Goal: Information Seeking & Learning: Learn about a topic

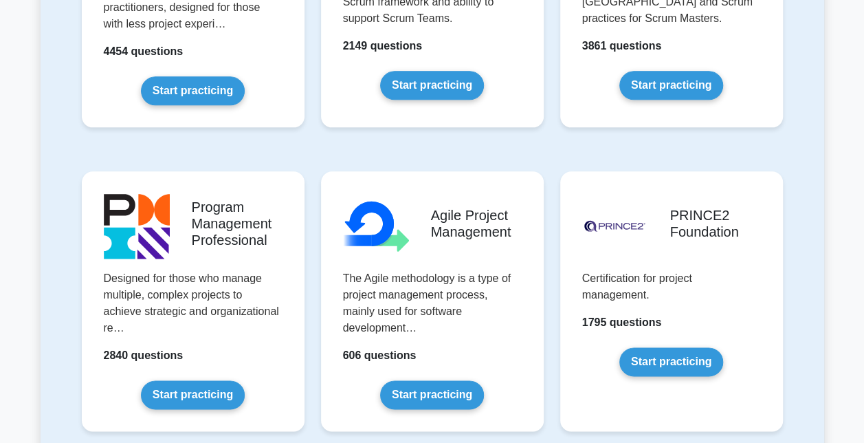
scroll to position [752, 0]
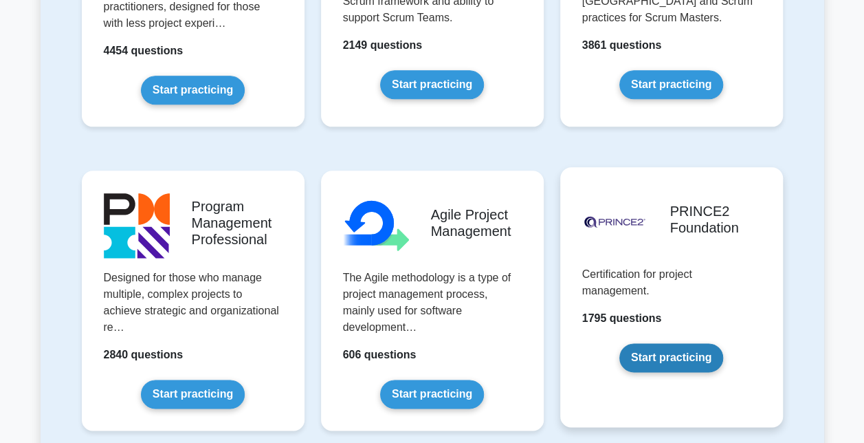
click at [712, 369] on link "Start practicing" at bounding box center [671, 357] width 104 height 29
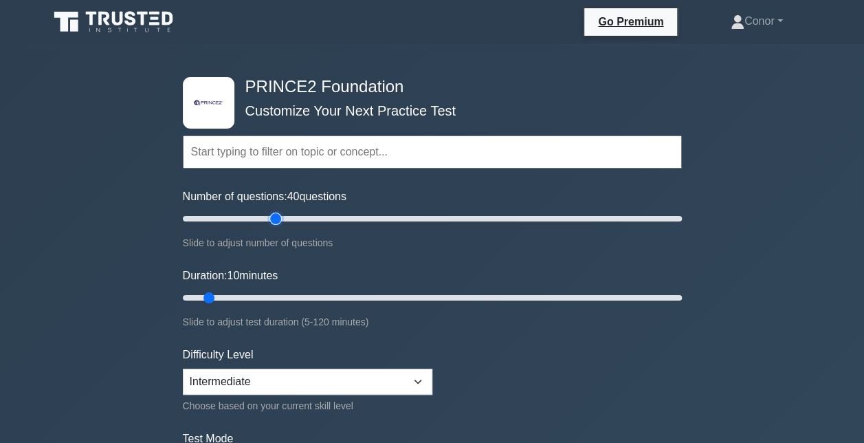
drag, startPoint x: 201, startPoint y: 215, endPoint x: 273, endPoint y: 228, distance: 72.7
type input "40"
click at [273, 227] on input "Number of questions: 40 questions" at bounding box center [432, 218] width 499 height 16
drag, startPoint x: 206, startPoint y: 294, endPoint x: 335, endPoint y: 307, distance: 129.9
type input "40"
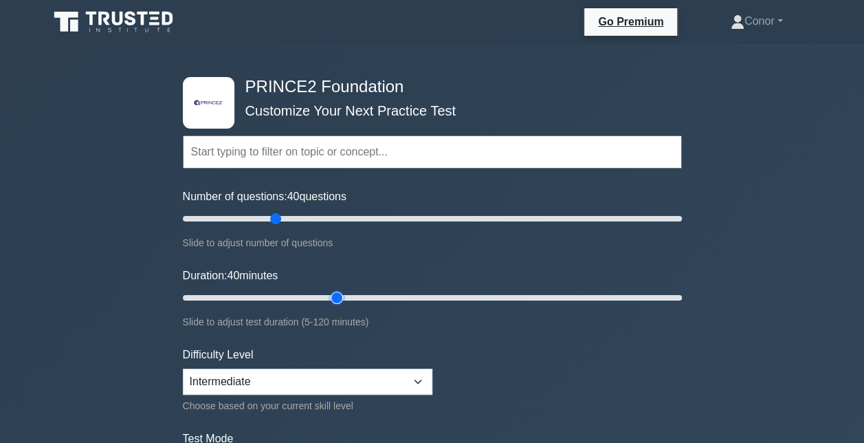
click at [335, 306] on input "Duration: 40 minutes" at bounding box center [432, 297] width 499 height 16
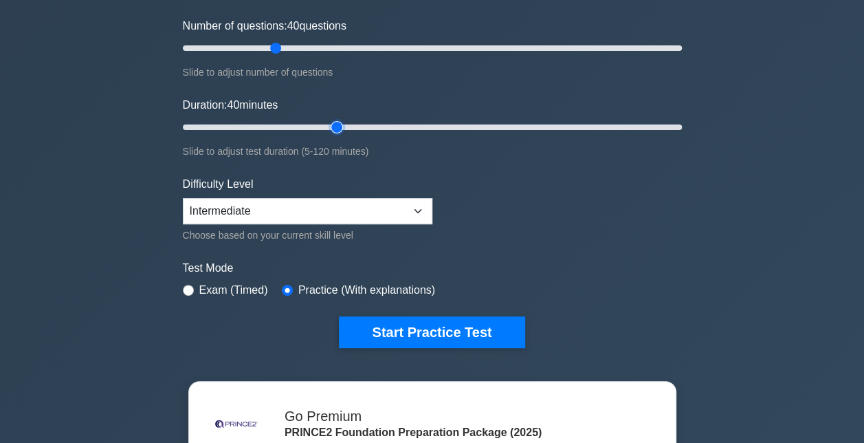
scroll to position [170, 0]
click at [184, 290] on input "radio" at bounding box center [188, 290] width 11 height 11
radio input "true"
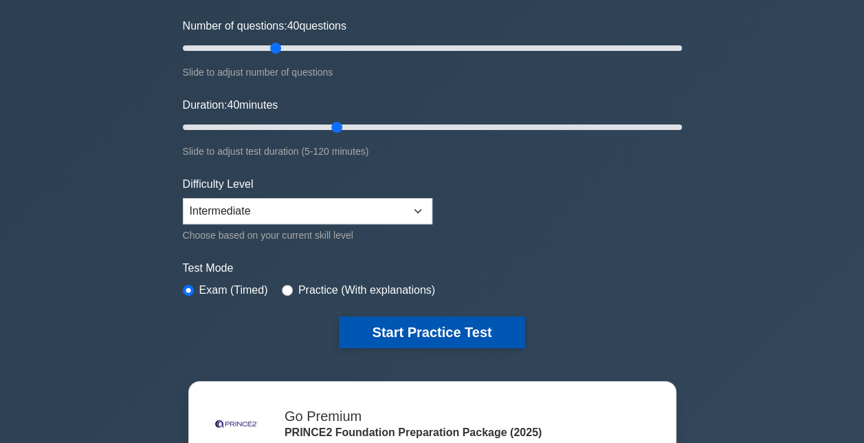
click at [403, 323] on button "Start Practice Test" at bounding box center [432, 332] width 186 height 32
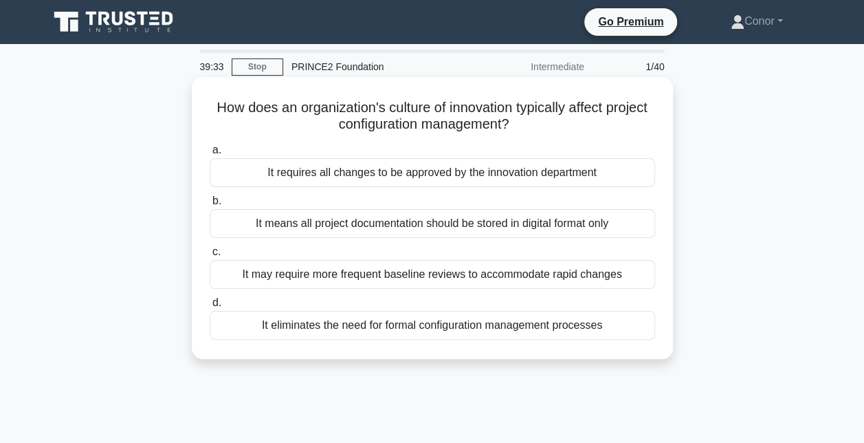
click at [586, 278] on div "It may require more frequent baseline reviews to accommodate rapid changes" at bounding box center [432, 274] width 445 height 29
click at [210, 256] on input "c. It may require more frequent baseline reviews to accommodate rapid changes" at bounding box center [210, 251] width 0 height 9
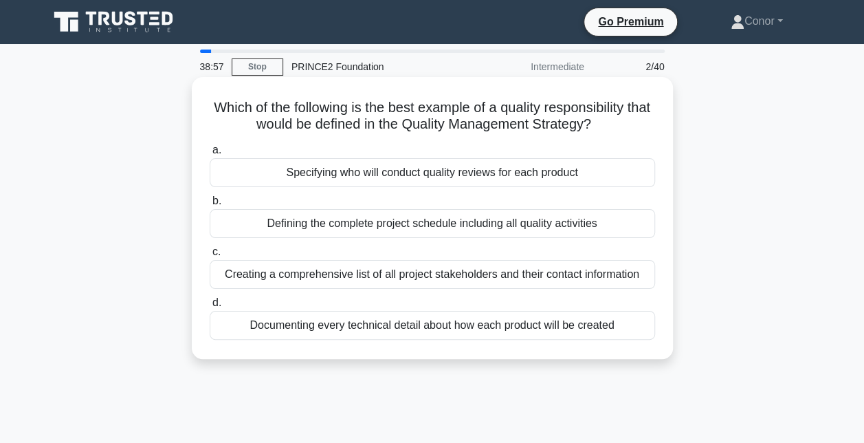
click at [614, 178] on div "Specifying who will conduct quality reviews for each product" at bounding box center [432, 172] width 445 height 29
click at [210, 155] on input "a. Specifying who will conduct quality reviews for each product" at bounding box center [210, 150] width 0 height 9
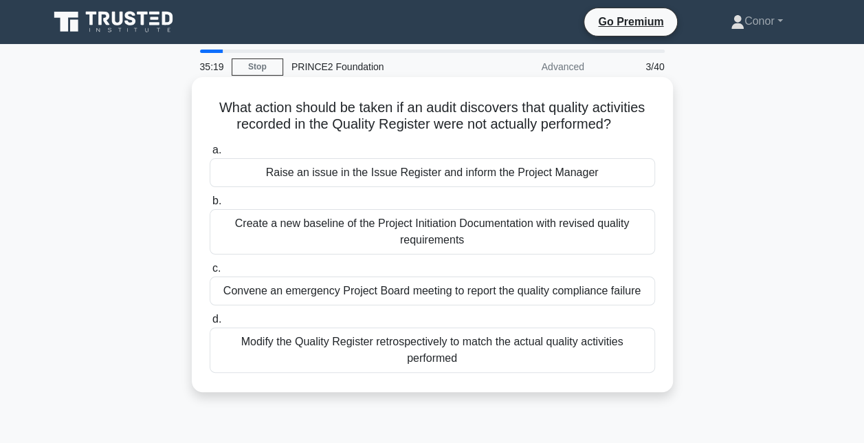
click at [567, 177] on div "Raise an issue in the Issue Register and inform the Project Manager" at bounding box center [432, 172] width 445 height 29
click at [210, 155] on input "a. Raise an issue in the Issue Register and inform the Project Manager" at bounding box center [210, 150] width 0 height 9
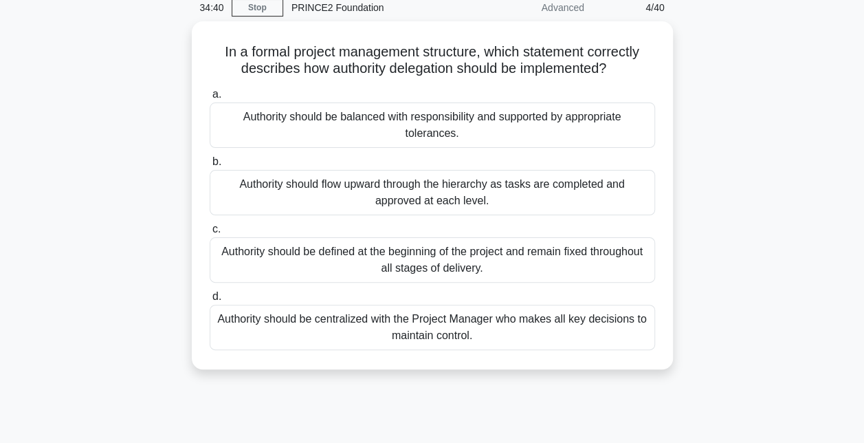
scroll to position [59, 0]
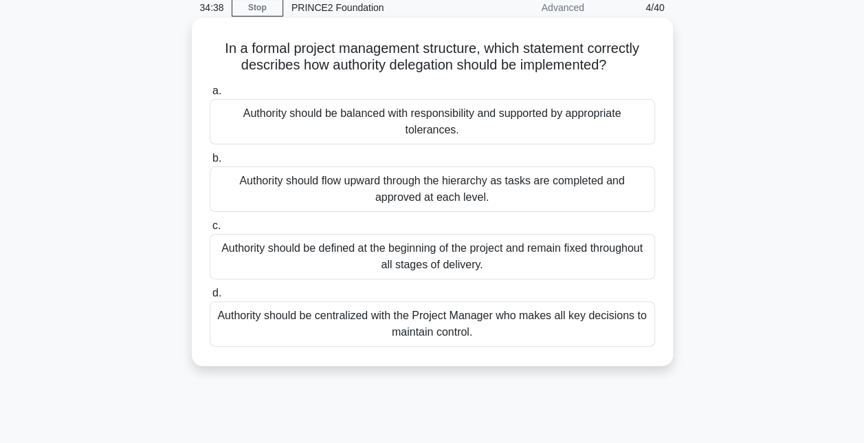
click at [643, 257] on div "Authority should be defined at the beginning of the project and remain fixed th…" at bounding box center [432, 256] width 445 height 45
click at [210, 230] on input "c. Authority should be defined at the beginning of the project and remain fixed…" at bounding box center [210, 225] width 0 height 9
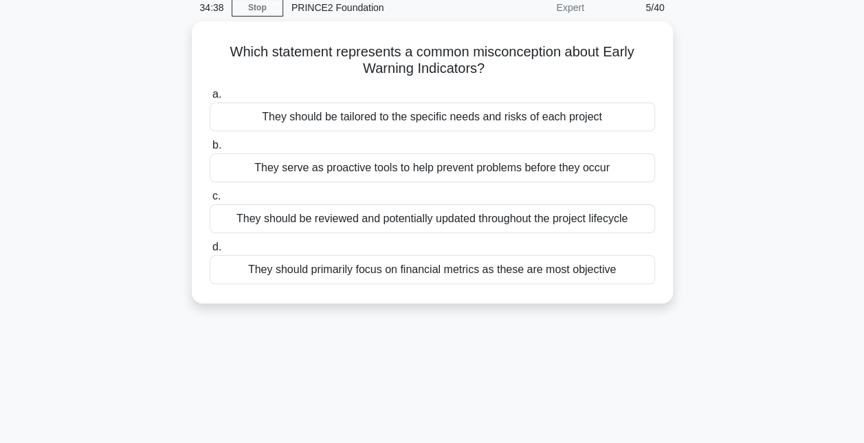
scroll to position [0, 0]
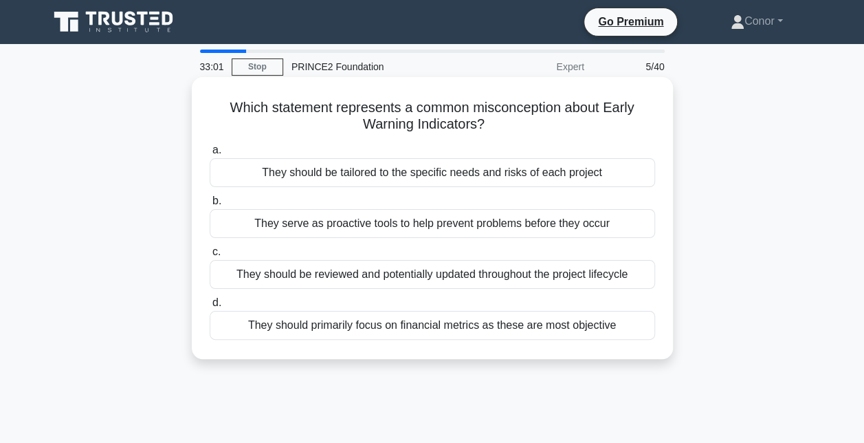
click at [316, 326] on div "They should primarily focus on financial metrics as these are most objective" at bounding box center [432, 325] width 445 height 29
click at [210, 307] on input "d. They should primarily focus on financial metrics as these are most objective" at bounding box center [210, 302] width 0 height 9
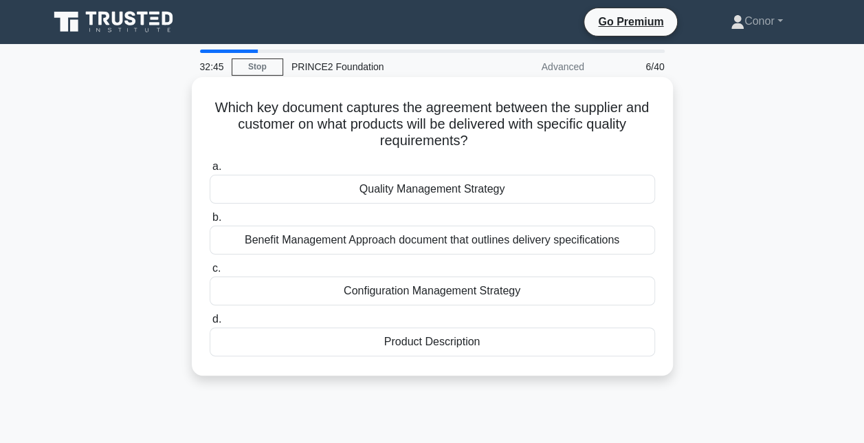
click at [577, 350] on div "Product Description" at bounding box center [432, 341] width 445 height 29
click at [210, 324] on input "d. Product Description" at bounding box center [210, 319] width 0 height 9
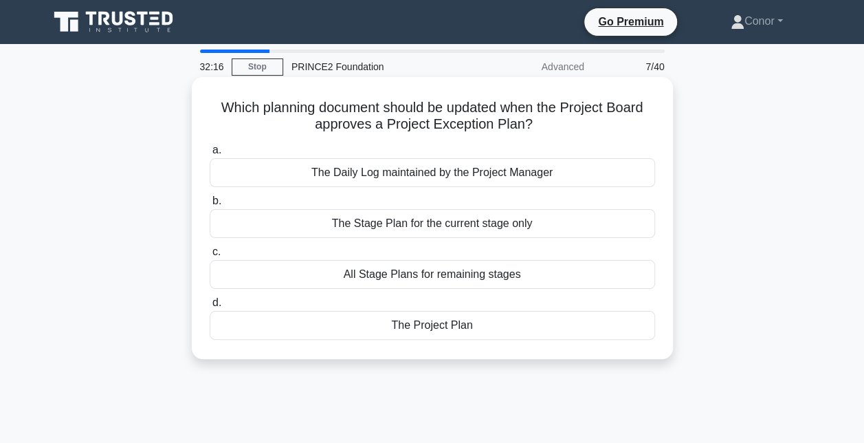
click at [594, 323] on div "The Project Plan" at bounding box center [432, 325] width 445 height 29
click at [210, 307] on input "d. The Project Plan" at bounding box center [210, 302] width 0 height 9
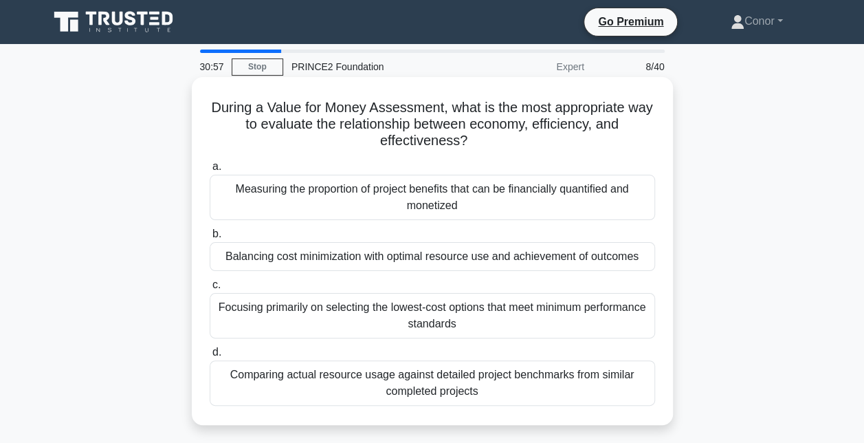
click at [612, 201] on div "Measuring the proportion of project benefits that can be financially quantified…" at bounding box center [432, 197] width 445 height 45
click at [210, 171] on input "a. Measuring the proportion of project benefits that can be financially quantif…" at bounding box center [210, 166] width 0 height 9
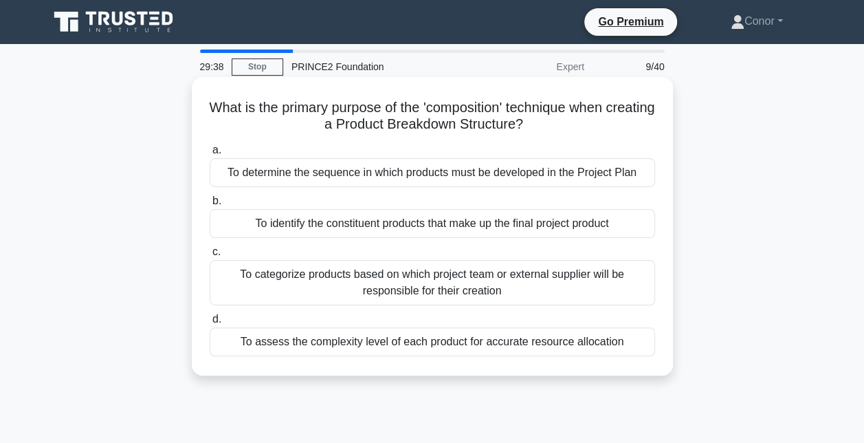
click at [619, 279] on div "To categorize products based on which project team or external supplier will be…" at bounding box center [432, 282] width 445 height 45
click at [210, 256] on input "c. To categorize products based on which project team or external supplier will…" at bounding box center [210, 251] width 0 height 9
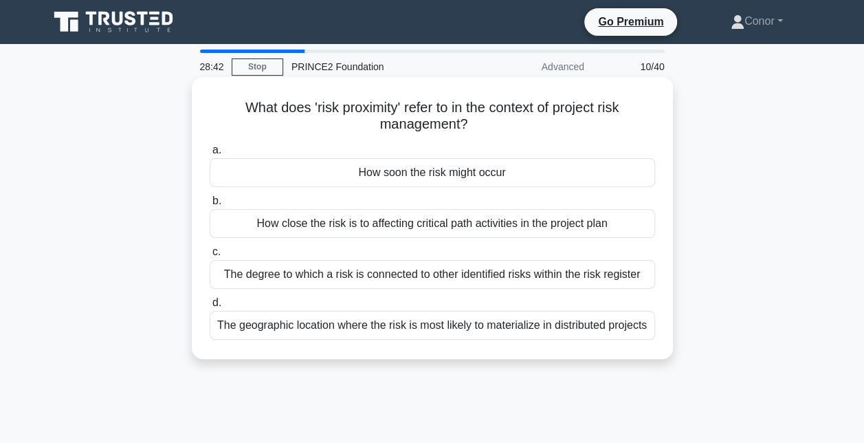
click at [390, 178] on div "How soon the risk might occur" at bounding box center [432, 172] width 445 height 29
click at [210, 155] on input "a. How soon the risk might occur" at bounding box center [210, 150] width 0 height 9
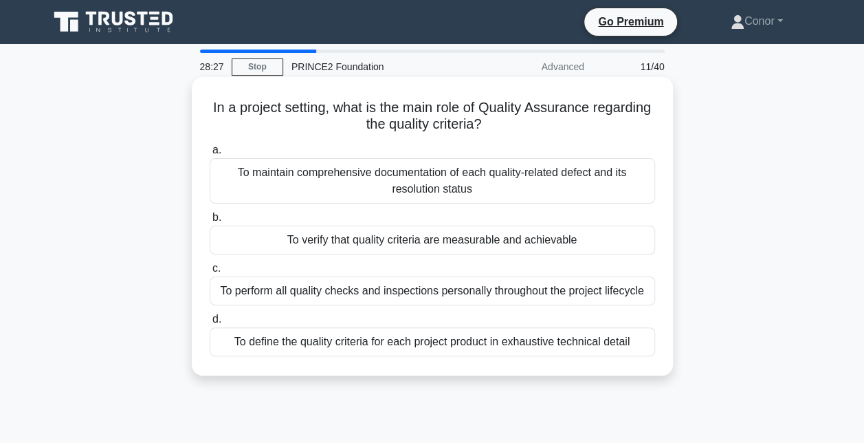
click at [458, 243] on div "To verify that quality criteria are measurable and achievable" at bounding box center [432, 239] width 445 height 29
click at [210, 222] on input "b. To verify that quality criteria are measurable and achievable" at bounding box center [210, 217] width 0 height 9
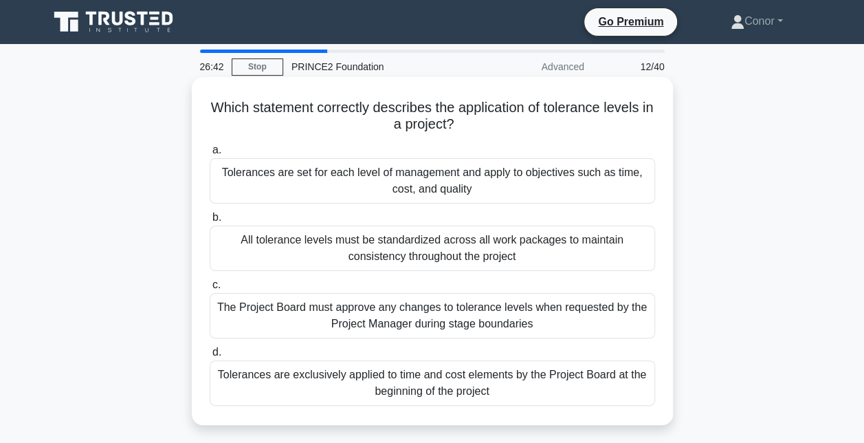
click at [337, 321] on div "The Project Board must approve any changes to tolerance levels when requested b…" at bounding box center [432, 315] width 445 height 45
click at [210, 289] on input "c. The Project Board must approve any changes to tolerance levels when requeste…" at bounding box center [210, 284] width 0 height 9
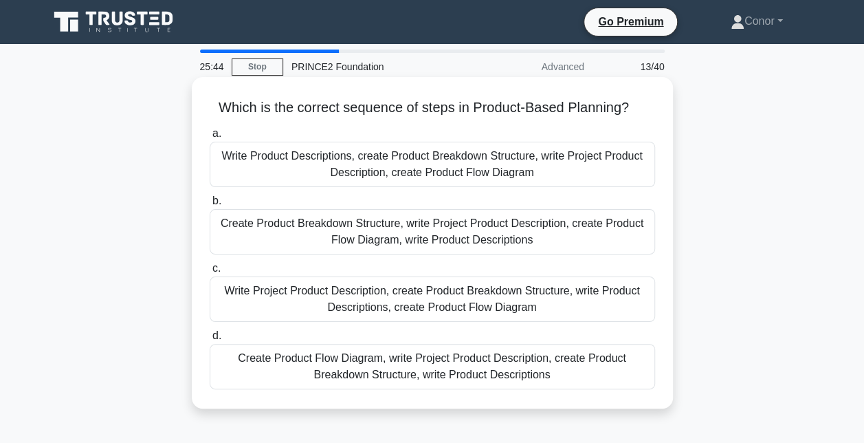
click at [289, 293] on div "Write Project Product Description, create Product Breakdown Structure, write Pr…" at bounding box center [432, 298] width 445 height 45
click at [210, 273] on input "c. Write Project Product Description, create Product Breakdown Structure, write…" at bounding box center [210, 268] width 0 height 9
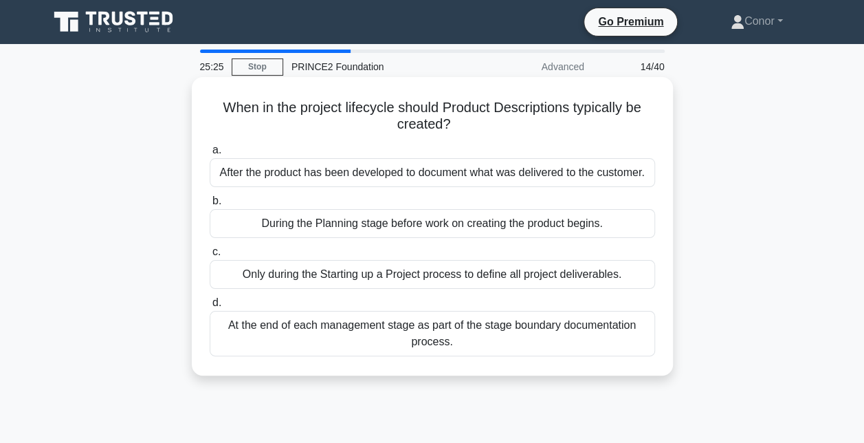
click at [340, 232] on div "During the Planning stage before work on creating the product begins." at bounding box center [432, 223] width 445 height 29
click at [210, 206] on input "b. During the Planning stage before work on creating the product begins." at bounding box center [210, 201] width 0 height 9
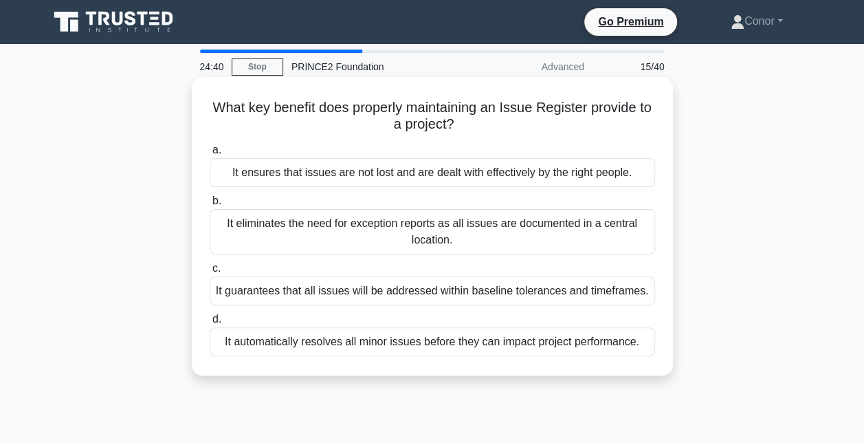
click at [287, 296] on div "It guarantees that all issues will be addressed within baseline tolerances and …" at bounding box center [432, 290] width 445 height 29
click at [210, 273] on input "c. It guarantees that all issues will be addressed within baseline tolerances a…" at bounding box center [210, 268] width 0 height 9
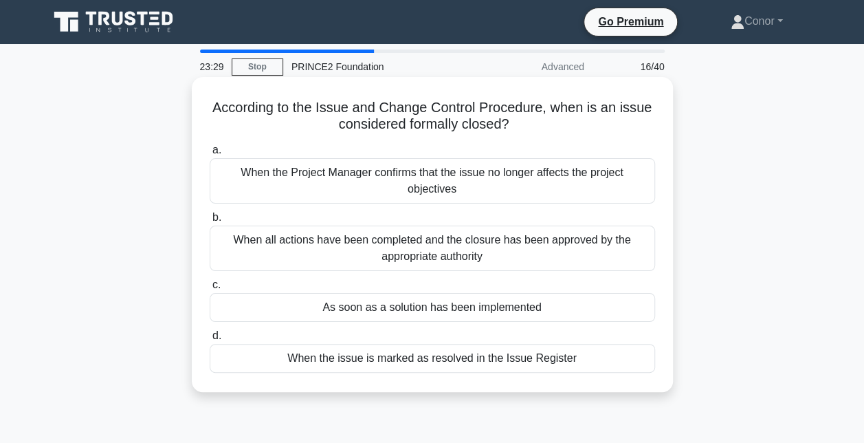
click at [458, 247] on div "When all actions have been completed and the closure has been approved by the a…" at bounding box center [432, 247] width 445 height 45
click at [210, 222] on input "b. When all actions have been completed and the closure has been approved by th…" at bounding box center [210, 217] width 0 height 9
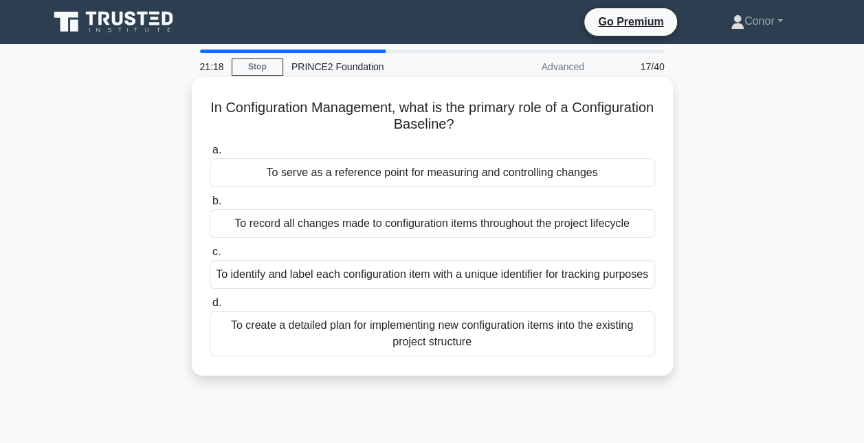
click at [316, 279] on div "To identify and label each configuration item with a unique identifier for trac…" at bounding box center [432, 274] width 445 height 29
click at [210, 256] on input "c. To identify and label each configuration item with a unique identifier for t…" at bounding box center [210, 251] width 0 height 9
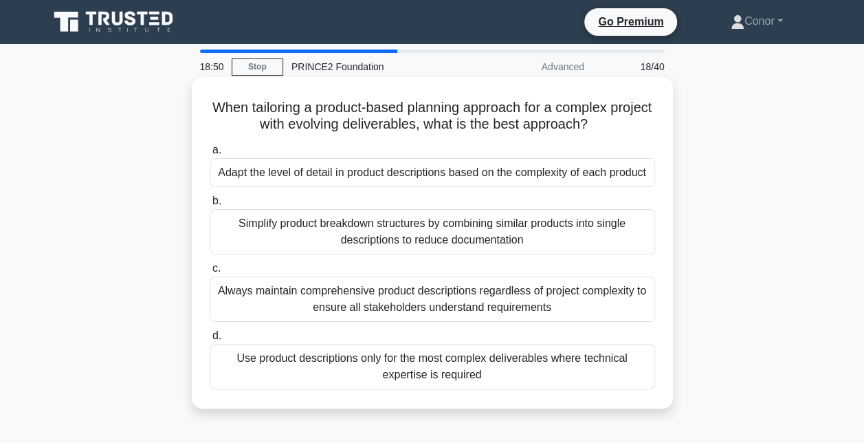
click at [627, 300] on div "Always maintain comprehensive product descriptions regardless of project comple…" at bounding box center [432, 298] width 445 height 45
click at [210, 273] on input "c. Always maintain comprehensive product descriptions regardless of project com…" at bounding box center [210, 268] width 0 height 9
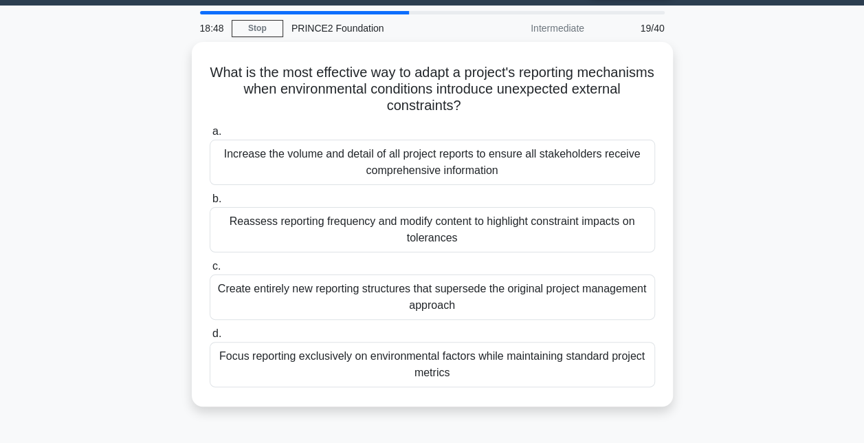
scroll to position [38, 0]
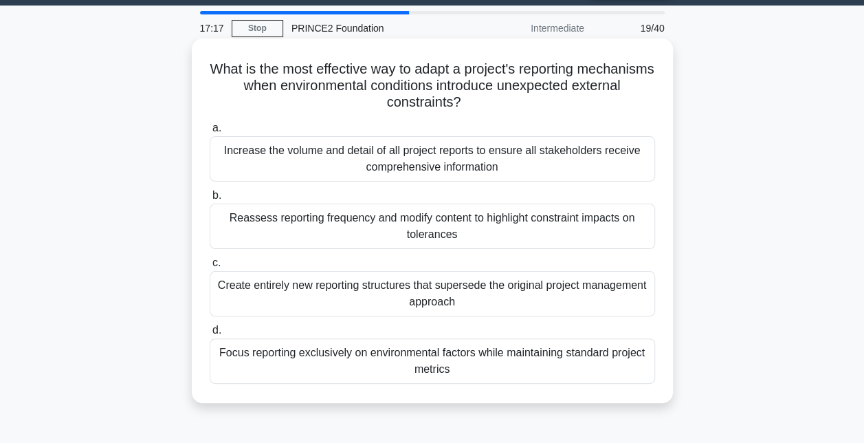
click at [566, 243] on div "Reassess reporting frequency and modify content to highlight constraint impacts…" at bounding box center [432, 225] width 445 height 45
click at [210, 200] on input "b. Reassess reporting frequency and modify content to highlight constraint impa…" at bounding box center [210, 195] width 0 height 9
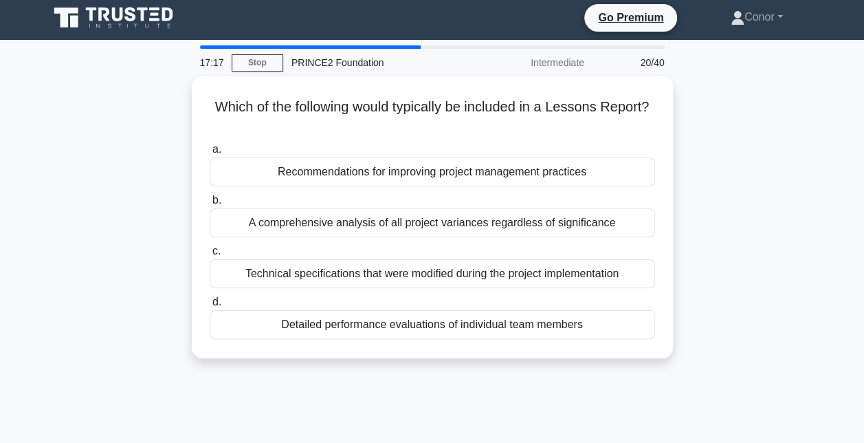
scroll to position [0, 0]
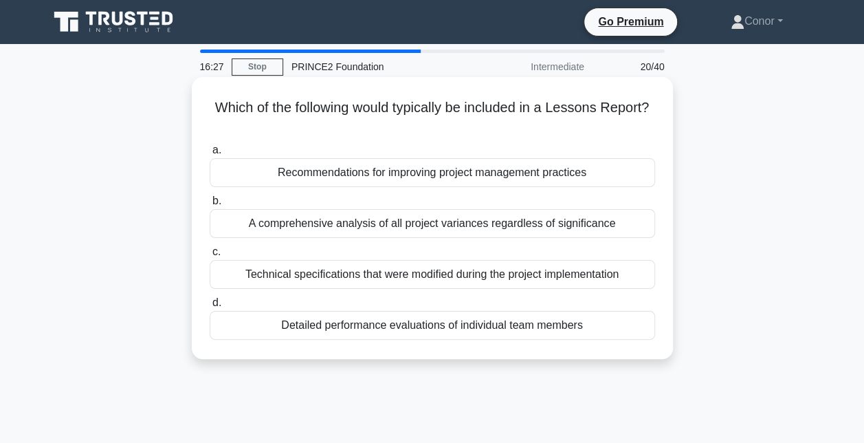
click at [617, 236] on div "A comprehensive analysis of all project variances regardless of significance" at bounding box center [432, 223] width 445 height 29
click at [210, 206] on input "b. A comprehensive analysis of all project variances regardless of significance" at bounding box center [210, 201] width 0 height 9
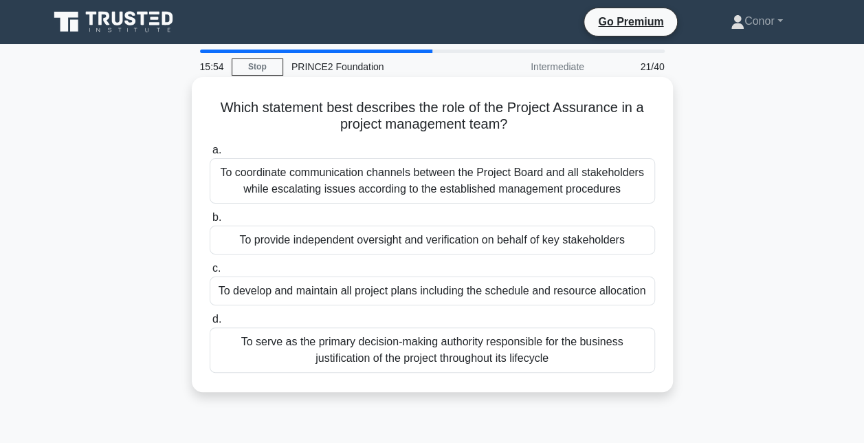
click at [632, 241] on div "To provide independent oversight and verification on behalf of key stakeholders" at bounding box center [432, 239] width 445 height 29
click at [210, 222] on input "b. To provide independent oversight and verification on behalf of key stakehold…" at bounding box center [210, 217] width 0 height 9
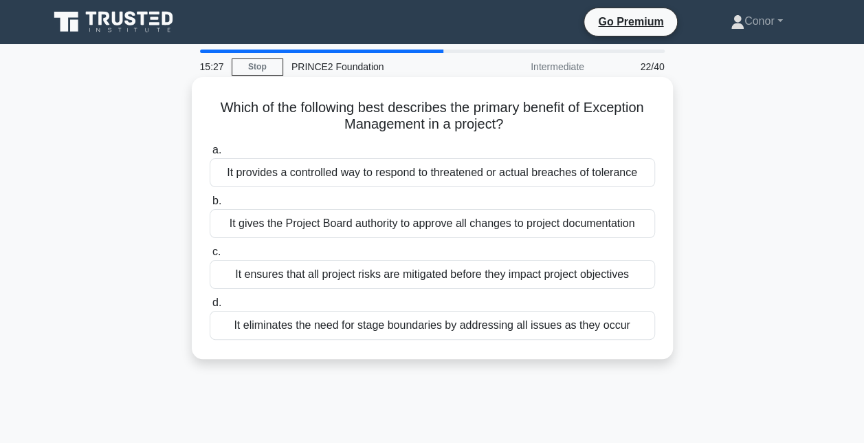
click at [610, 177] on div "It provides a controlled way to respond to threatened or actual breaches of tol…" at bounding box center [432, 172] width 445 height 29
click at [210, 155] on input "a. It provides a controlled way to respond to threatened or actual breaches of …" at bounding box center [210, 150] width 0 height 9
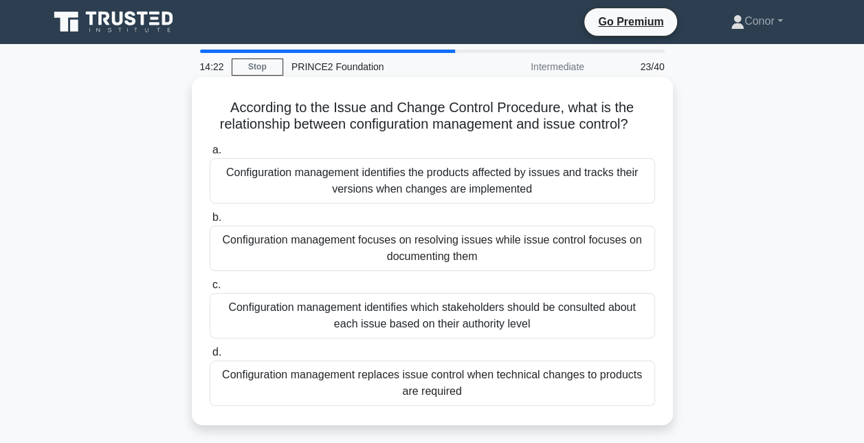
click at [576, 190] on div "Configuration management identifies the products affected by issues and tracks …" at bounding box center [432, 180] width 445 height 45
click at [210, 155] on input "a. Configuration management identifies the products affected by issues and trac…" at bounding box center [210, 150] width 0 height 9
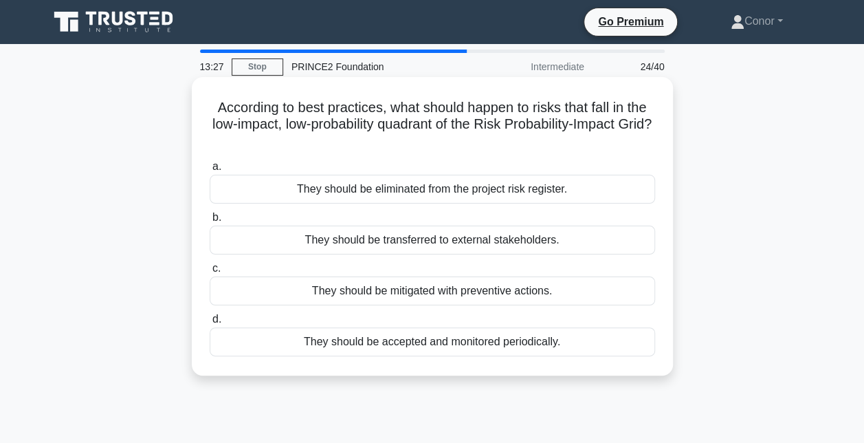
click at [412, 140] on h5 "According to best practices, what should happen to risks that fall in the low-i…" at bounding box center [432, 124] width 448 height 51
drag, startPoint x: 412, startPoint y: 140, endPoint x: 404, endPoint y: 146, distance: 9.9
click at [404, 146] on h5 "According to best practices, what should happen to risks that fall in the low-i…" at bounding box center [432, 124] width 448 height 51
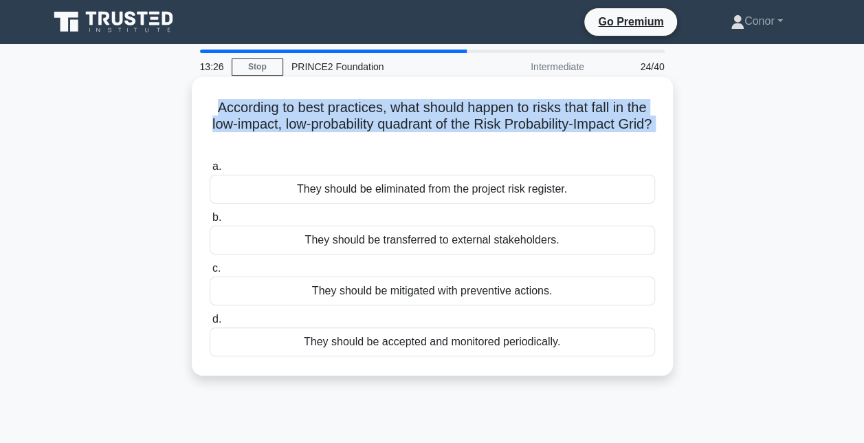
click at [404, 146] on h5 "According to best practices, what should happen to risks that fall in the low-i…" at bounding box center [432, 124] width 448 height 51
drag, startPoint x: 404, startPoint y: 146, endPoint x: 307, endPoint y: 136, distance: 97.4
click at [307, 136] on h5 "According to best practices, what should happen to risks that fall in the low-i…" at bounding box center [432, 124] width 448 height 51
click at [362, 115] on h5 "According to best practices, what should happen to risks that fall in the low-i…" at bounding box center [432, 124] width 448 height 51
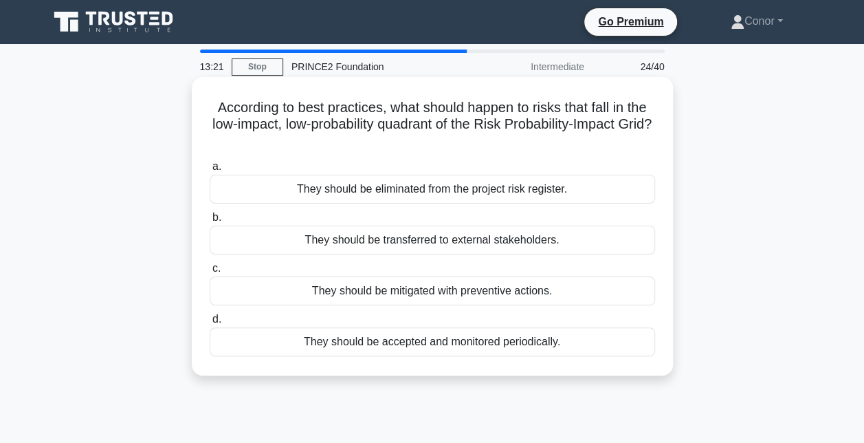
drag, startPoint x: 458, startPoint y: 142, endPoint x: 202, endPoint y: 110, distance: 258.3
click at [202, 110] on div "According to best practices, what should happen to risks that fall in the low-i…" at bounding box center [432, 225] width 470 height 287
copy h5 "According to best practices, what should happen to risks that fall in the low-i…"
click at [276, 191] on div "They should be eliminated from the project risk register." at bounding box center [432, 189] width 445 height 29
click at [210, 171] on input "a. They should be eliminated from the project risk register." at bounding box center [210, 166] width 0 height 9
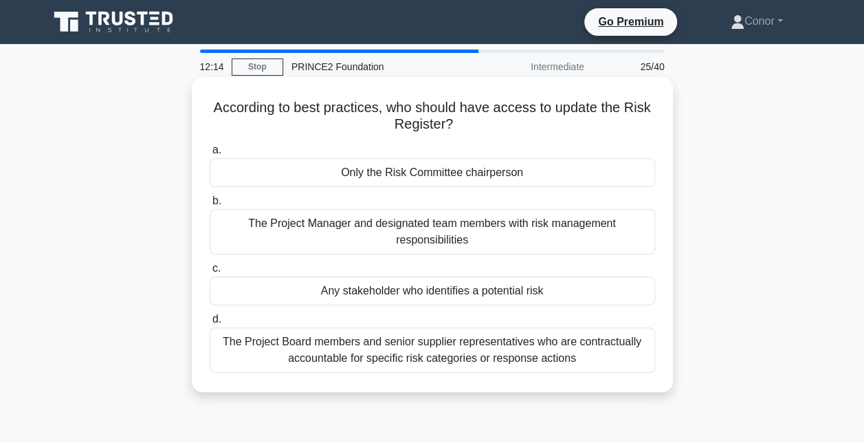
click at [567, 243] on div "The Project Manager and designated team members with risk management responsibi…" at bounding box center [432, 231] width 445 height 45
click at [210, 206] on input "b. The Project Manager and designated team members with risk management respons…" at bounding box center [210, 201] width 0 height 9
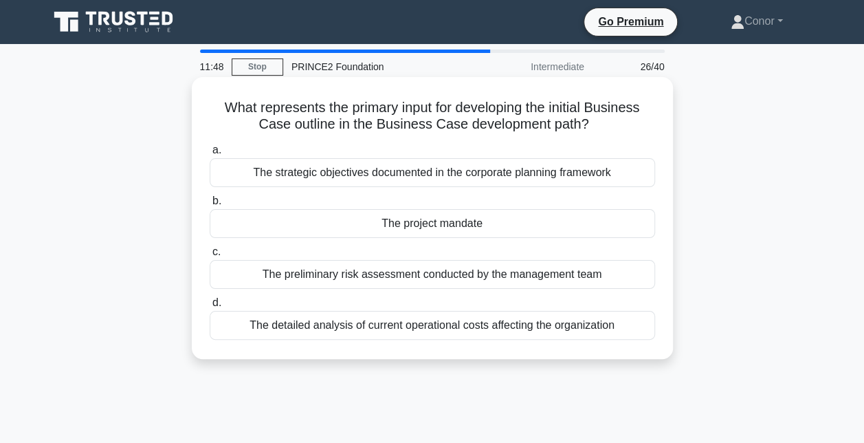
click at [604, 252] on label "c. The preliminary risk assessment conducted by the management team" at bounding box center [432, 265] width 445 height 45
click at [210, 252] on input "c. The preliminary risk assessment conducted by the management team" at bounding box center [210, 251] width 0 height 9
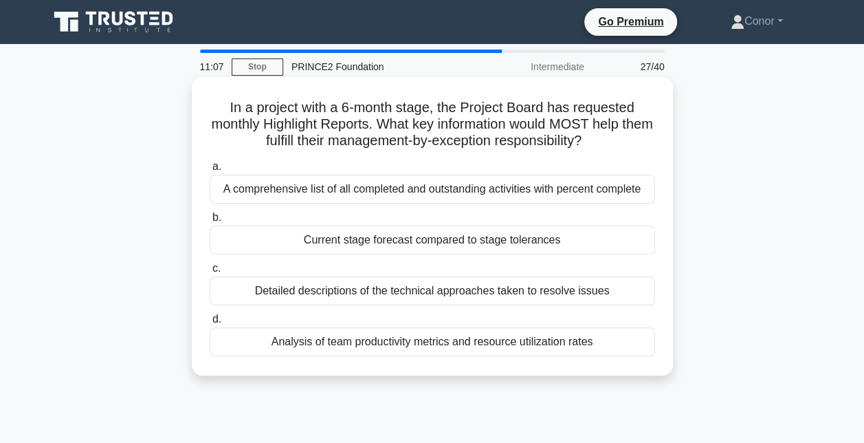
click at [614, 189] on div "A comprehensive list of all completed and outstanding activities with percent c…" at bounding box center [432, 189] width 445 height 29
click at [210, 171] on input "a. A comprehensive list of all completed and outstanding activities with percen…" at bounding box center [210, 166] width 0 height 9
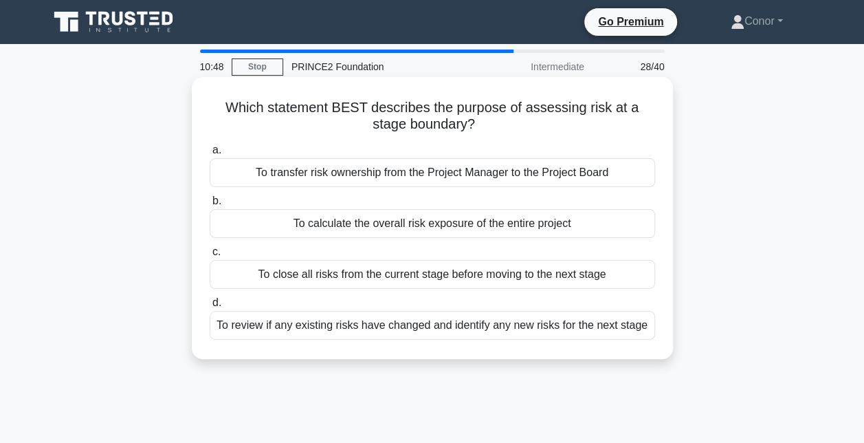
click at [632, 323] on div "To review if any existing risks have changed and identify any new risks for the…" at bounding box center [432, 325] width 445 height 29
click at [210, 307] on input "d. To review if any existing risks have changed and identify any new risks for …" at bounding box center [210, 302] width 0 height 9
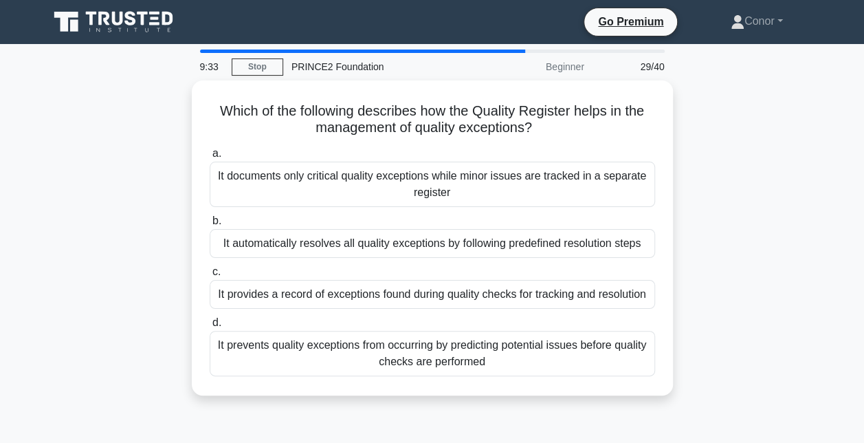
click at [587, 410] on div "Which of the following describes how the Quality Register helps in the manageme…" at bounding box center [433, 245] width 784 height 331
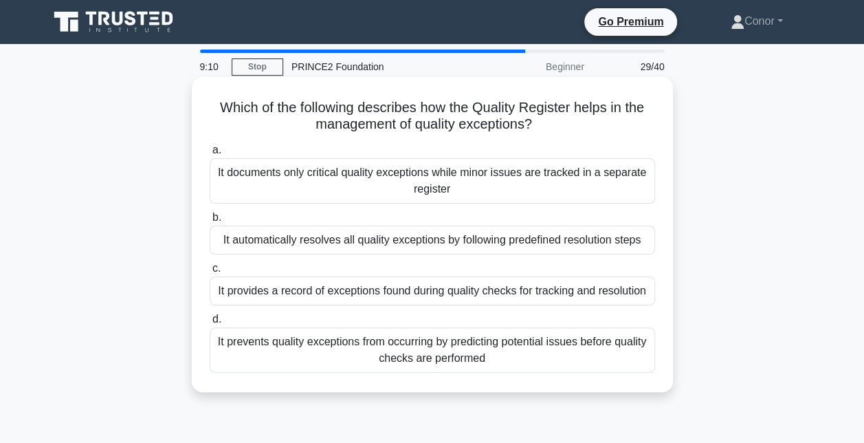
click at [641, 299] on div "It provides a record of exceptions found during quality checks for tracking and…" at bounding box center [432, 290] width 445 height 29
click at [210, 273] on input "c. It provides a record of exceptions found during quality checks for tracking …" at bounding box center [210, 268] width 0 height 9
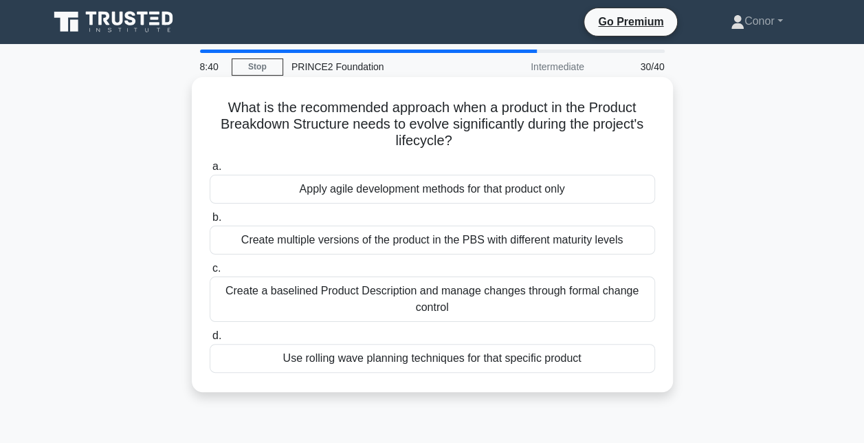
click at [633, 298] on div "Create a baselined Product Description and manage changes through formal change…" at bounding box center [432, 298] width 445 height 45
click at [210, 273] on input "c. Create a baselined Product Description and manage changes through formal cha…" at bounding box center [210, 268] width 0 height 9
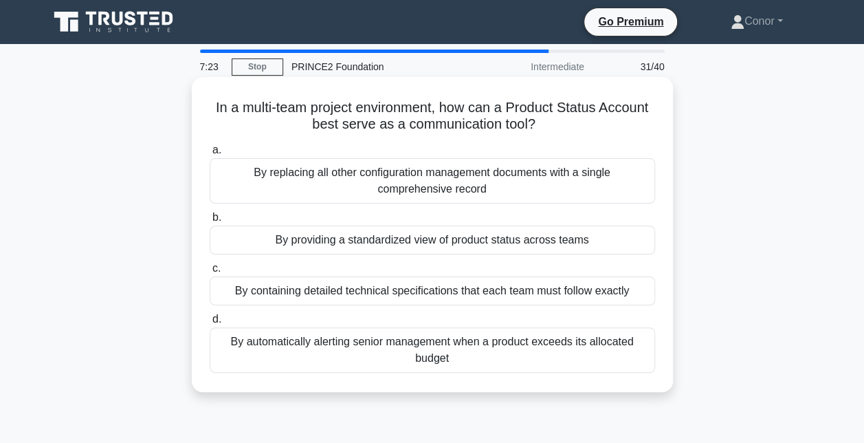
click at [276, 241] on div "By providing a standardized view of product status across teams" at bounding box center [432, 239] width 445 height 29
click at [210, 222] on input "b. By providing a standardized view of product status across teams" at bounding box center [210, 217] width 0 height 9
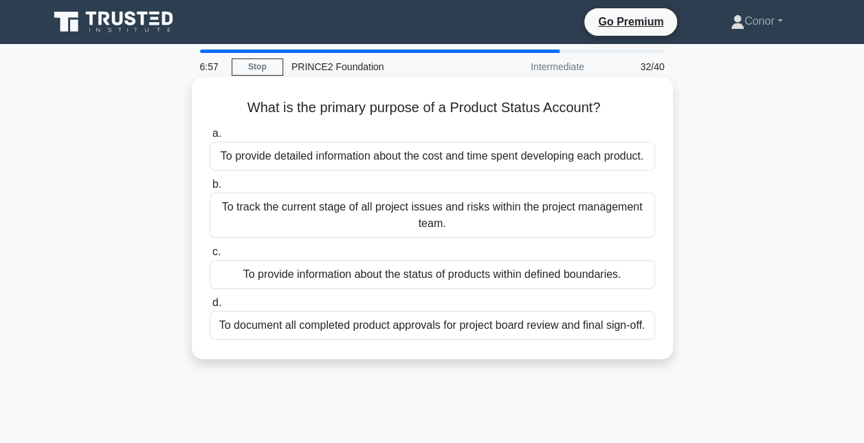
click at [618, 269] on div "To provide information about the status of products within defined boundaries." at bounding box center [432, 274] width 445 height 29
click at [210, 256] on input "c. To provide information about the status of products within defined boundarie…" at bounding box center [210, 251] width 0 height 9
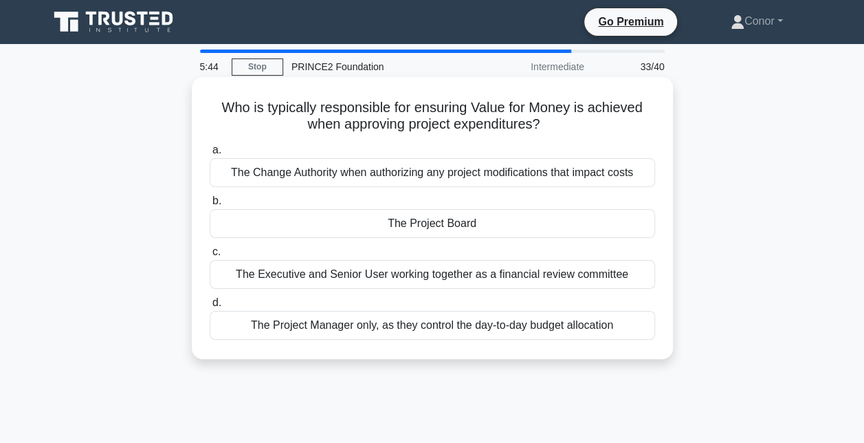
click at [362, 238] on div "The Project Board" at bounding box center [432, 223] width 445 height 29
click at [210, 206] on input "b. The Project Board" at bounding box center [210, 201] width 0 height 9
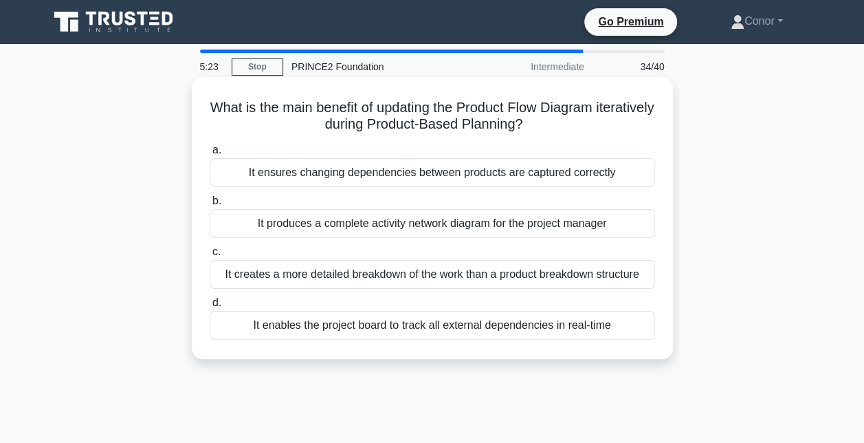
click at [601, 183] on div "It ensures changing dependencies between products are captured correctly" at bounding box center [432, 172] width 445 height 29
click at [210, 155] on input "a. It ensures changing dependencies between products are captured correctly" at bounding box center [210, 150] width 0 height 9
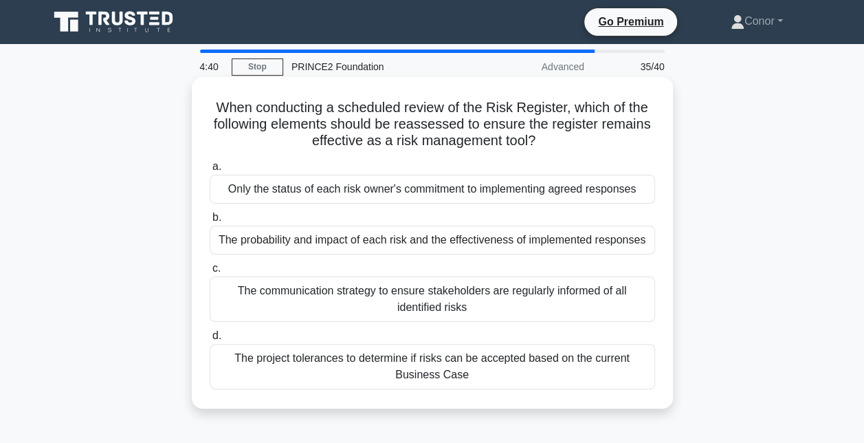
click at [627, 373] on div "The project tolerances to determine if risks can be accepted based on the curre…" at bounding box center [432, 366] width 445 height 45
click at [210, 340] on input "d. The project tolerances to determine if risks can be accepted based on the cu…" at bounding box center [210, 335] width 0 height 9
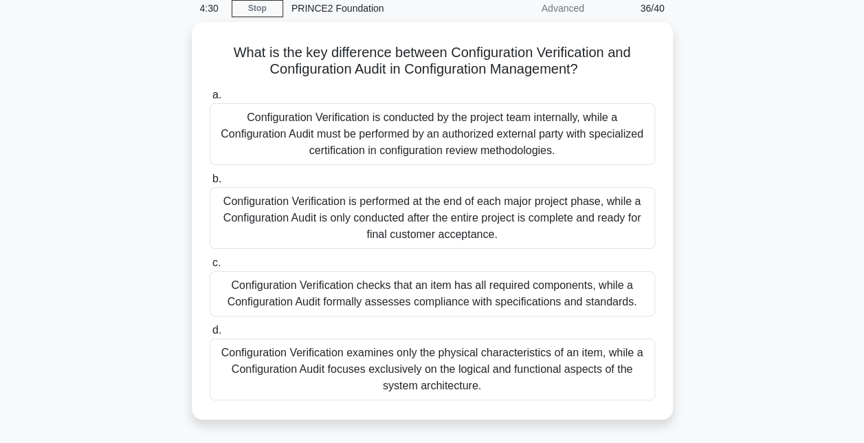
scroll to position [59, 0]
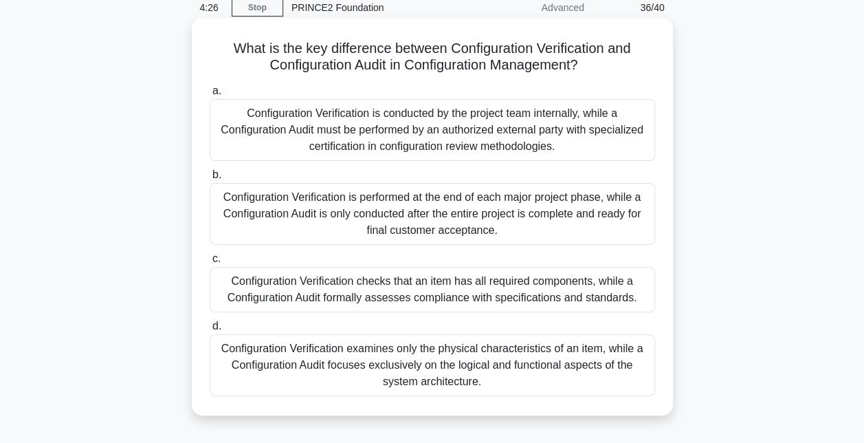
click at [615, 372] on div "Configuration Verification examines only the physical characteristics of an ite…" at bounding box center [432, 365] width 445 height 62
click at [210, 331] on input "d. Configuration Verification examines only the physical characteristics of an …" at bounding box center [210, 326] width 0 height 9
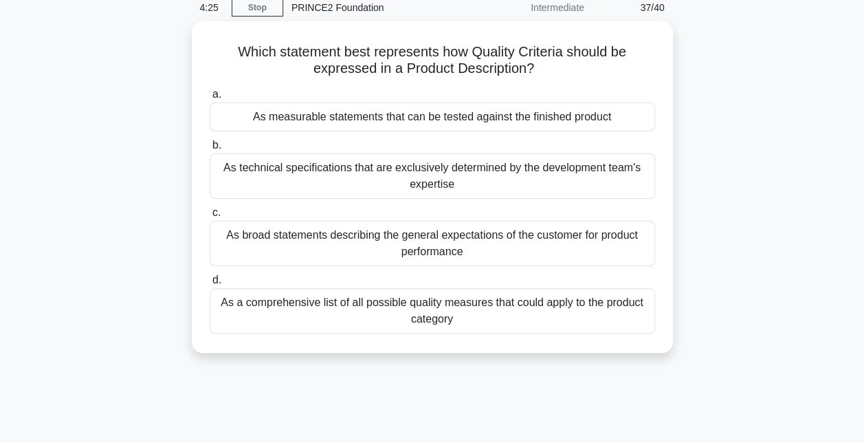
scroll to position [0, 0]
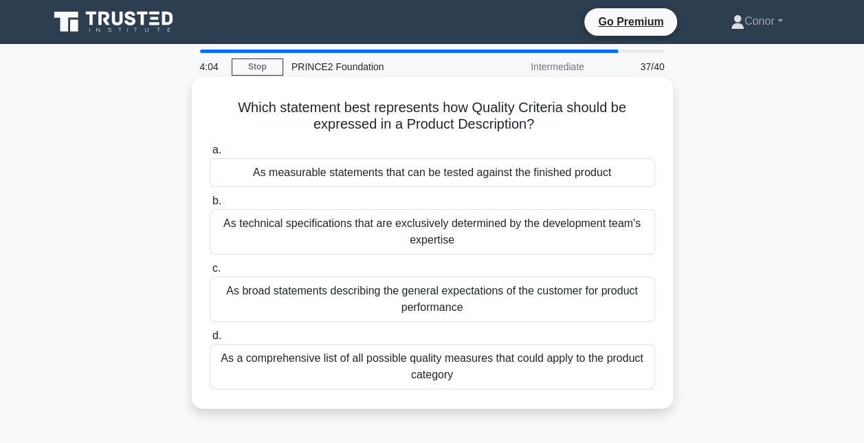
click at [614, 371] on div "As a comprehensive list of all possible quality measures that could apply to th…" at bounding box center [432, 366] width 445 height 45
click at [210, 340] on input "d. As a comprehensive list of all possible quality measures that could apply to…" at bounding box center [210, 335] width 0 height 9
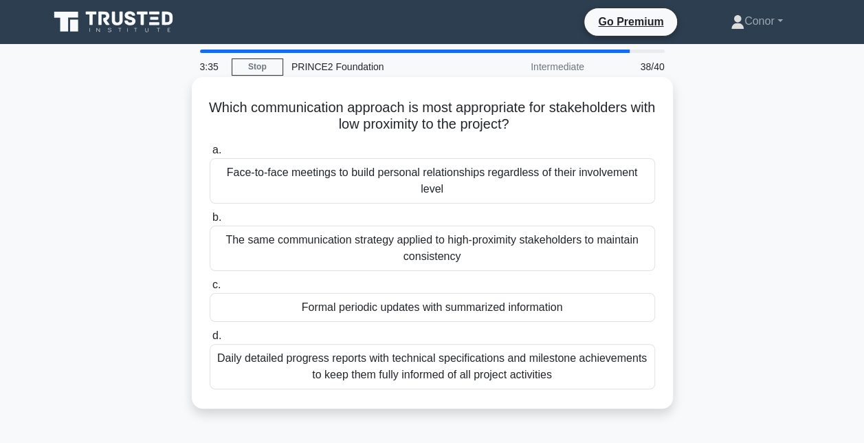
click at [617, 375] on div "Daily detailed progress reports with technical specifications and milestone ach…" at bounding box center [432, 366] width 445 height 45
click at [210, 340] on input "d. Daily detailed progress reports with technical specifications and milestone …" at bounding box center [210, 335] width 0 height 9
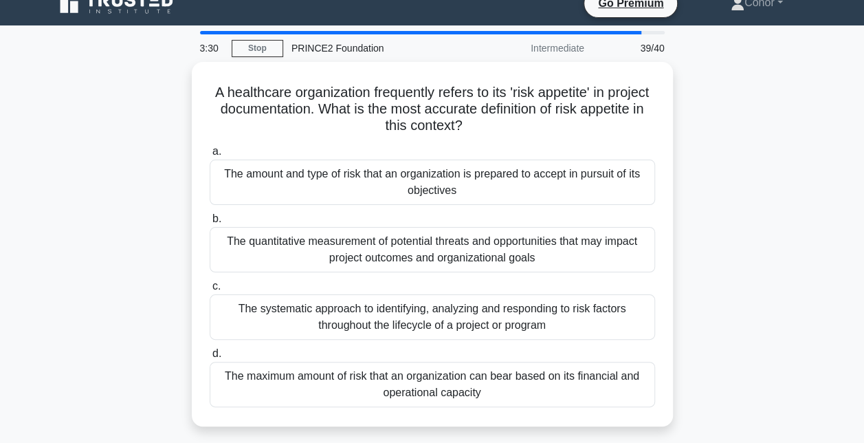
scroll to position [15, 0]
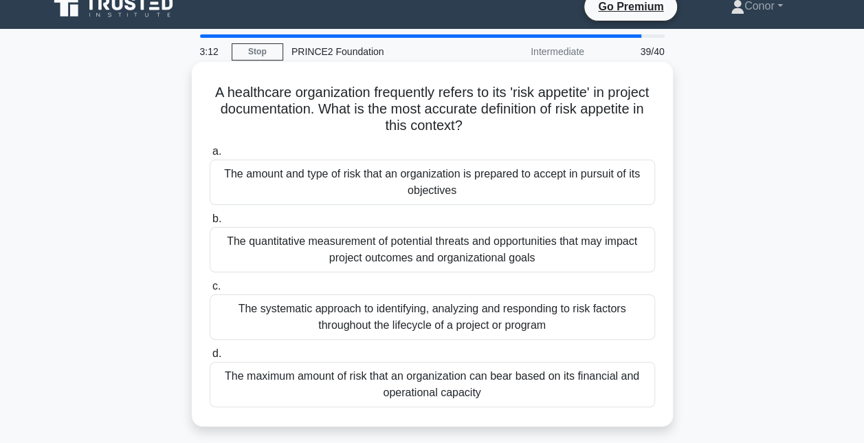
click at [622, 181] on div "The amount and type of risk that an organization is prepared to accept in pursu…" at bounding box center [432, 181] width 445 height 45
click at [210, 156] on input "a. The amount and type of risk that an organization is prepared to accept in pu…" at bounding box center [210, 151] width 0 height 9
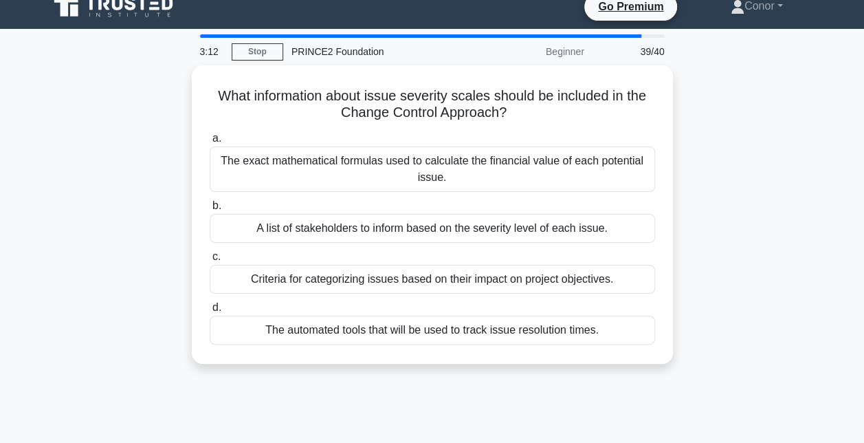
scroll to position [0, 0]
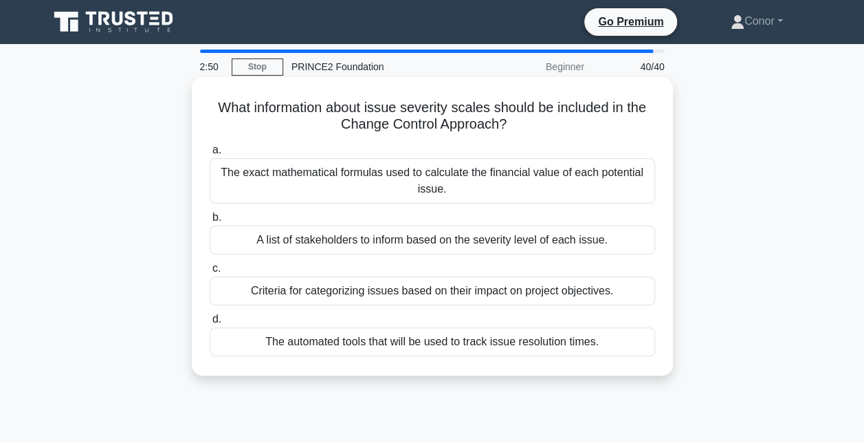
click at [627, 305] on div "Criteria for categorizing issues based on their impact on project objectives." at bounding box center [432, 290] width 445 height 29
click at [210, 273] on input "c. Criteria for categorizing issues based on their impact on project objectives." at bounding box center [210, 268] width 0 height 9
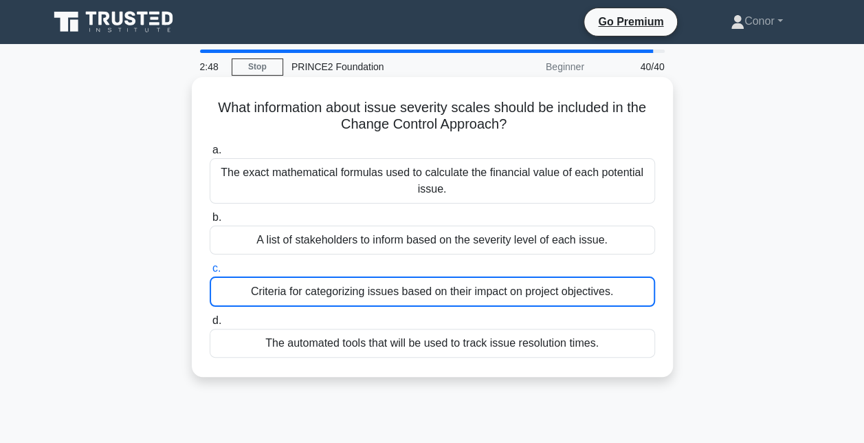
scroll to position [77, 0]
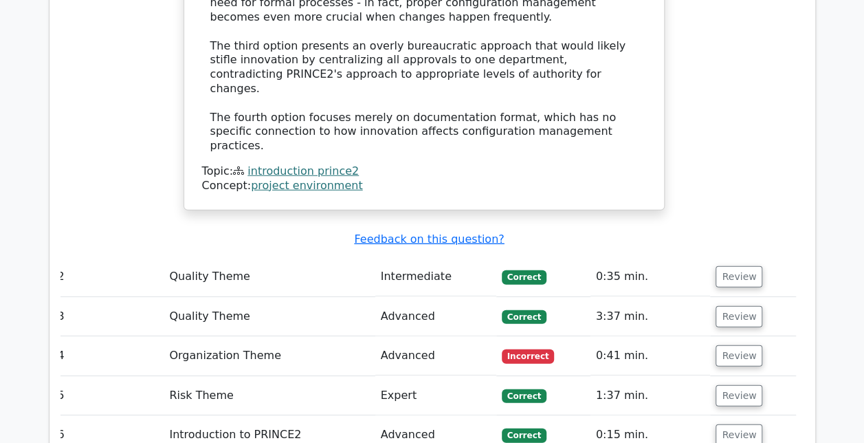
scroll to position [1819, 0]
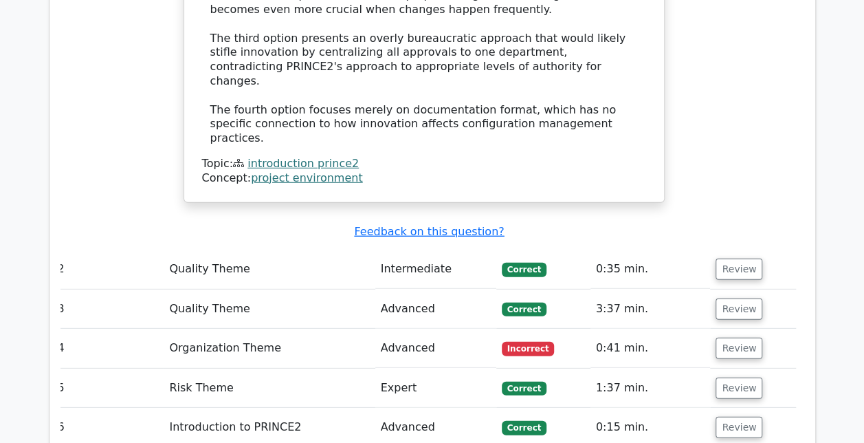
click at [268, 329] on td "Organization Theme" at bounding box center [269, 348] width 211 height 39
click at [740, 337] on button "Review" at bounding box center [739, 347] width 47 height 21
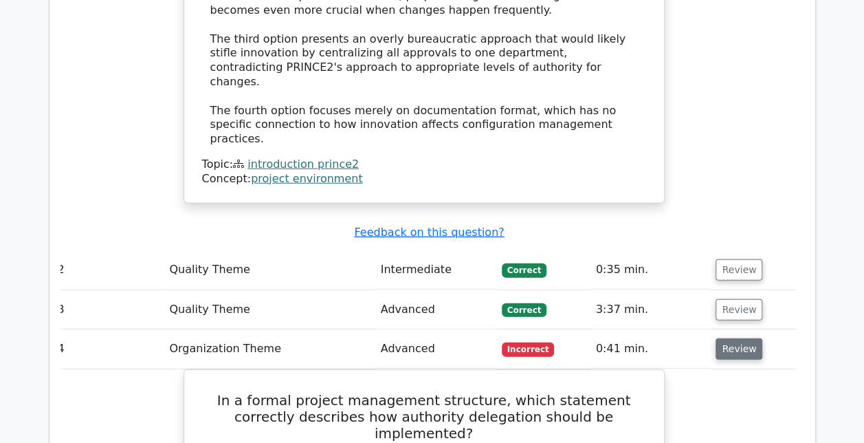
scroll to position [1780, 0]
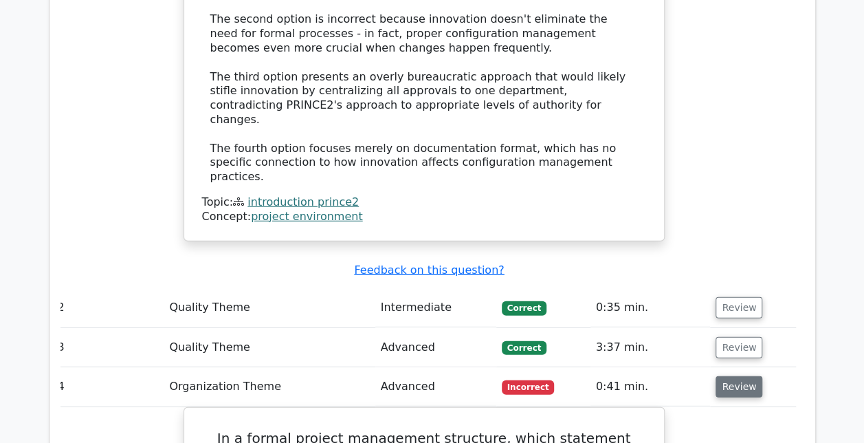
click at [740, 376] on button "Review" at bounding box center [739, 386] width 47 height 21
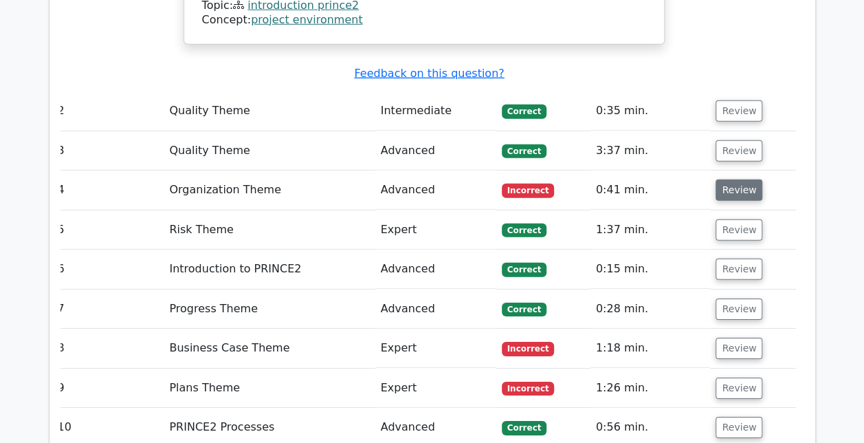
scroll to position [1980, 0]
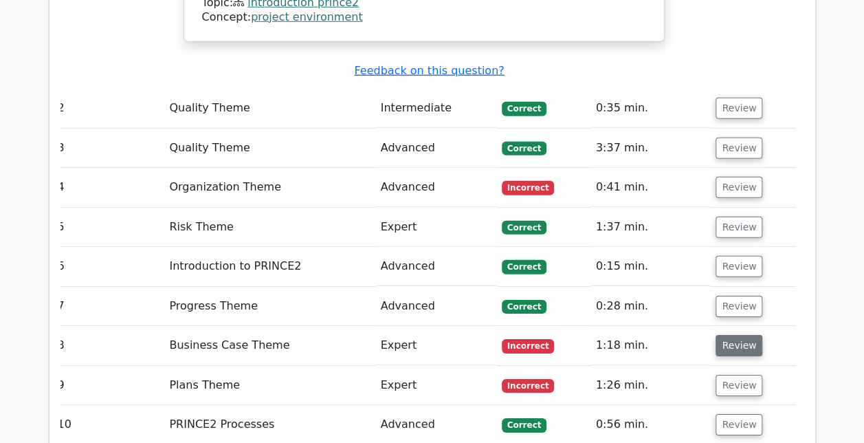
click at [740, 335] on button "Review" at bounding box center [739, 345] width 47 height 21
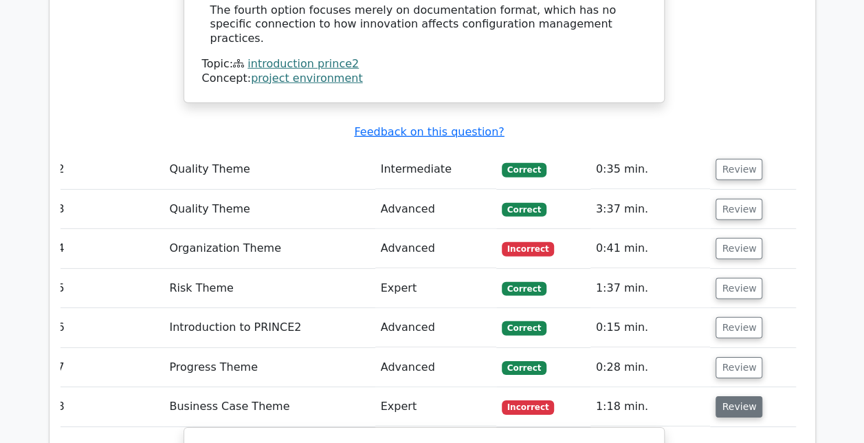
scroll to position [1916, 0]
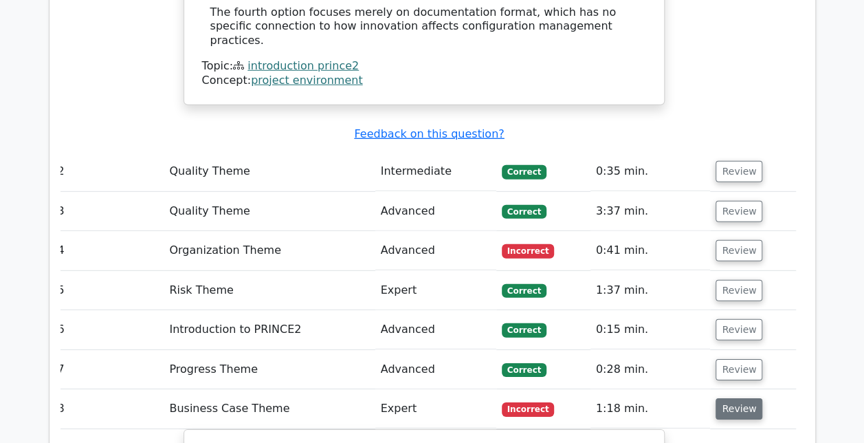
click at [746, 398] on button "Review" at bounding box center [739, 408] width 47 height 21
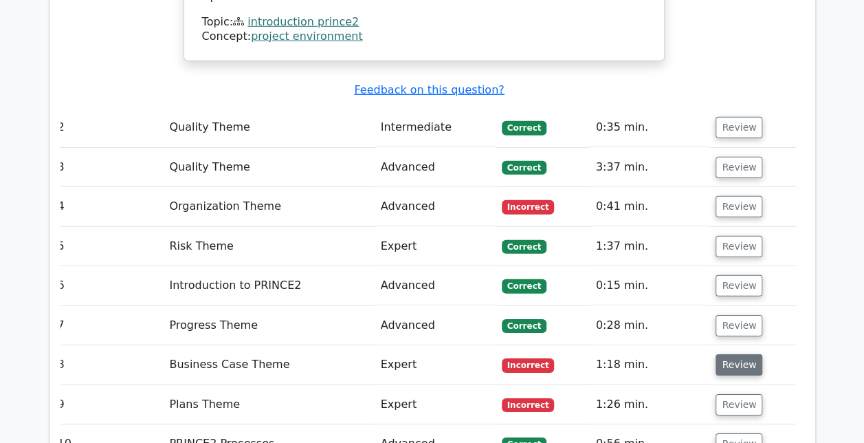
scroll to position [1960, 0]
click at [745, 394] on button "Review" at bounding box center [739, 404] width 47 height 21
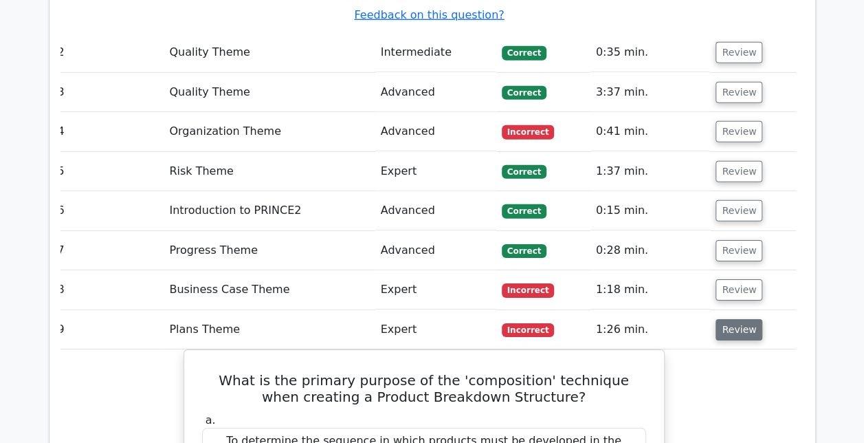
scroll to position [2022, 0]
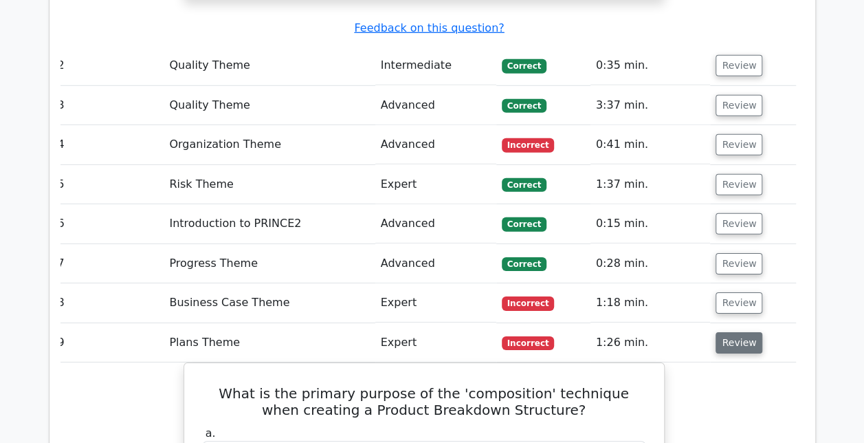
click at [748, 332] on button "Review" at bounding box center [739, 342] width 47 height 21
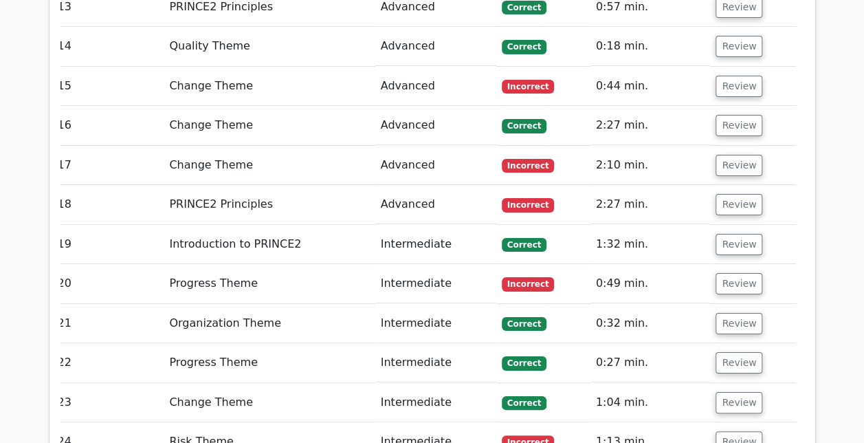
scroll to position [2535, 0]
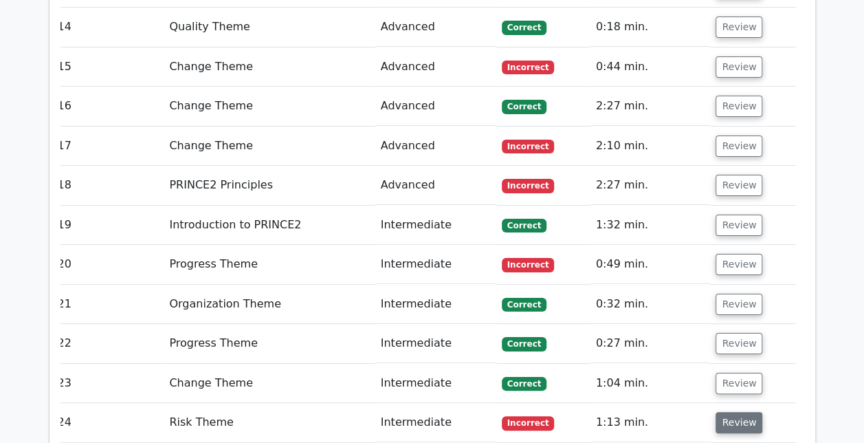
click at [746, 412] on button "Review" at bounding box center [739, 422] width 47 height 21
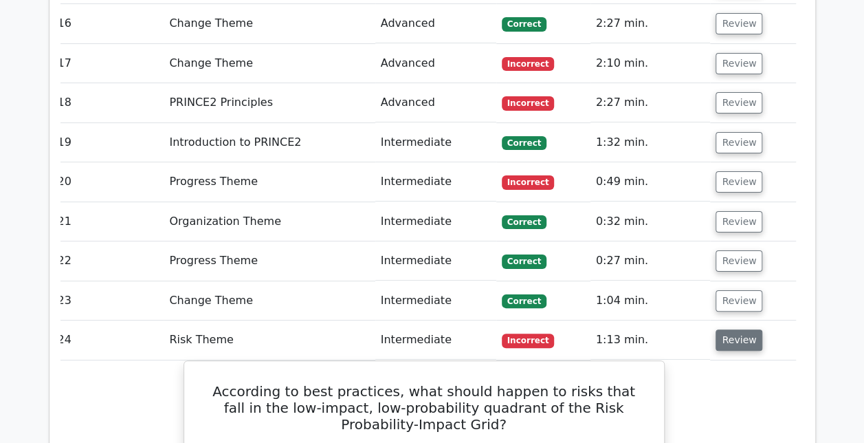
scroll to position [2611, 0]
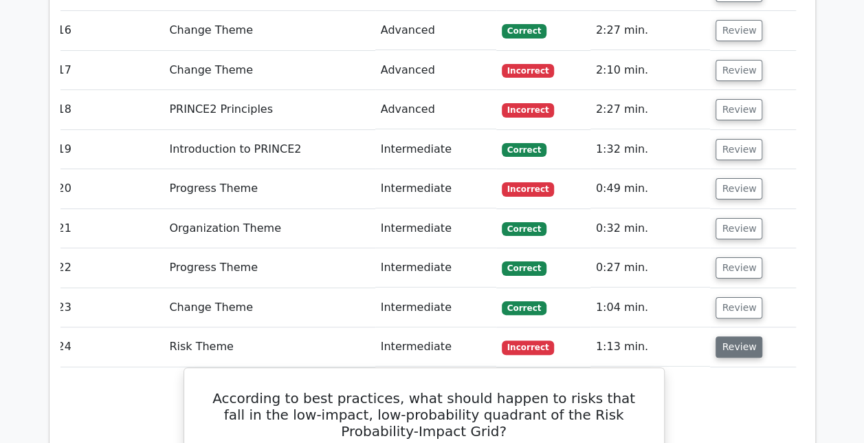
click at [750, 336] on button "Review" at bounding box center [739, 346] width 47 height 21
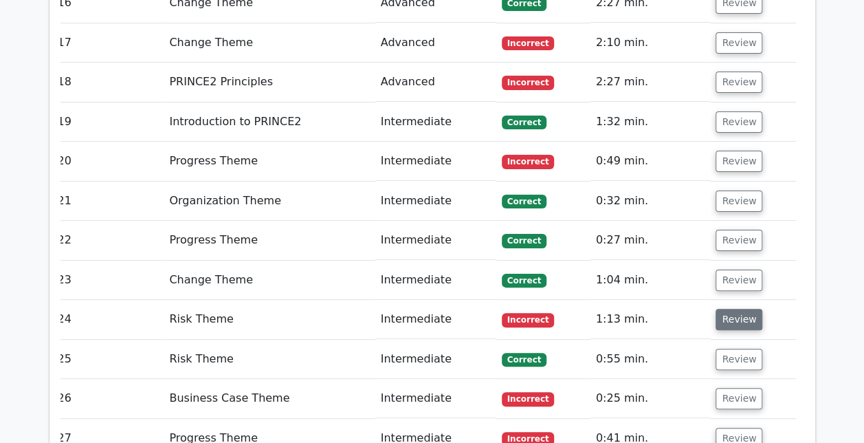
scroll to position [2641, 0]
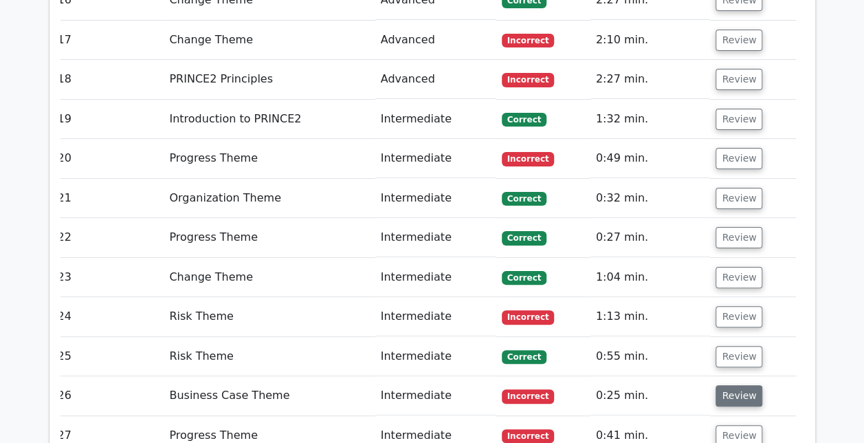
click at [736, 385] on button "Review" at bounding box center [739, 395] width 47 height 21
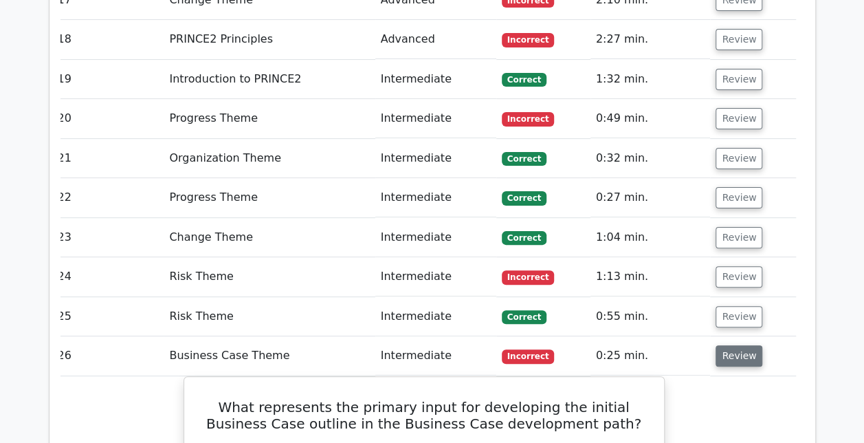
scroll to position [2660, 0]
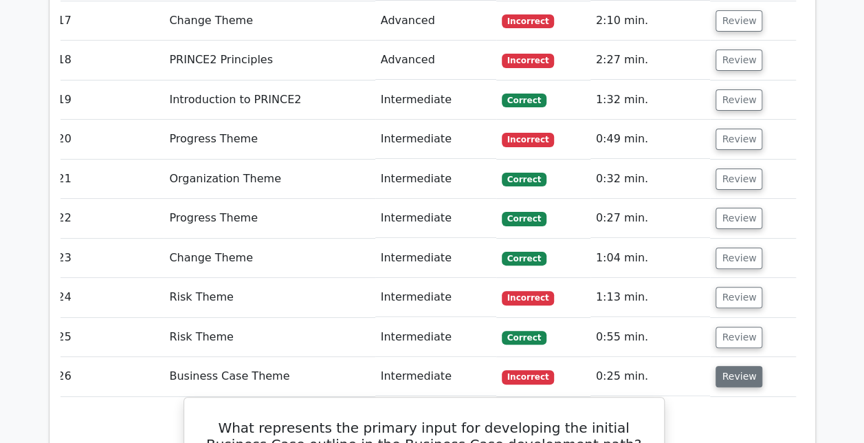
click at [749, 366] on button "Review" at bounding box center [739, 376] width 47 height 21
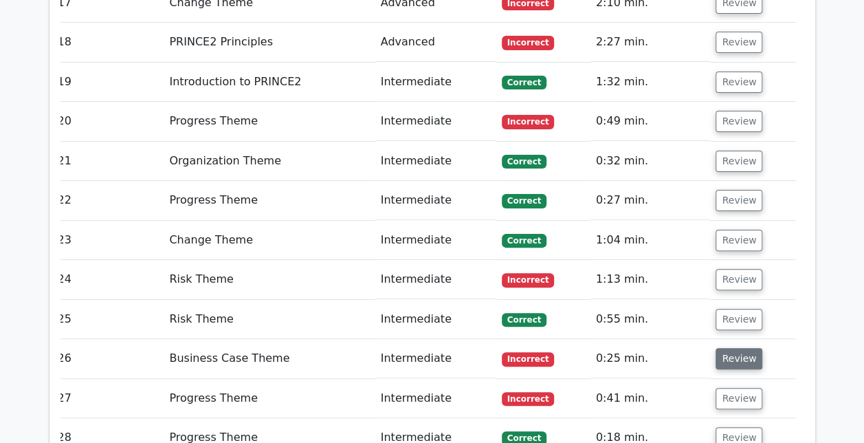
scroll to position [2679, 0]
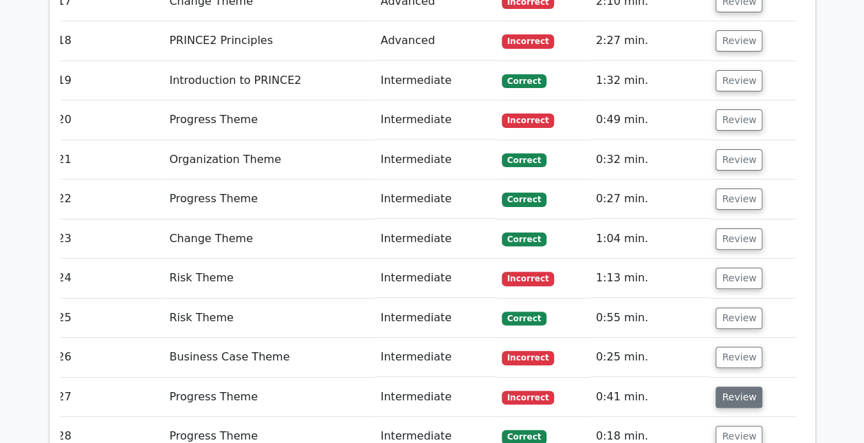
click at [739, 386] on button "Review" at bounding box center [739, 396] width 47 height 21
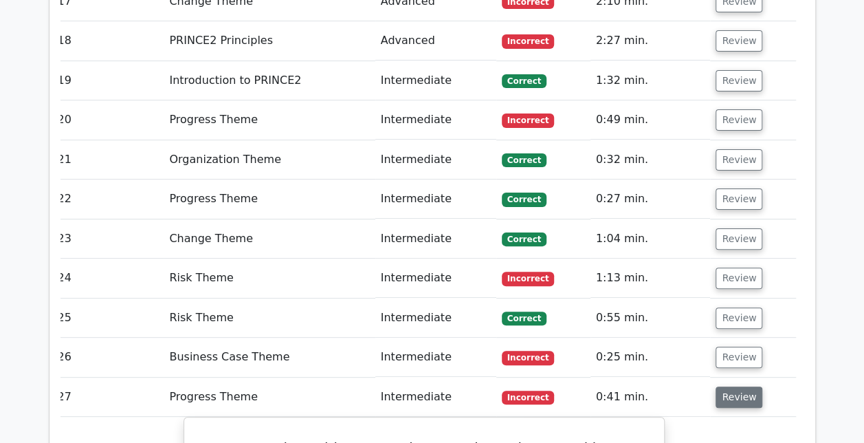
click at [738, 386] on button "Review" at bounding box center [739, 396] width 47 height 21
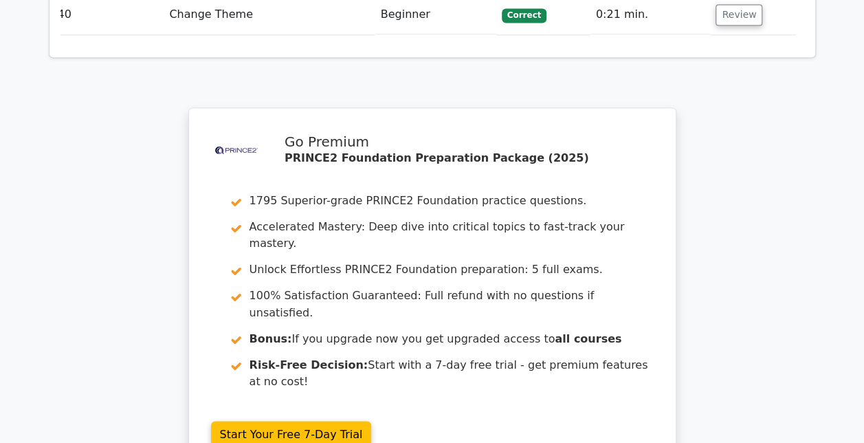
scroll to position [3565, 0]
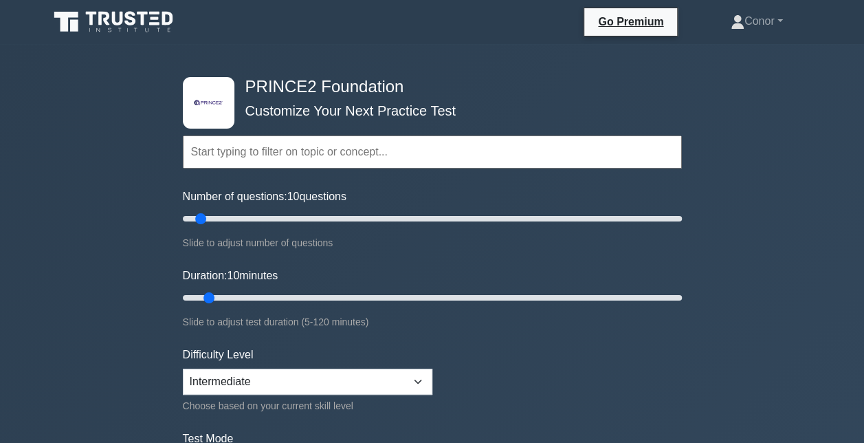
click at [322, 159] on input "text" at bounding box center [432, 151] width 499 height 33
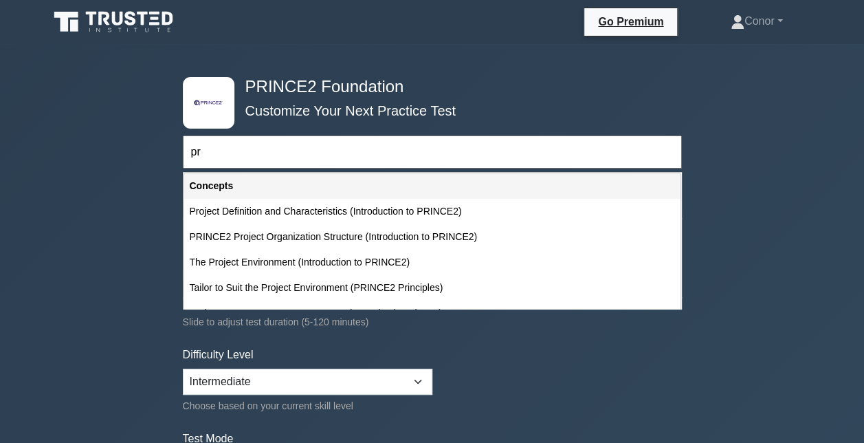
type input "p"
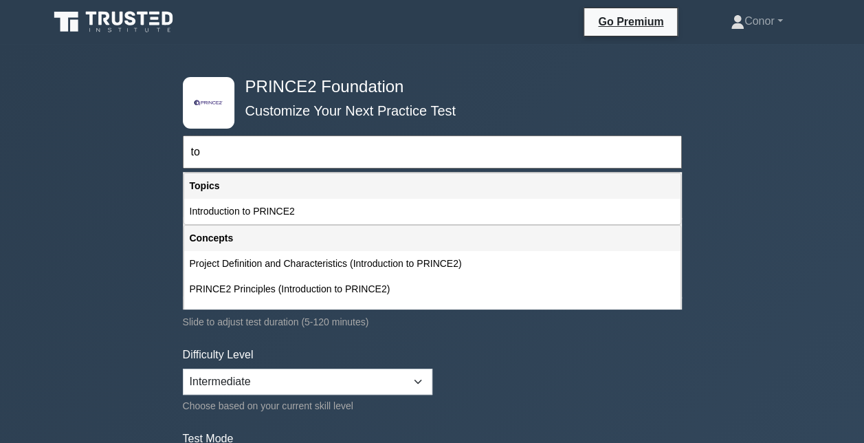
click at [254, 225] on div "Concepts Project Definition and Characteristics (Introduction to PRINCE2) PRINC…" at bounding box center [433, 403] width 498 height 357
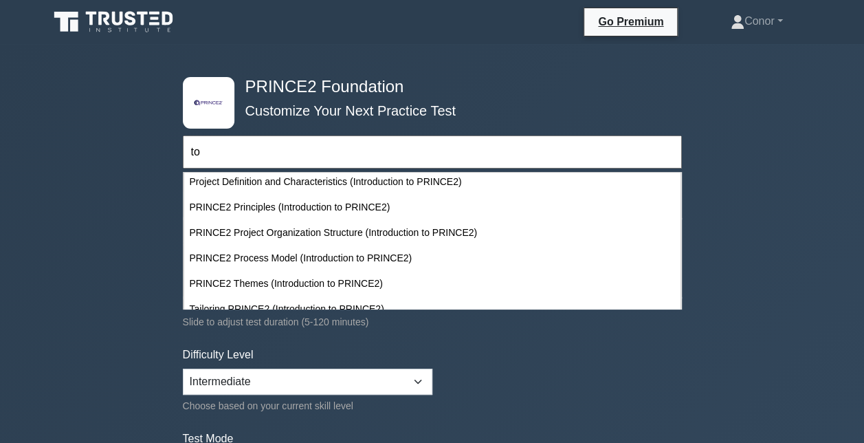
scroll to position [82, 0]
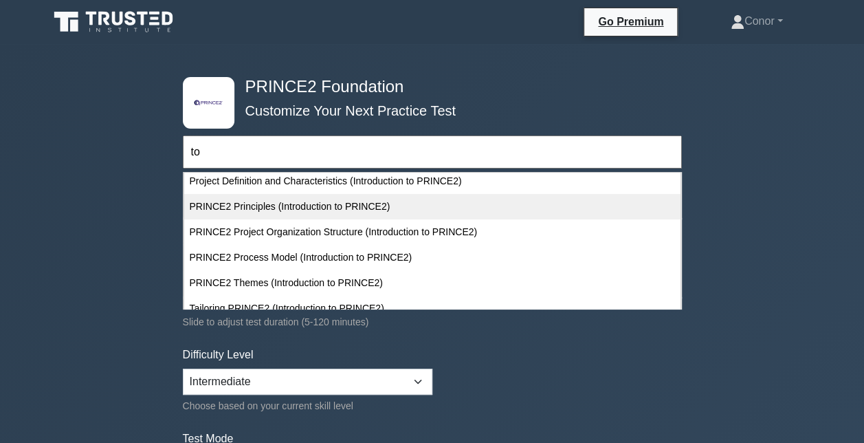
click at [290, 205] on div "PRINCE2 Principles (Introduction to PRINCE2)" at bounding box center [432, 206] width 496 height 25
type input "PRINCE2 Principles (Introduction to PRINCE2)"
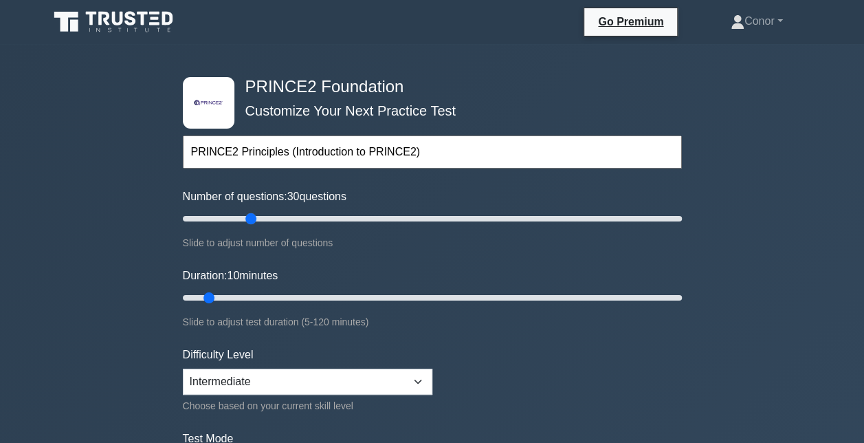
drag, startPoint x: 202, startPoint y: 215, endPoint x: 250, endPoint y: 224, distance: 48.9
type input "30"
click at [250, 224] on input "Number of questions: 30 questions" at bounding box center [432, 218] width 499 height 16
drag, startPoint x: 252, startPoint y: 216, endPoint x: 210, endPoint y: 207, distance: 42.9
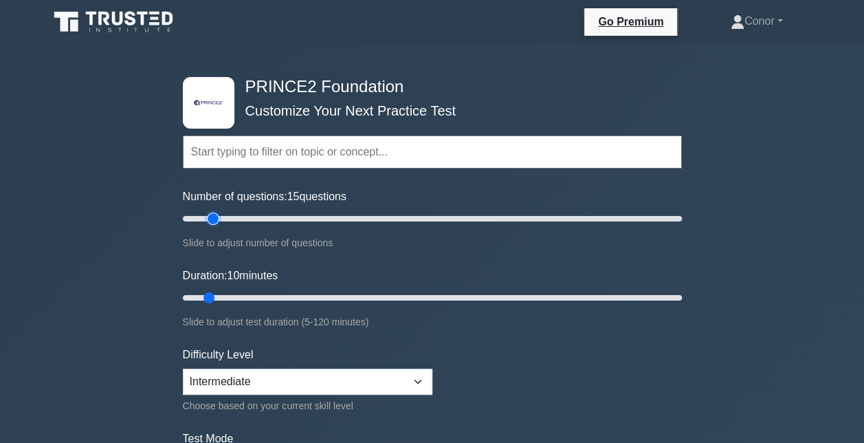
type input "15"
click at [210, 210] on input "Number of questions: 15 questions" at bounding box center [432, 218] width 499 height 16
click at [239, 154] on input "text" at bounding box center [432, 151] width 499 height 33
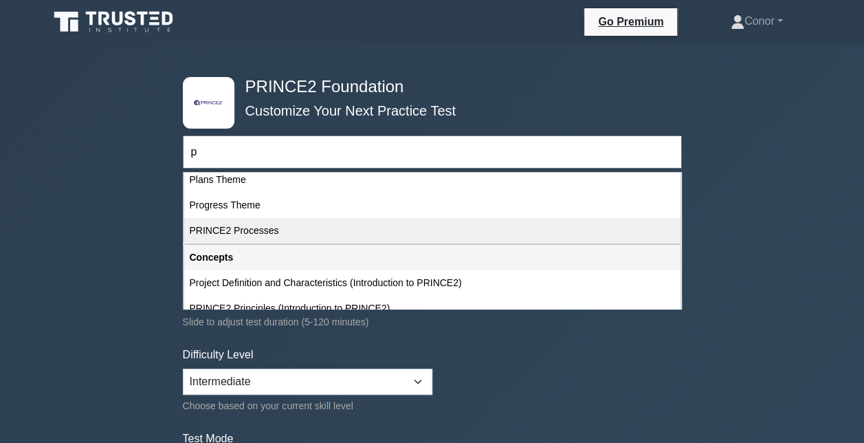
click at [232, 232] on div "PRINCE2 Processes" at bounding box center [432, 230] width 496 height 25
type input "PRINCE2 Processes"
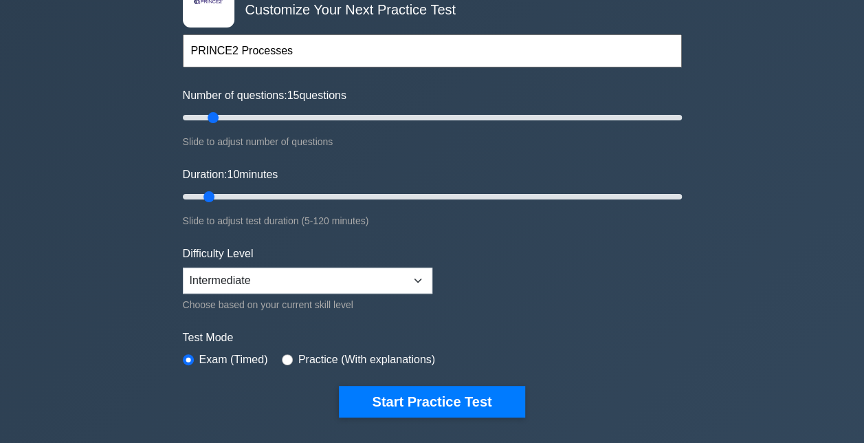
scroll to position [102, 0]
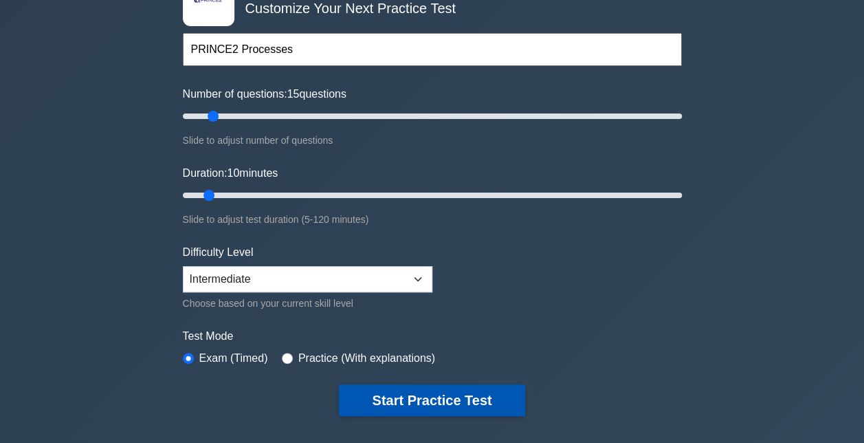
click at [455, 397] on button "Start Practice Test" at bounding box center [432, 400] width 186 height 32
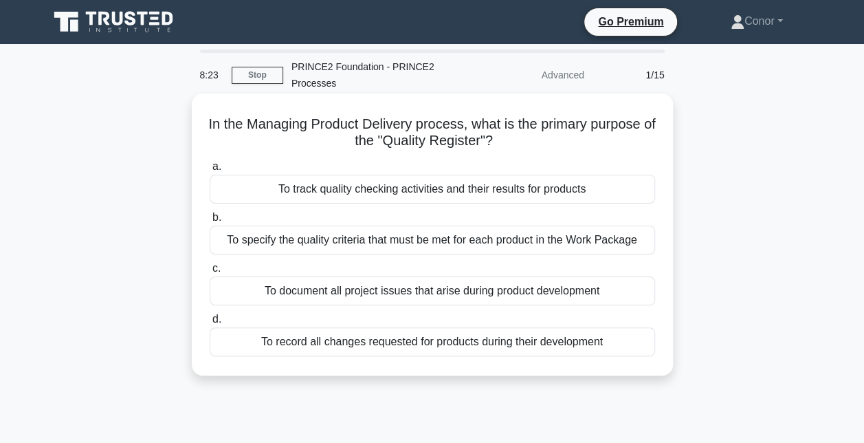
click at [284, 348] on div "To record all changes requested for products during their development" at bounding box center [432, 341] width 445 height 29
click at [210, 324] on input "d. To record all changes requested for products during their development" at bounding box center [210, 319] width 0 height 9
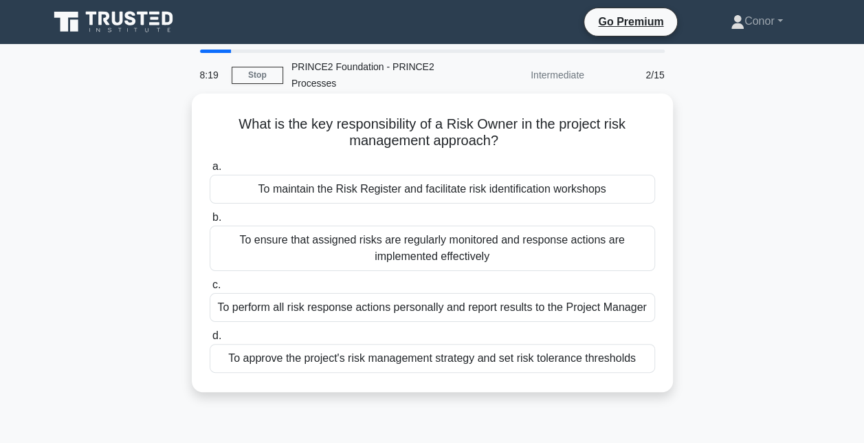
click at [390, 239] on div "To ensure that assigned risks are regularly monitored and response actions are …" at bounding box center [432, 247] width 445 height 45
click at [210, 222] on input "b. To ensure that assigned risks are regularly monitored and response actions a…" at bounding box center [210, 217] width 0 height 9
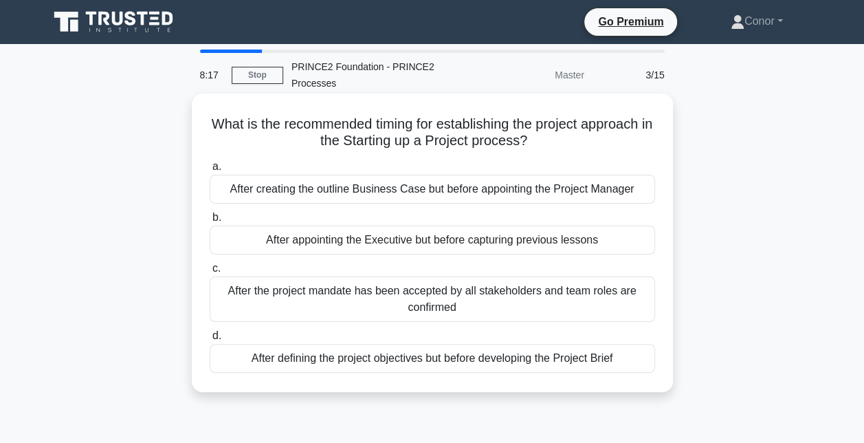
drag, startPoint x: 390, startPoint y: 239, endPoint x: 385, endPoint y: 135, distance: 104.6
click at [385, 135] on div "What is the recommended timing for establishing the project approach in the Sta…" at bounding box center [432, 242] width 470 height 287
click at [268, 142] on h5 "What is the recommended timing for establishing the project approach in the Sta…" at bounding box center [432, 132] width 448 height 34
click at [260, 296] on div "After the project mandate has been accepted by all stakeholders and team roles …" at bounding box center [432, 298] width 445 height 45
click at [210, 273] on input "c. After the project mandate has been accepted by all stakeholders and team rol…" at bounding box center [210, 268] width 0 height 9
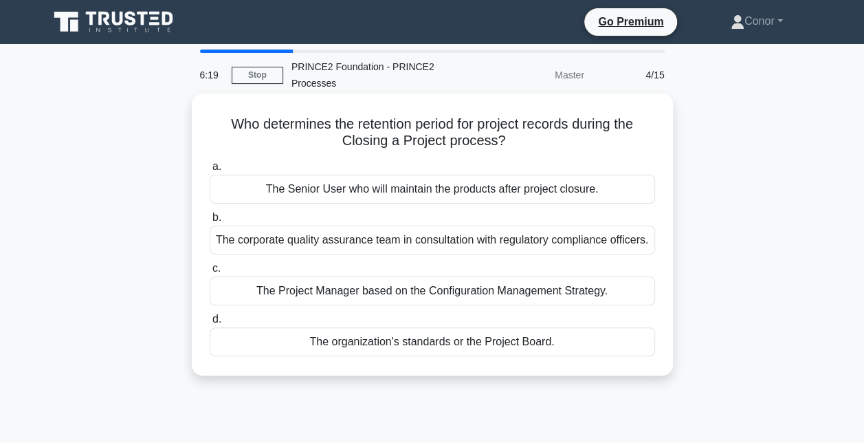
click at [623, 192] on div "The Senior User who will maintain the products after project closure." at bounding box center [432, 189] width 445 height 29
click at [210, 171] on input "a. The Senior User who will maintain the products after project closure." at bounding box center [210, 166] width 0 height 9
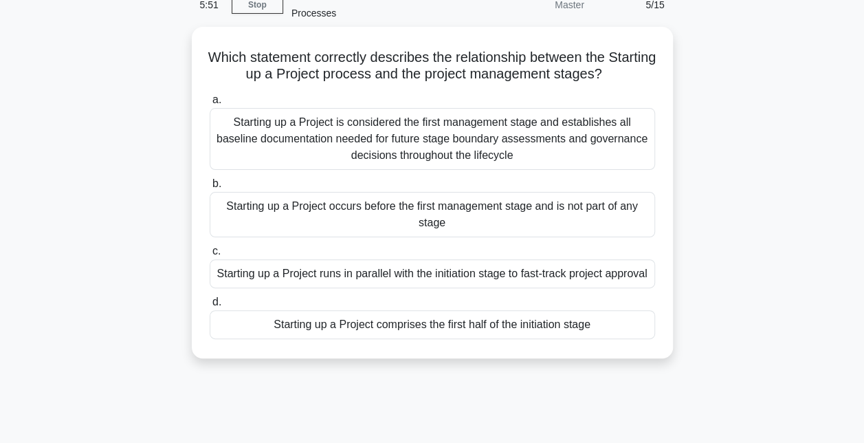
scroll to position [71, 0]
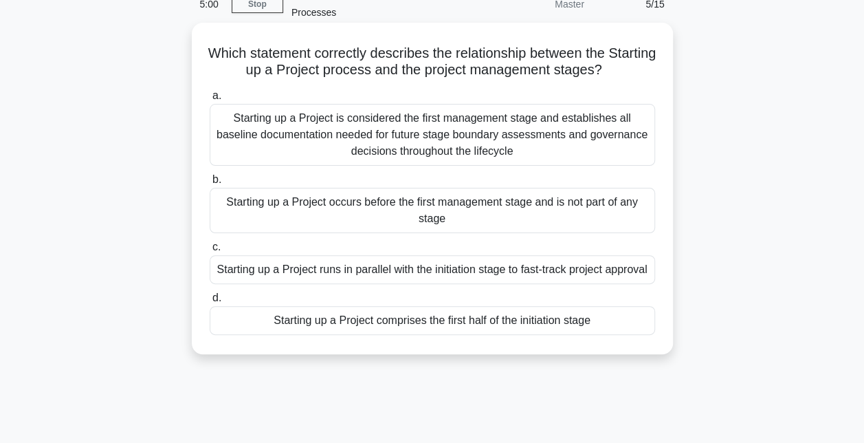
click at [576, 136] on div "Starting up a Project is considered the first management stage and establishes …" at bounding box center [432, 135] width 445 height 62
click at [210, 100] on input "a. Starting up a Project is considered the first management stage and establish…" at bounding box center [210, 95] width 0 height 9
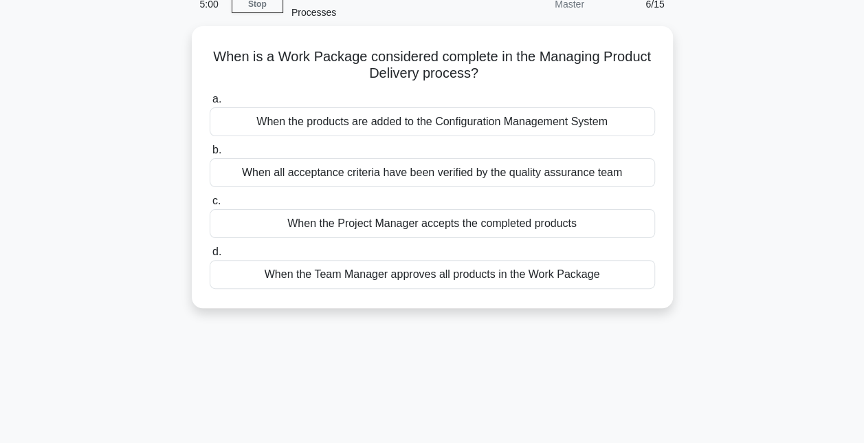
scroll to position [0, 0]
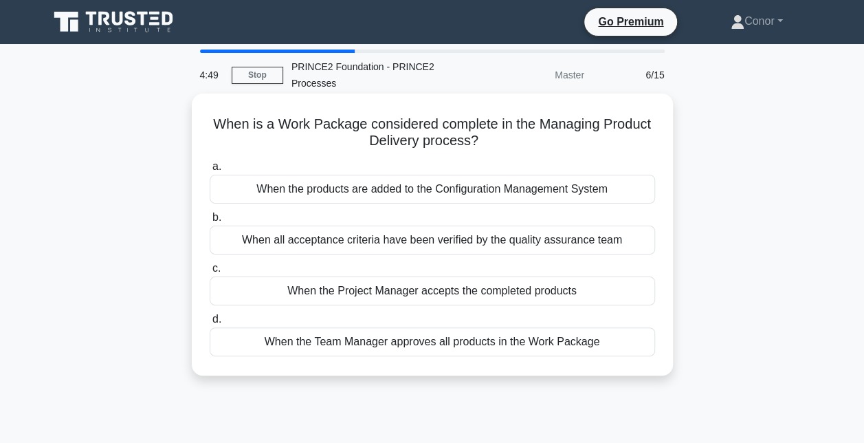
click at [558, 332] on div "When the Team Manager approves all products in the Work Package" at bounding box center [432, 341] width 445 height 29
click at [210, 324] on input "d. When the Team Manager approves all products in the Work Package" at bounding box center [210, 319] width 0 height 9
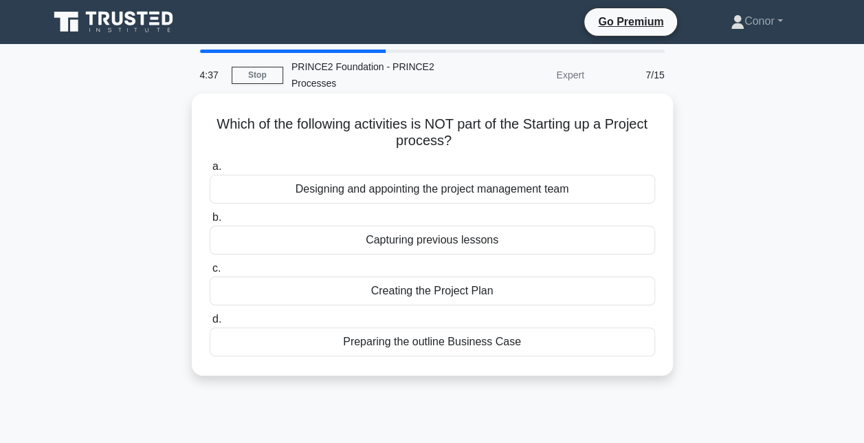
click at [509, 203] on div "Designing and appointing the project management team" at bounding box center [432, 189] width 445 height 29
click at [210, 171] on input "a. Designing and appointing the project management team" at bounding box center [210, 166] width 0 height 9
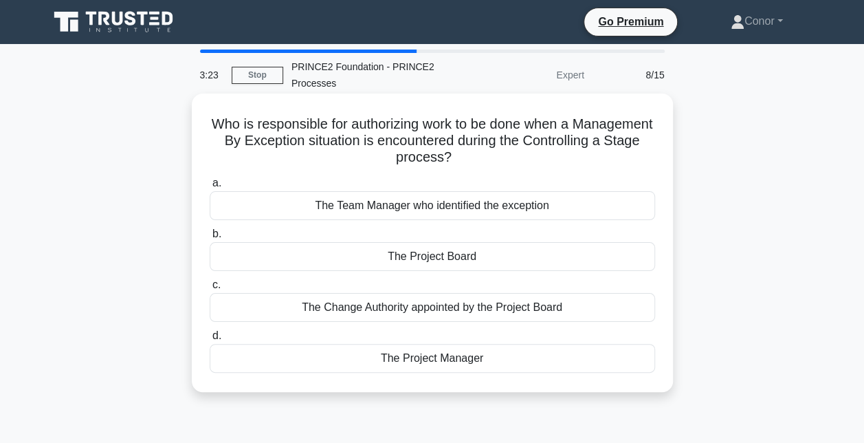
click at [550, 366] on div "The Project Manager" at bounding box center [432, 358] width 445 height 29
click at [210, 340] on input "d. The Project Manager" at bounding box center [210, 335] width 0 height 9
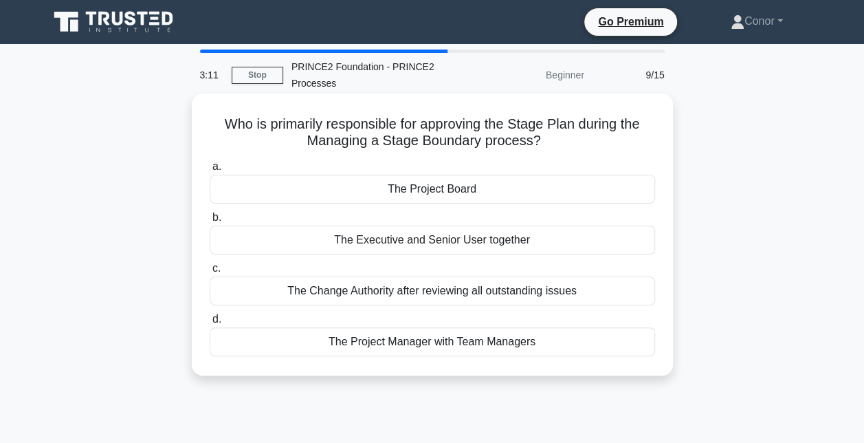
click at [642, 190] on div "The Project Board" at bounding box center [432, 189] width 445 height 29
click at [210, 171] on input "a. The Project Board" at bounding box center [210, 166] width 0 height 9
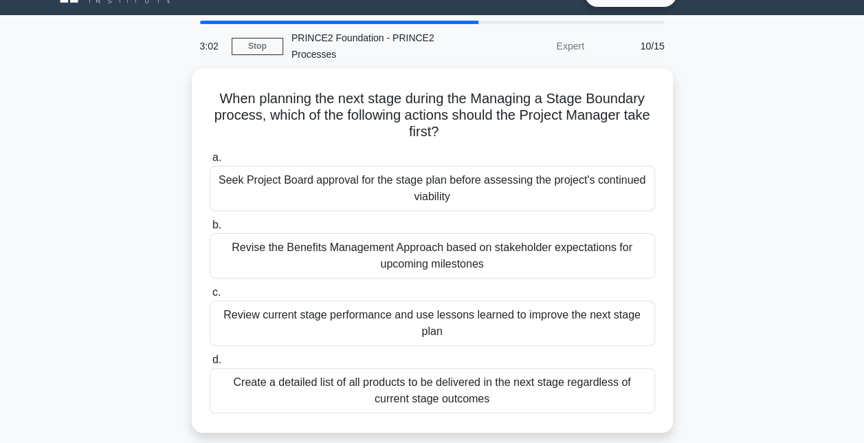
scroll to position [29, 0]
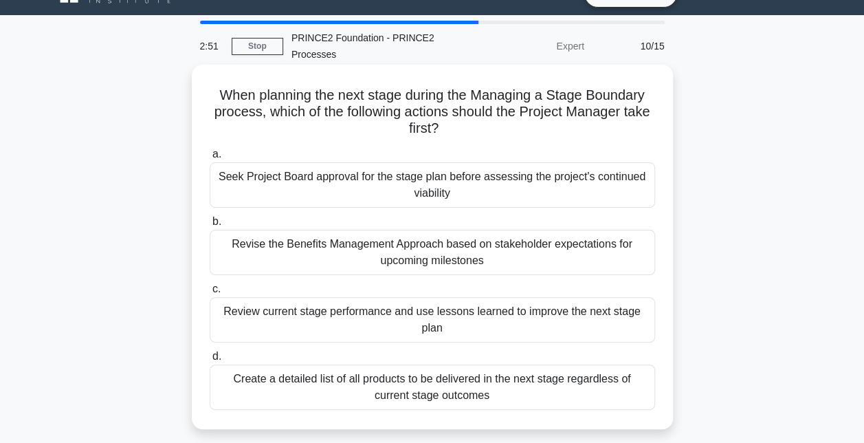
click at [606, 322] on div "Review current stage performance and use lessons learned to improve the next st…" at bounding box center [432, 319] width 445 height 45
click at [210, 294] on input "c. Review current stage performance and use lessons learned to improve the next…" at bounding box center [210, 289] width 0 height 9
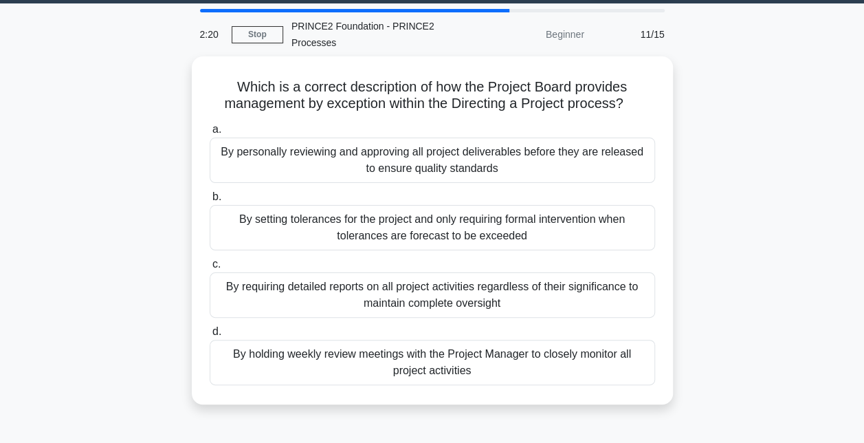
scroll to position [43, 0]
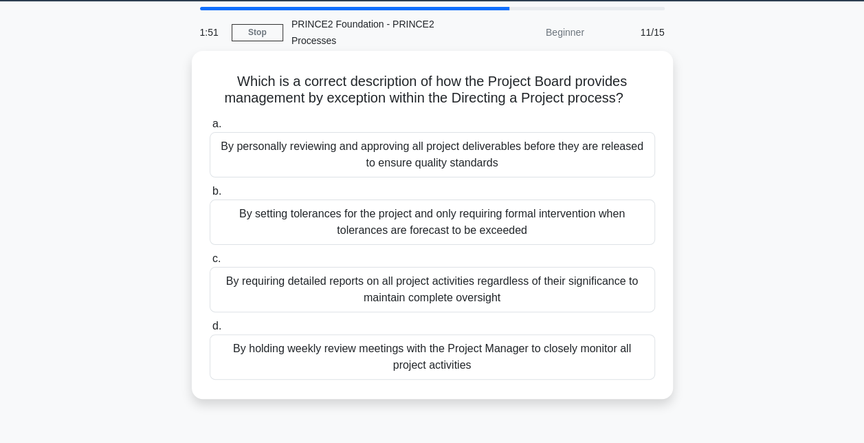
click at [621, 364] on div "By holding weekly review meetings with the Project Manager to closely monitor a…" at bounding box center [432, 356] width 445 height 45
click at [210, 331] on input "d. By holding weekly review meetings with the Project Manager to closely monito…" at bounding box center [210, 326] width 0 height 9
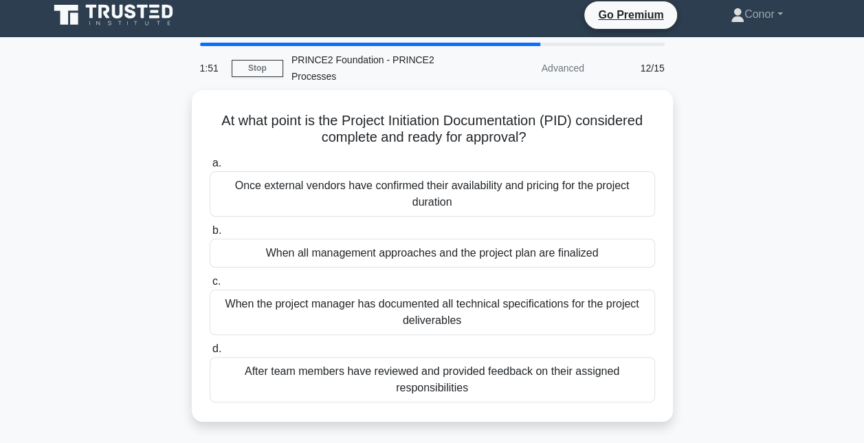
scroll to position [0, 0]
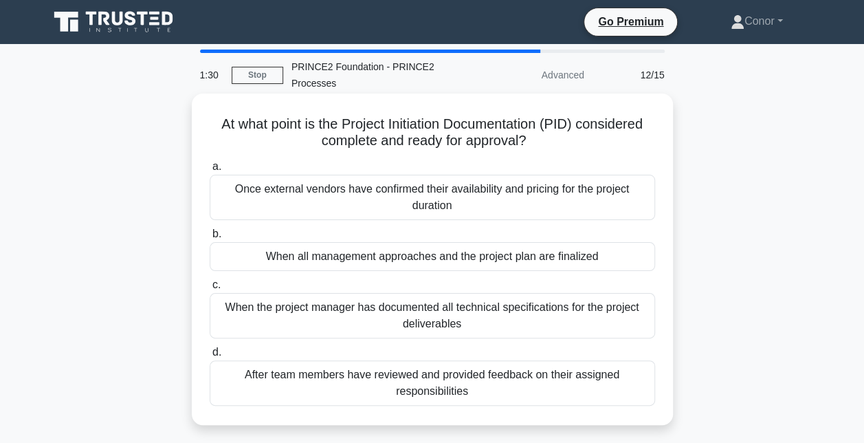
click at [614, 204] on div "Once external vendors have confirmed their availability and pricing for the pro…" at bounding box center [432, 197] width 445 height 45
click at [210, 171] on input "a. Once external vendors have confirmed their availability and pricing for the …" at bounding box center [210, 166] width 0 height 9
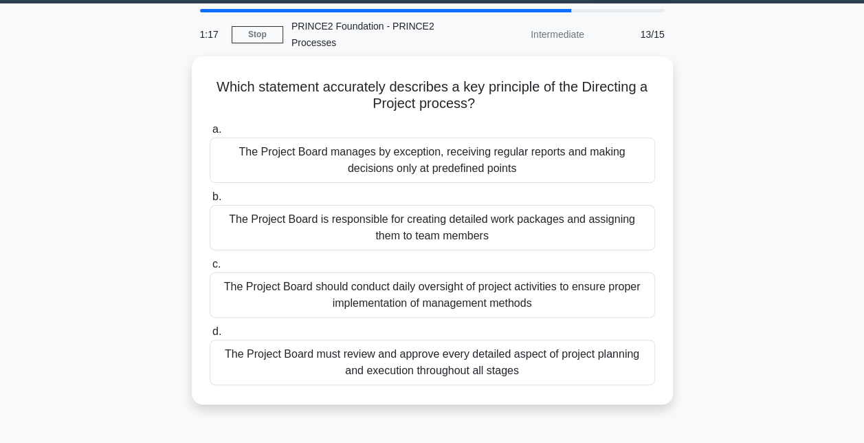
scroll to position [42, 0]
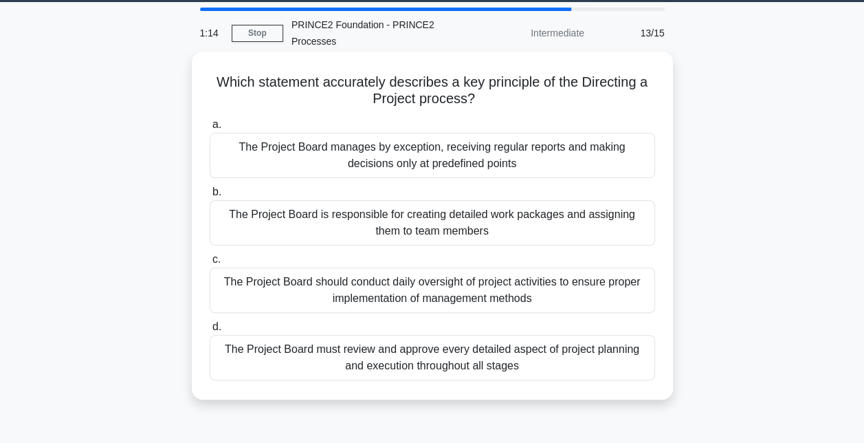
click at [634, 161] on div "The Project Board manages by exception, receiving regular reports and making de…" at bounding box center [432, 155] width 445 height 45
click at [210, 129] on input "a. The Project Board manages by exception, receiving regular reports and making…" at bounding box center [210, 124] width 0 height 9
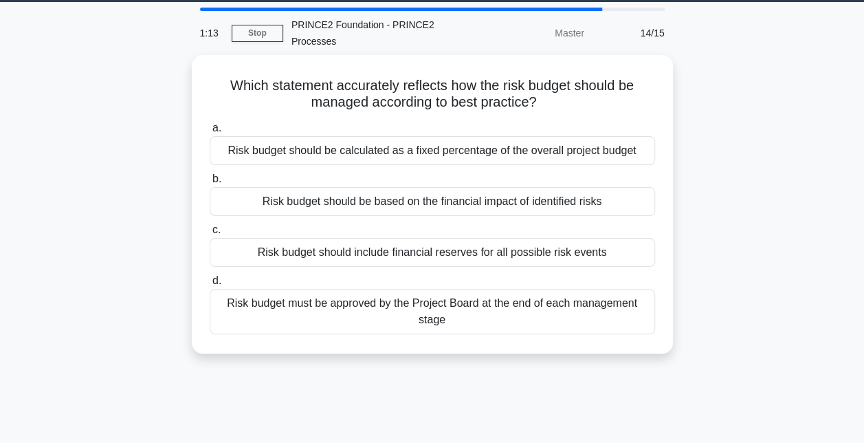
scroll to position [0, 0]
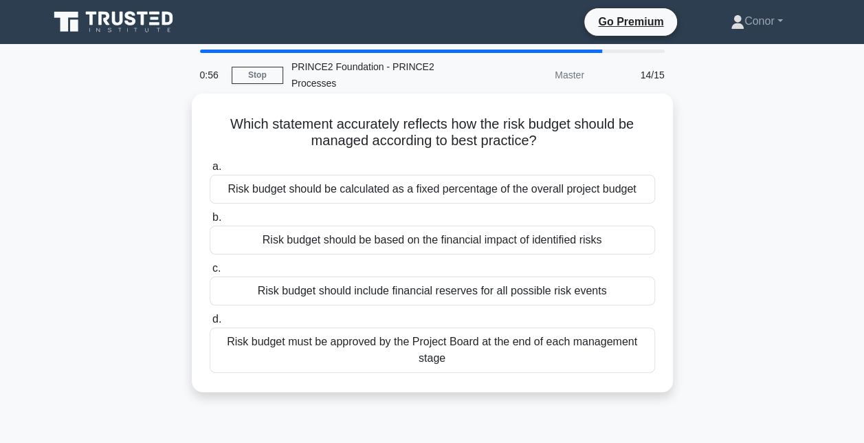
click at [630, 245] on div "Risk budget should be based on the financial impact of identified risks" at bounding box center [432, 239] width 445 height 29
click at [210, 222] on input "b. Risk budget should be based on the financial impact of identified risks" at bounding box center [210, 217] width 0 height 9
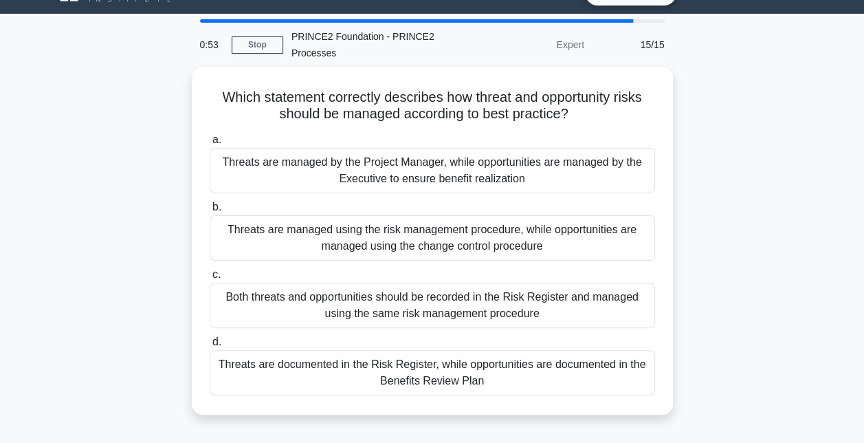
scroll to position [29, 0]
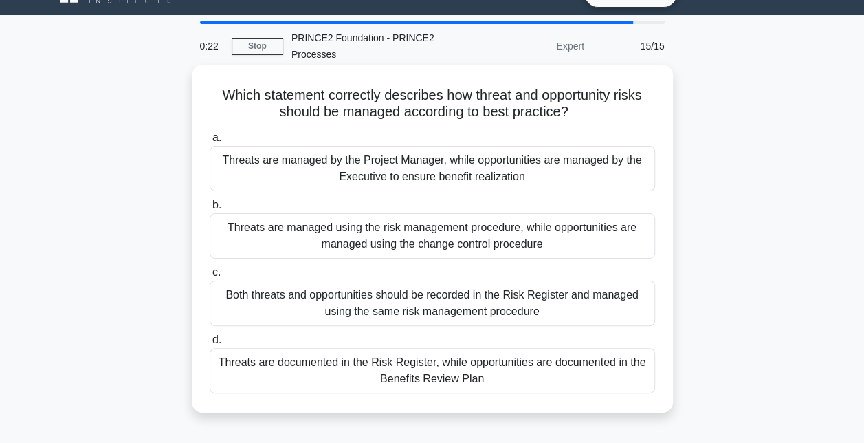
click at [470, 297] on div "Both threats and opportunities should be recorded in the Risk Register and mana…" at bounding box center [432, 302] width 445 height 45
click at [210, 277] on input "c. Both threats and opportunities should be recorded in the Risk Register and m…" at bounding box center [210, 272] width 0 height 9
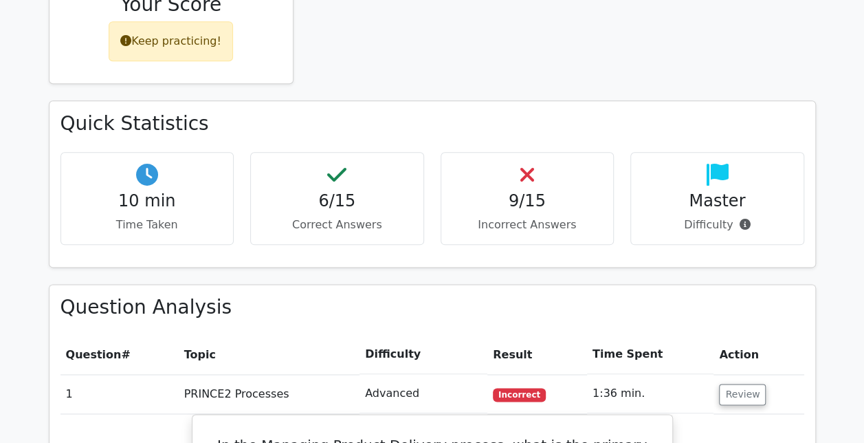
scroll to position [738, 0]
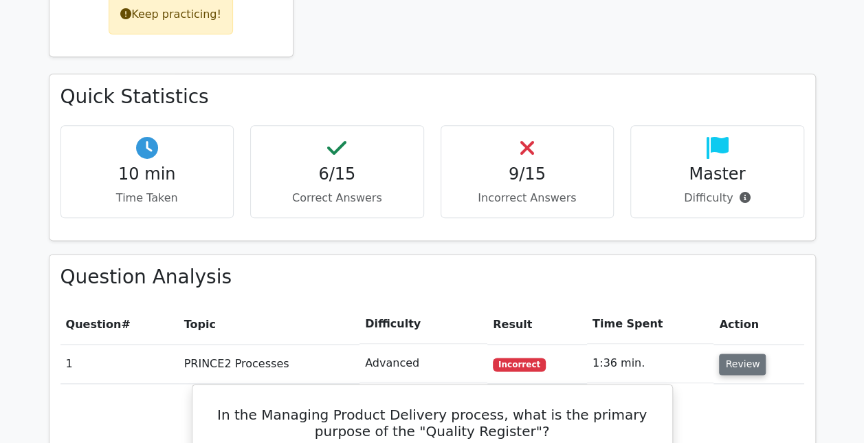
click at [754, 353] on button "Review" at bounding box center [742, 363] width 47 height 21
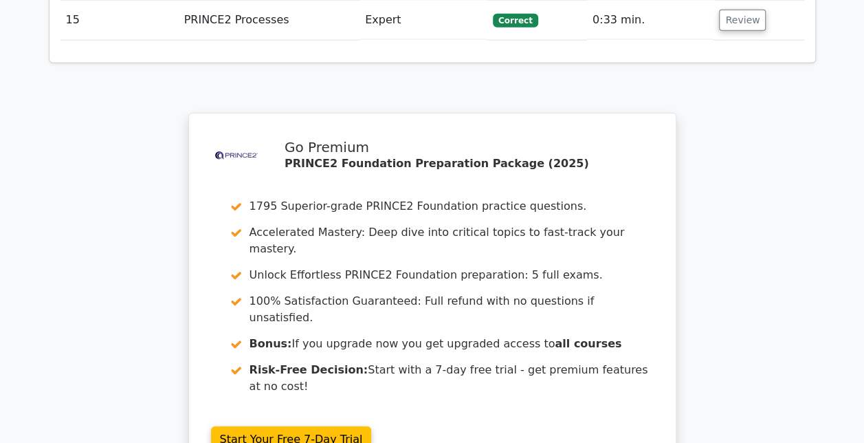
scroll to position [1832, 0]
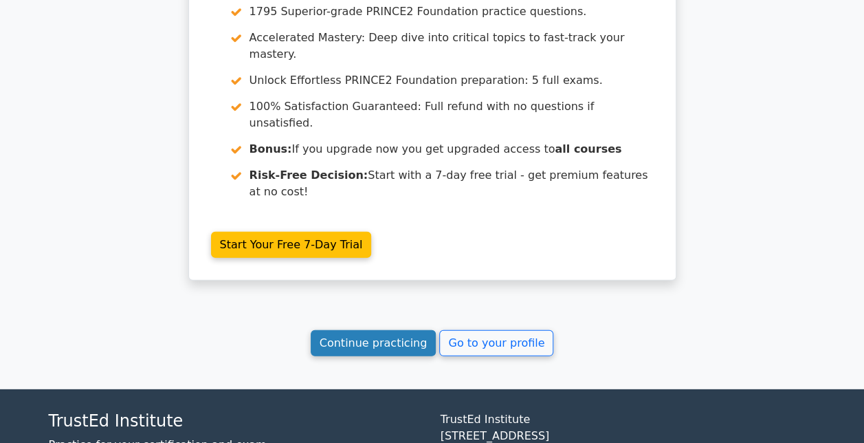
click at [419, 330] on link "Continue practicing" at bounding box center [374, 343] width 126 height 26
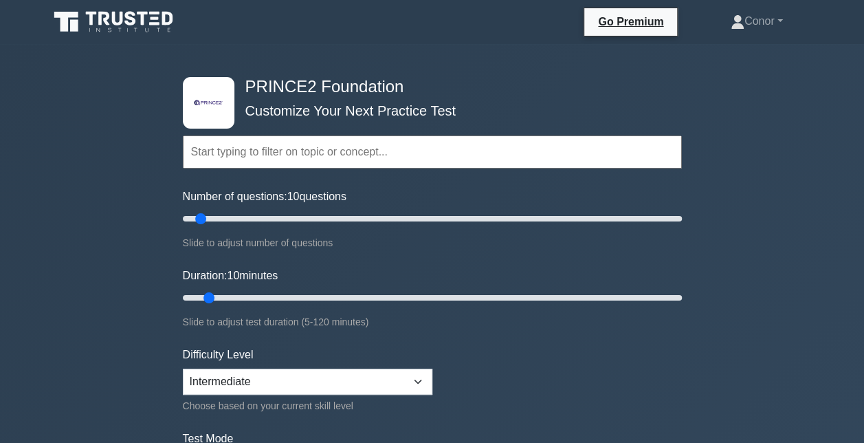
click at [239, 155] on input "text" at bounding box center [432, 151] width 499 height 33
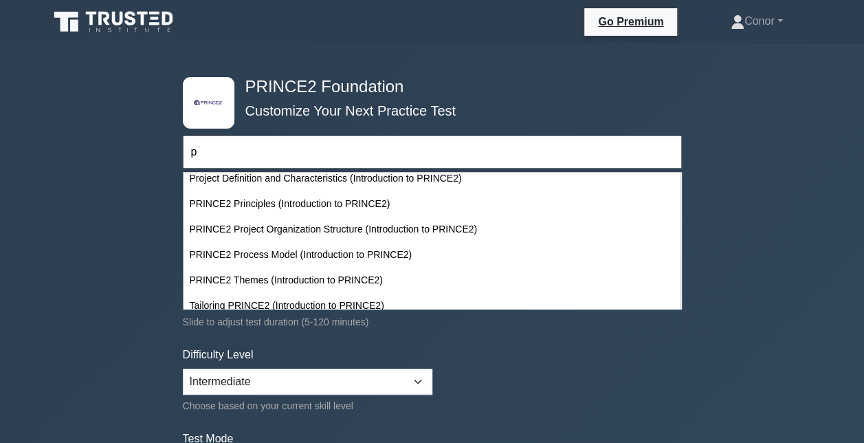
scroll to position [193, 0]
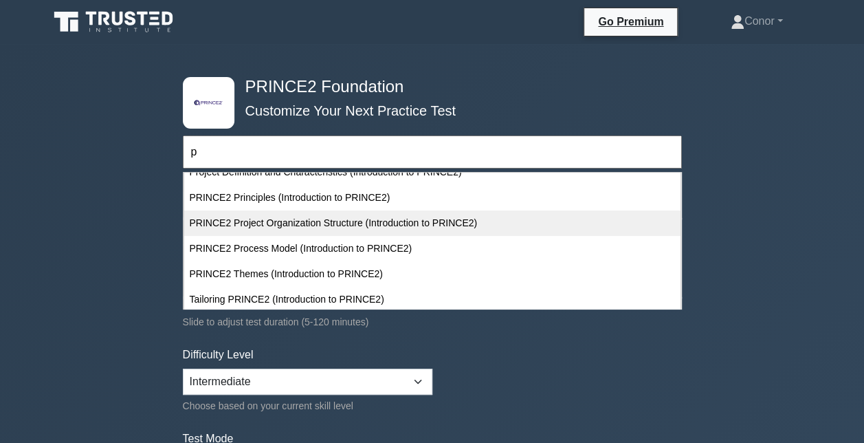
click at [352, 229] on div "PRINCE2 Project Organization Structure (Introduction to PRINCE2)" at bounding box center [432, 222] width 496 height 25
type input "PRINCE2 Project Organization Structure (Introduction to PRINCE2)"
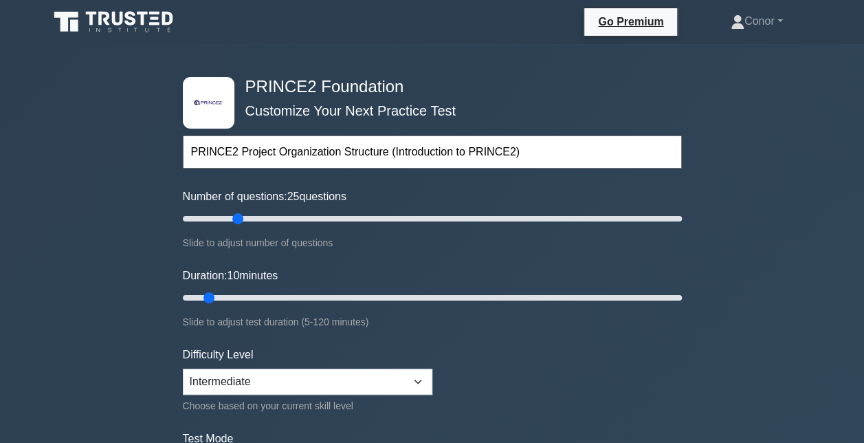
type input "25"
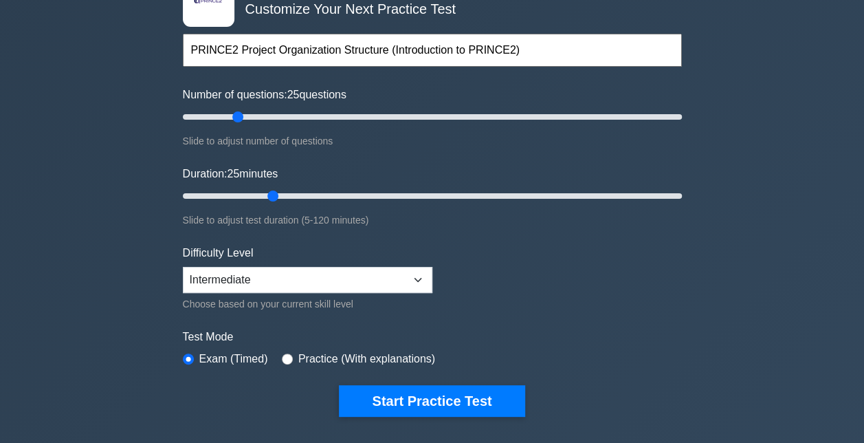
scroll to position [138, 0]
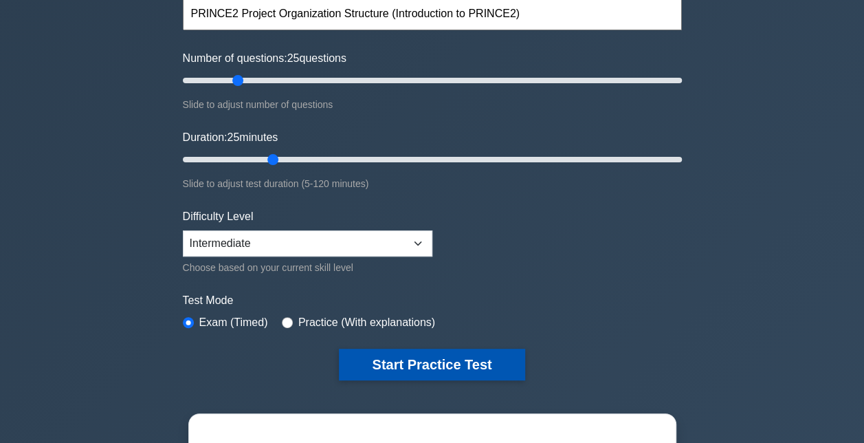
click at [483, 355] on button "Start Practice Test" at bounding box center [432, 364] width 186 height 32
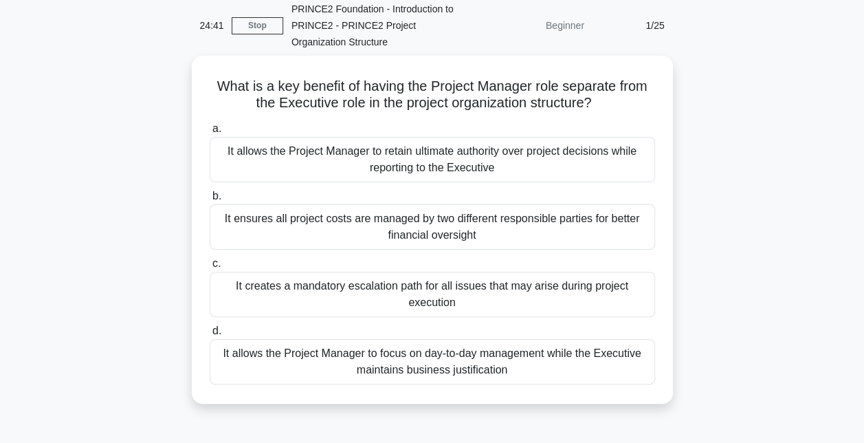
scroll to position [57, 0]
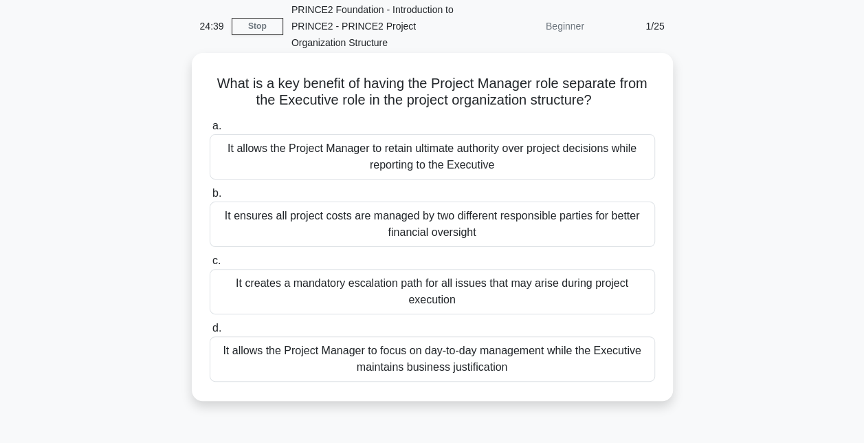
click at [589, 360] on div "It allows the Project Manager to focus on day-to-day management while the Execu…" at bounding box center [432, 358] width 445 height 45
click at [210, 333] on input "d. It allows the Project Manager to focus on day-to-day management while the Ex…" at bounding box center [210, 328] width 0 height 9
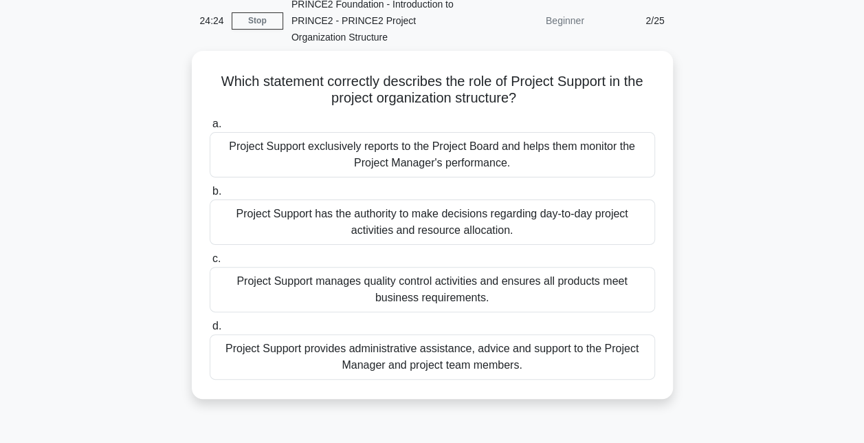
scroll to position [66, 0]
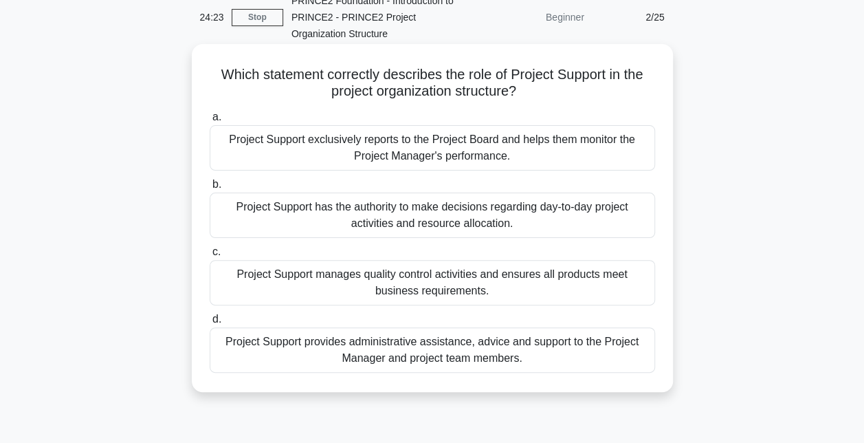
click at [591, 352] on div "Project Support provides administrative assistance, advice and support to the P…" at bounding box center [432, 349] width 445 height 45
click at [210, 324] on input "d. Project Support provides administrative assistance, advice and support to th…" at bounding box center [210, 319] width 0 height 9
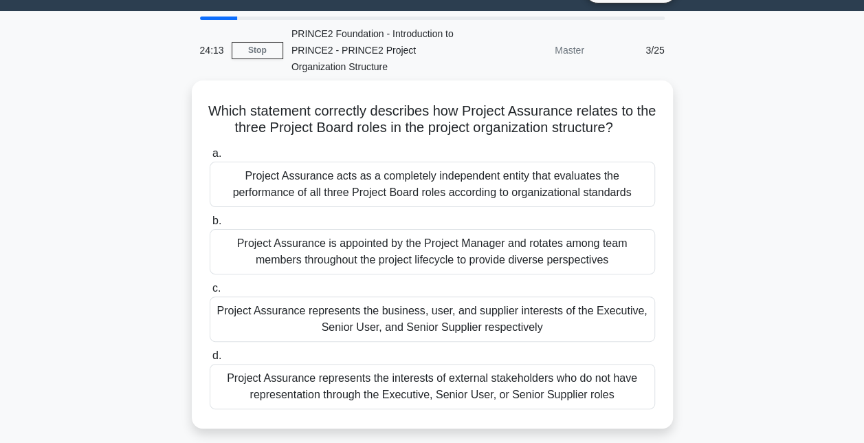
scroll to position [32, 0]
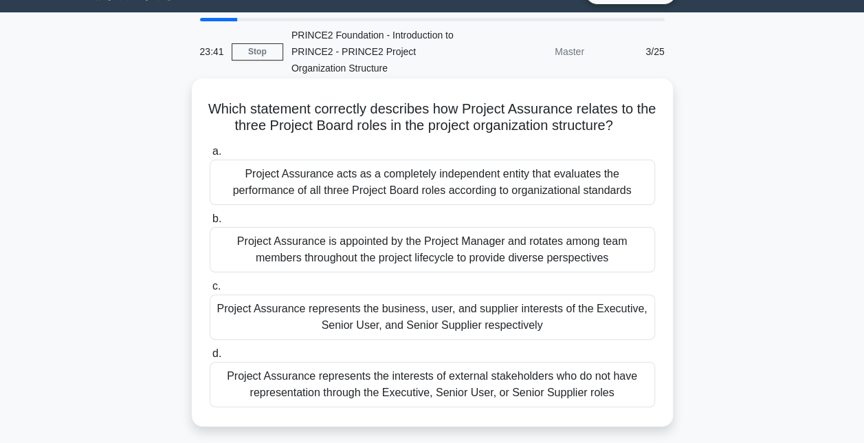
click at [604, 198] on div "Project Assurance acts as a completely independent entity that evaluates the pe…" at bounding box center [432, 181] width 445 height 45
click at [210, 156] on input "a. Project Assurance acts as a completely independent entity that evaluates the…" at bounding box center [210, 151] width 0 height 9
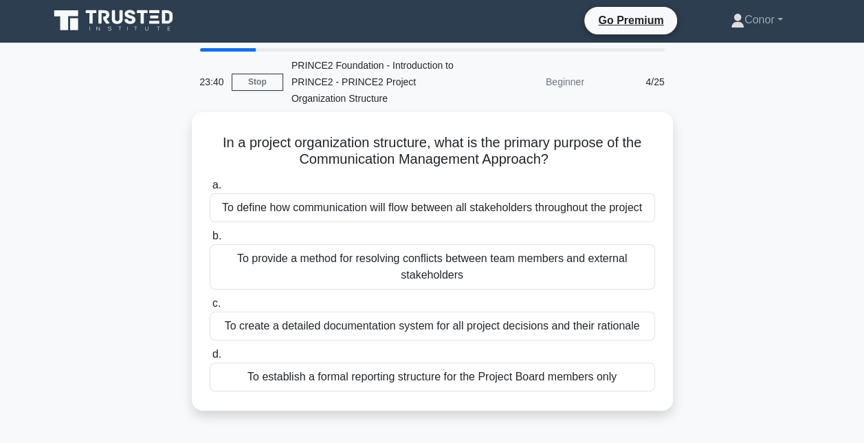
scroll to position [0, 0]
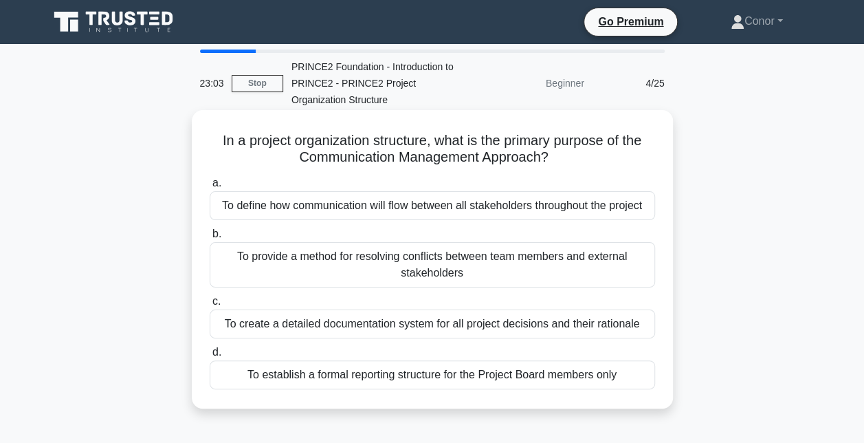
click at [616, 206] on div "To define how communication will flow between all stakeholders throughout the p…" at bounding box center [432, 205] width 445 height 29
click at [210, 188] on input "a. To define how communication will flow between all stakeholders throughout th…" at bounding box center [210, 183] width 0 height 9
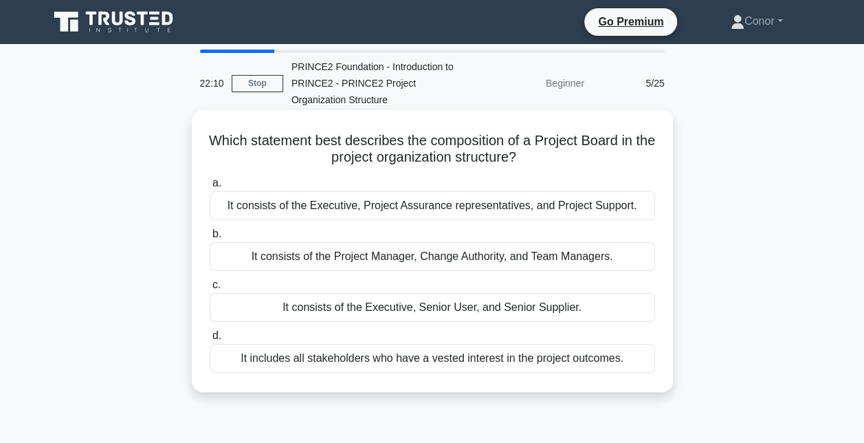
click at [519, 312] on div "It consists of the Executive, Senior User, and Senior Supplier." at bounding box center [432, 307] width 445 height 29
click at [210, 289] on input "c. It consists of the Executive, Senior User, and Senior Supplier." at bounding box center [210, 284] width 0 height 9
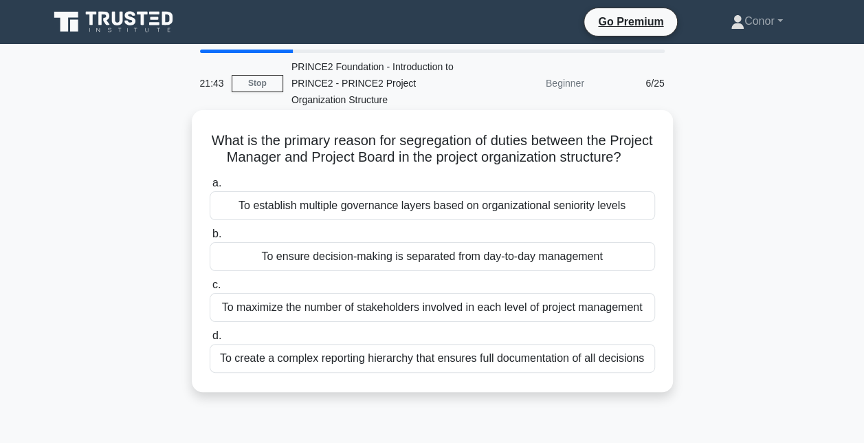
click at [607, 271] on div "To ensure decision-making is separated from day-to-day management" at bounding box center [432, 256] width 445 height 29
click at [210, 239] on input "b. To ensure decision-making is separated from day-to-day management" at bounding box center [210, 234] width 0 height 9
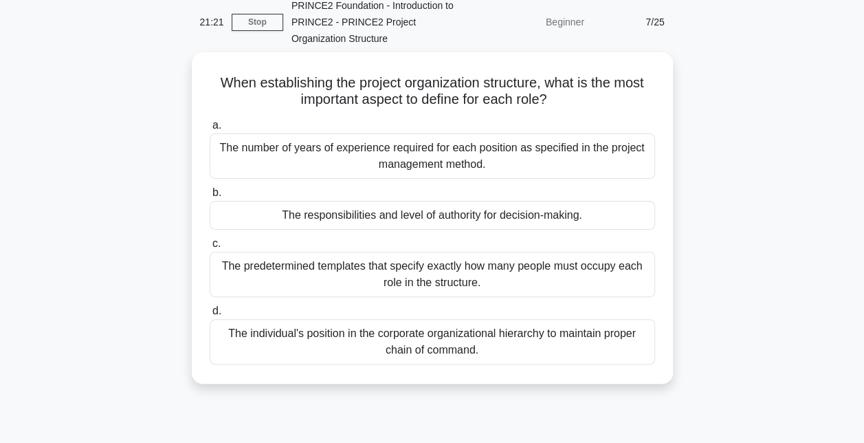
scroll to position [52, 0]
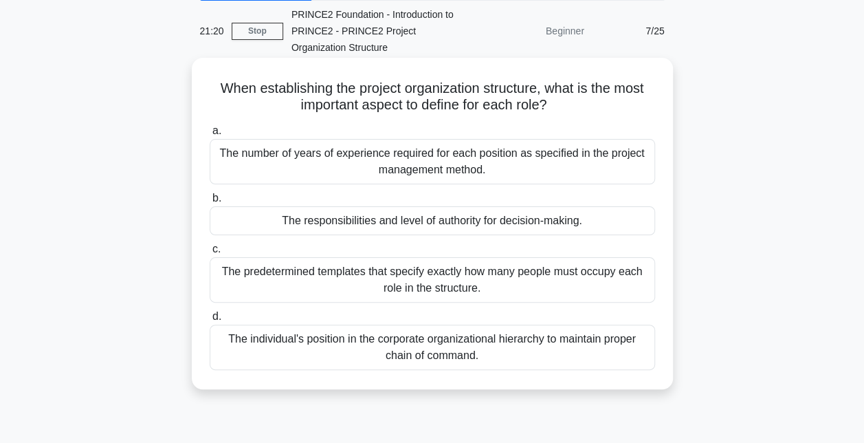
click at [624, 228] on div "The responsibilities and level of authority for decision-making." at bounding box center [432, 220] width 445 height 29
click at [210, 203] on input "b. The responsibilities and level of authority for decision-making." at bounding box center [210, 198] width 0 height 9
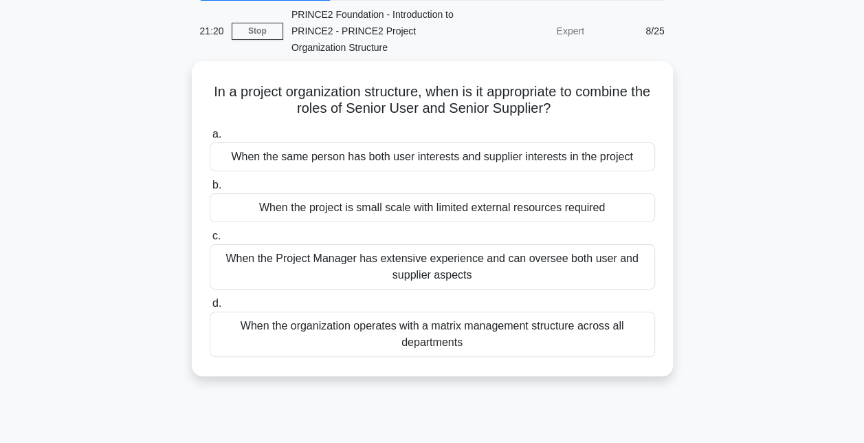
scroll to position [0, 0]
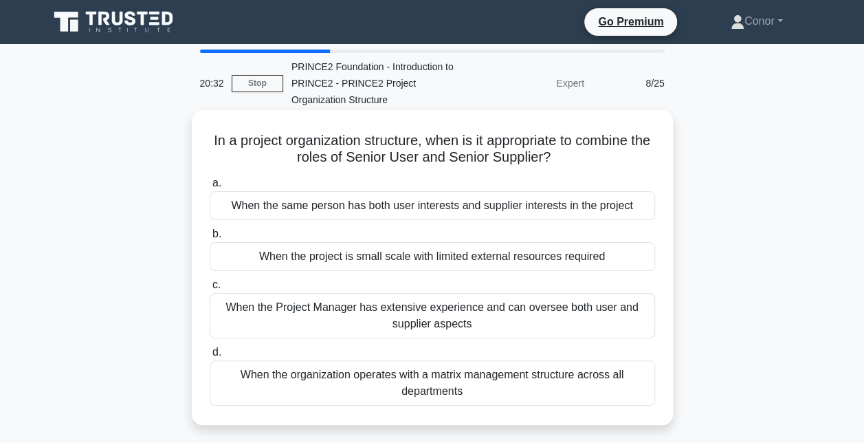
click at [609, 269] on div "When the project is small scale with limited external resources required" at bounding box center [432, 256] width 445 height 29
click at [210, 239] on input "b. When the project is small scale with limited external resources required" at bounding box center [210, 234] width 0 height 9
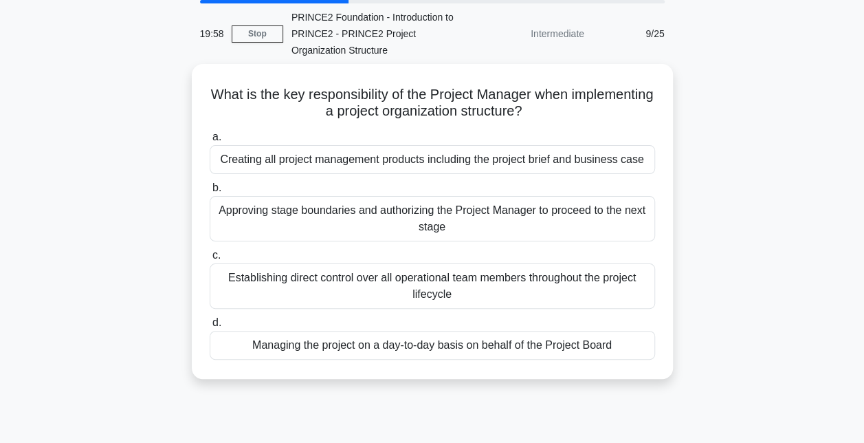
scroll to position [50, 0]
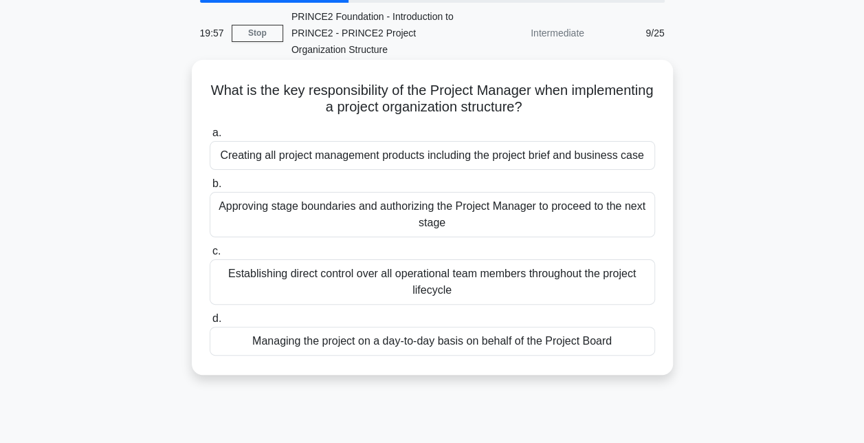
click at [614, 344] on div "Managing the project on a day-to-day basis on behalf of the Project Board" at bounding box center [432, 340] width 445 height 29
click at [210, 323] on input "d. Managing the project on a day-to-day basis on behalf of the Project Board" at bounding box center [210, 318] width 0 height 9
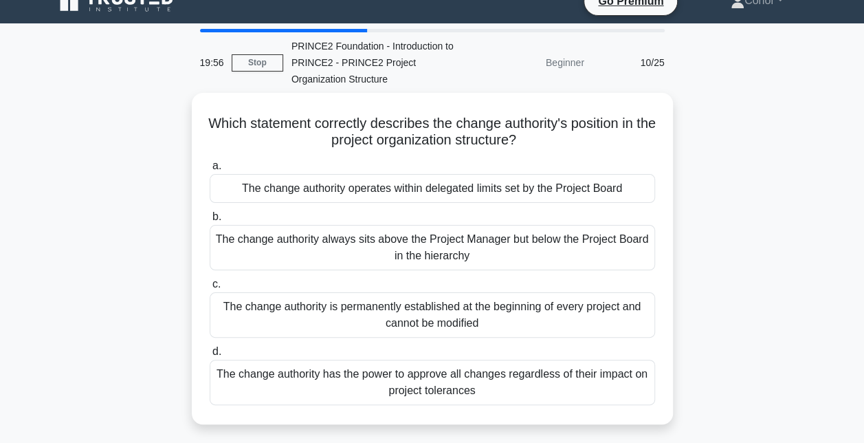
scroll to position [37, 0]
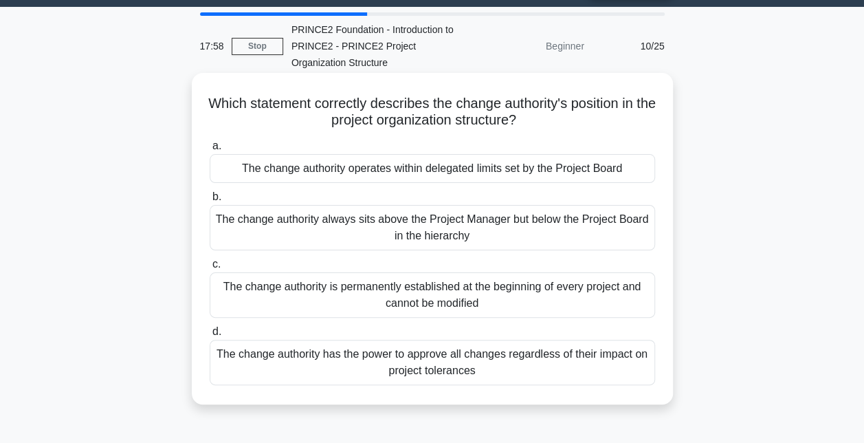
click at [544, 177] on div "The change authority operates within delegated limits set by the Project Board" at bounding box center [432, 168] width 445 height 29
click at [210, 151] on input "a. The change authority operates within delegated limits set by the Project Boa…" at bounding box center [210, 146] width 0 height 9
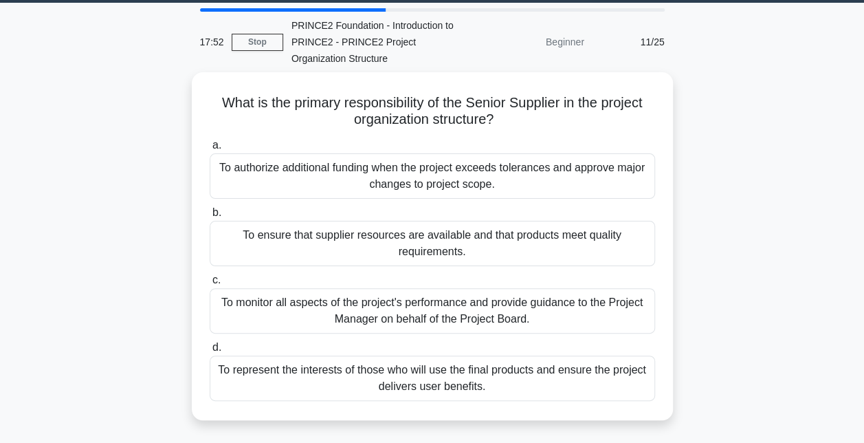
scroll to position [41, 0]
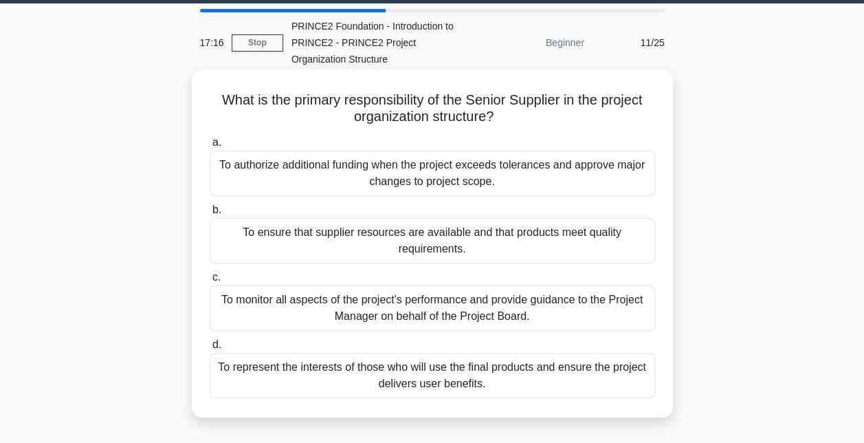
click at [641, 386] on div "To represent the interests of those who will use the final products and ensure …" at bounding box center [432, 375] width 445 height 45
click at [210, 349] on input "d. To represent the interests of those who will use the final products and ensu…" at bounding box center [210, 344] width 0 height 9
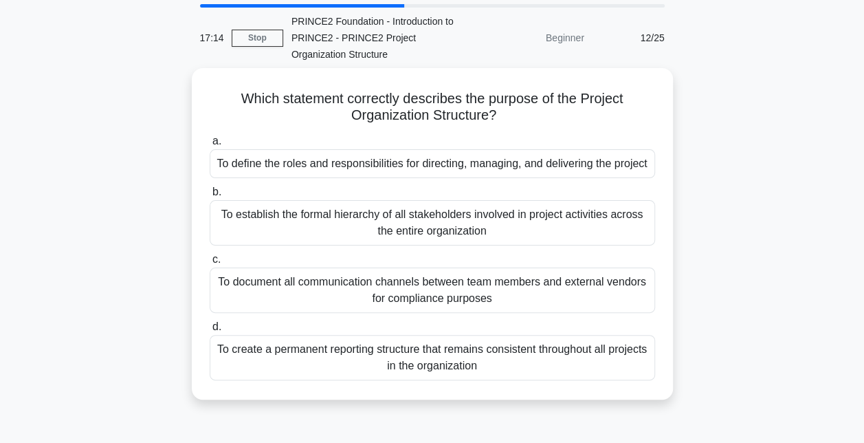
scroll to position [49, 0]
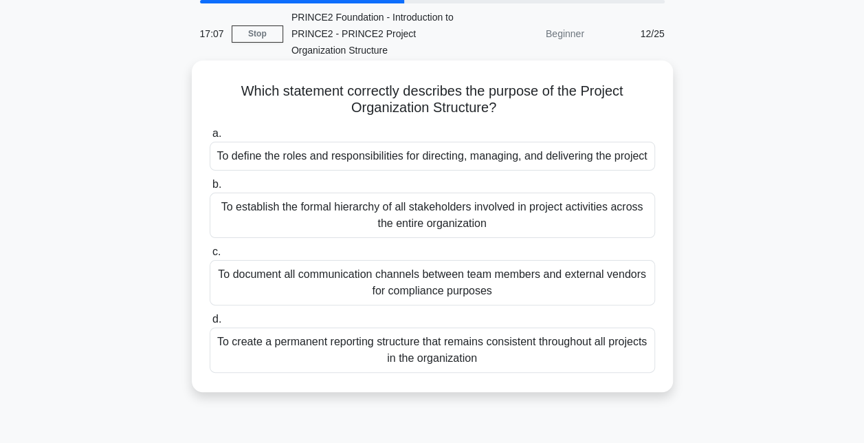
click at [652, 158] on div "To define the roles and responsibilities for directing, managing, and deliverin…" at bounding box center [432, 156] width 445 height 29
click at [210, 138] on input "a. To define the roles and responsibilities for directing, managing, and delive…" at bounding box center [210, 133] width 0 height 9
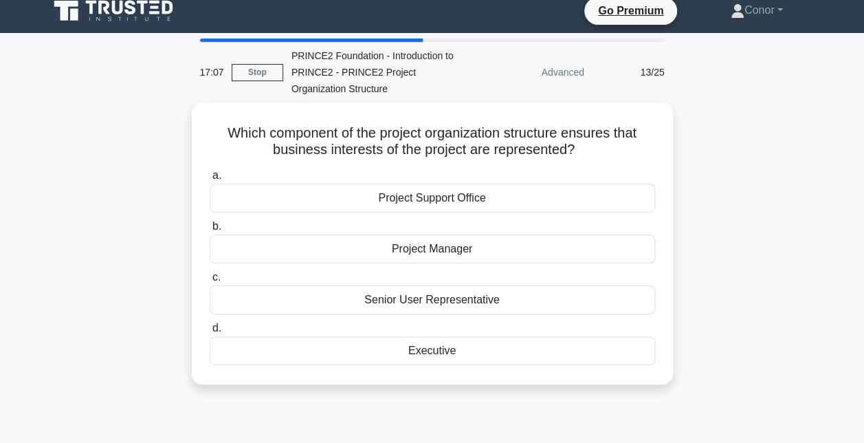
scroll to position [0, 0]
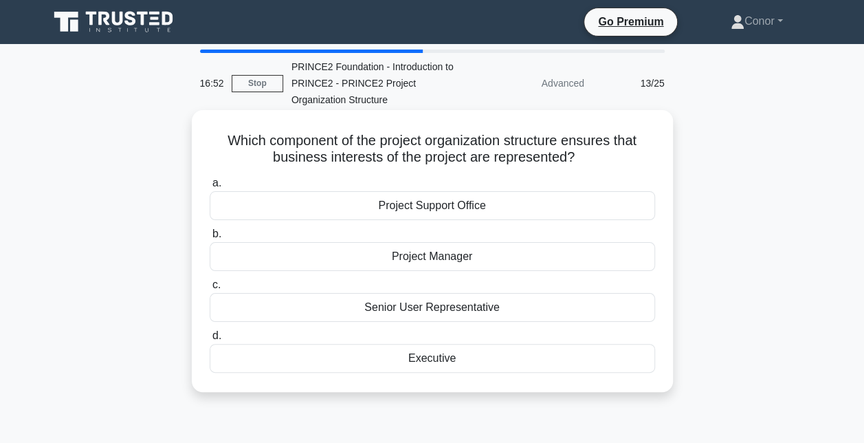
click at [608, 316] on div "Senior User Representative" at bounding box center [432, 307] width 445 height 29
click at [210, 289] on input "c. Senior User Representative" at bounding box center [210, 284] width 0 height 9
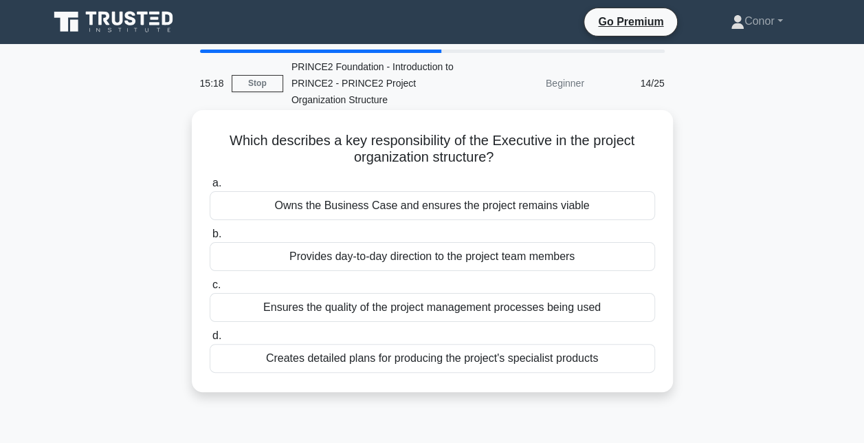
click at [345, 220] on div "Owns the Business Case and ensures the project remains viable" at bounding box center [432, 205] width 445 height 29
click at [210, 188] on input "a. Owns the Business Case and ensures the project remains viable" at bounding box center [210, 183] width 0 height 9
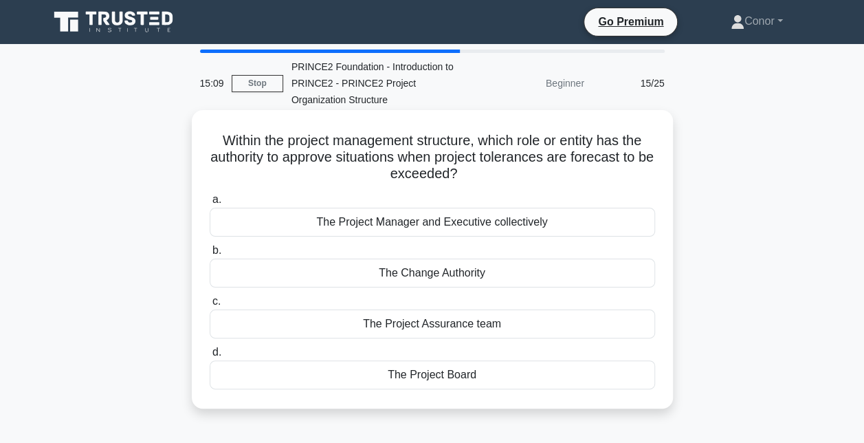
click at [459, 377] on div "The Project Board" at bounding box center [432, 374] width 445 height 29
click at [210, 357] on input "d. The Project Board" at bounding box center [210, 352] width 0 height 9
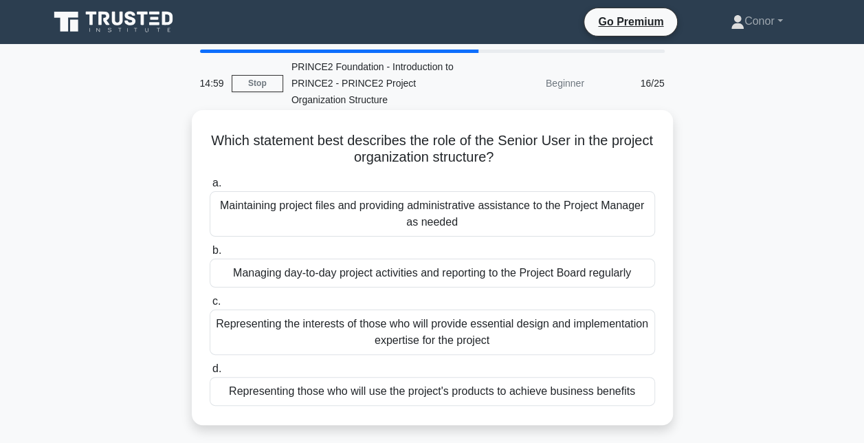
click at [619, 396] on div "Representing those who will use the project's products to achieve business bene…" at bounding box center [432, 391] width 445 height 29
click at [210, 373] on input "d. Representing those who will use the project's products to achieve business b…" at bounding box center [210, 368] width 0 height 9
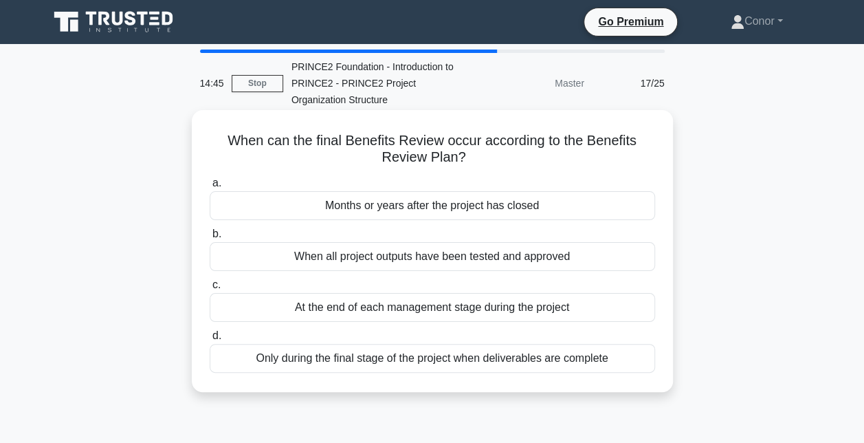
click at [625, 265] on div "When all project outputs have been tested and approved" at bounding box center [432, 256] width 445 height 29
click at [210, 239] on input "b. When all project outputs have been tested and approved" at bounding box center [210, 234] width 0 height 9
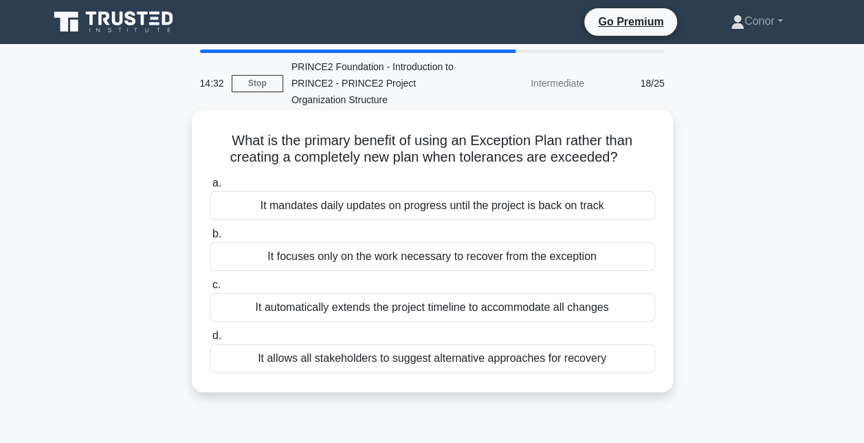
click at [614, 373] on div "It allows all stakeholders to suggest alternative approaches for recovery" at bounding box center [432, 358] width 445 height 29
click at [210, 340] on input "d. It allows all stakeholders to suggest alternative approaches for recovery" at bounding box center [210, 335] width 0 height 9
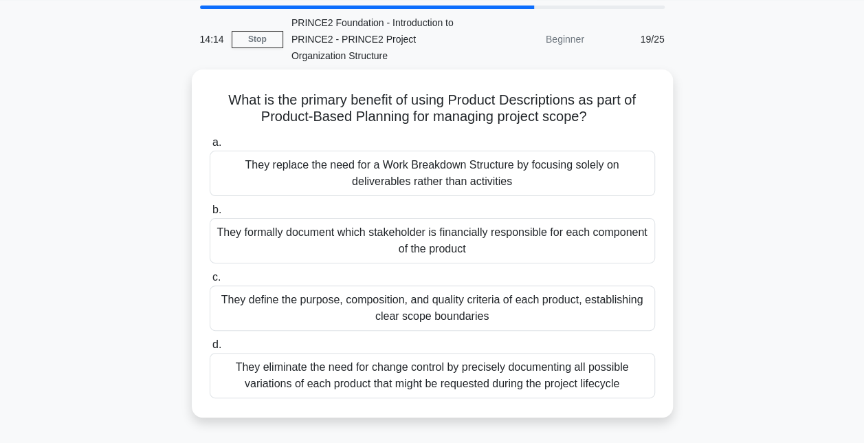
scroll to position [45, 0]
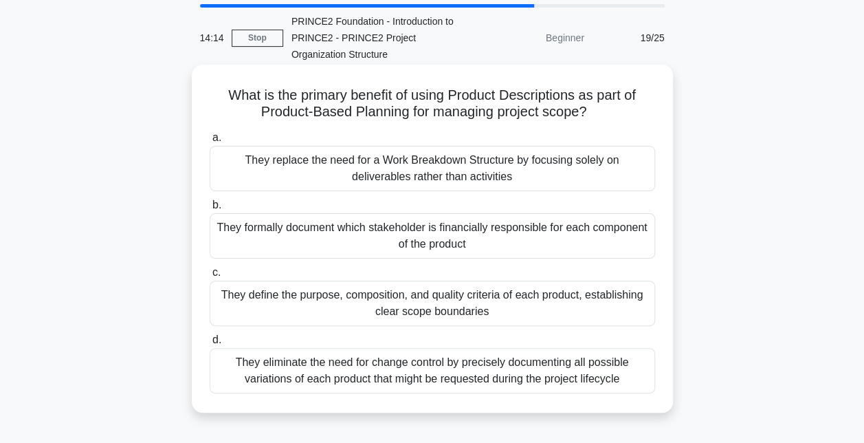
click at [624, 313] on div "They define the purpose, composition, and quality criteria of each product, est…" at bounding box center [432, 302] width 445 height 45
click at [210, 277] on input "c. They define the purpose, composition, and quality criteria of each product, …" at bounding box center [210, 272] width 0 height 9
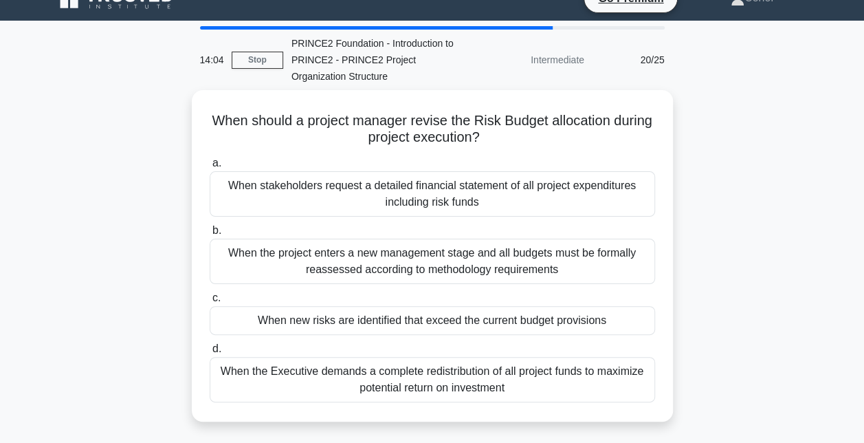
scroll to position [25, 0]
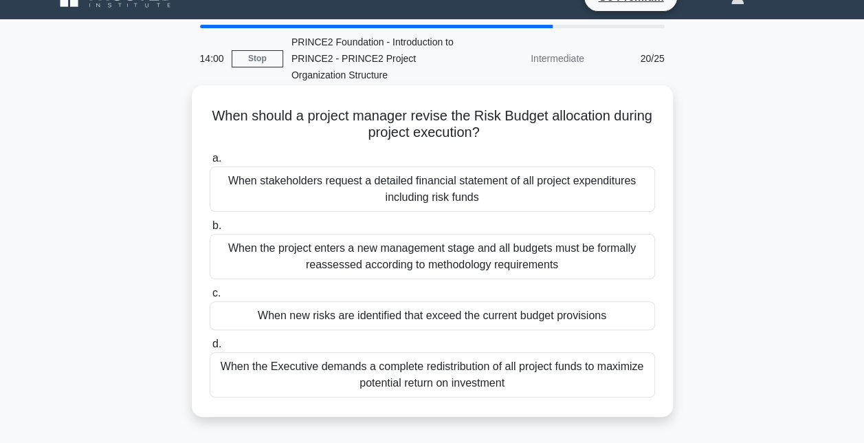
click at [621, 322] on div "When new risks are identified that exceed the current budget provisions" at bounding box center [432, 315] width 445 height 29
click at [210, 298] on input "c. When new risks are identified that exceed the current budget provisions" at bounding box center [210, 293] width 0 height 9
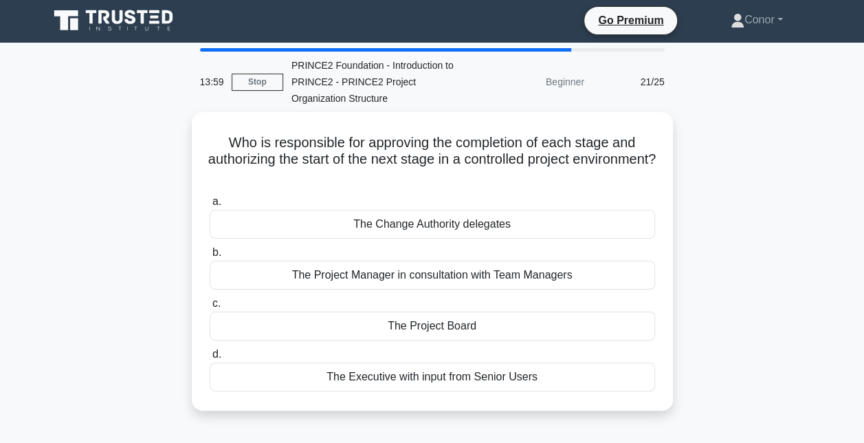
scroll to position [0, 0]
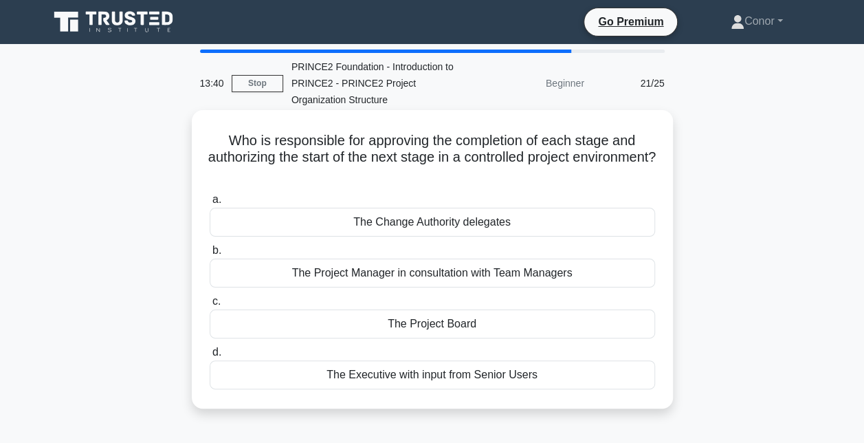
click at [588, 338] on div "The Project Board" at bounding box center [432, 323] width 445 height 29
click at [210, 306] on input "c. The Project Board" at bounding box center [210, 301] width 0 height 9
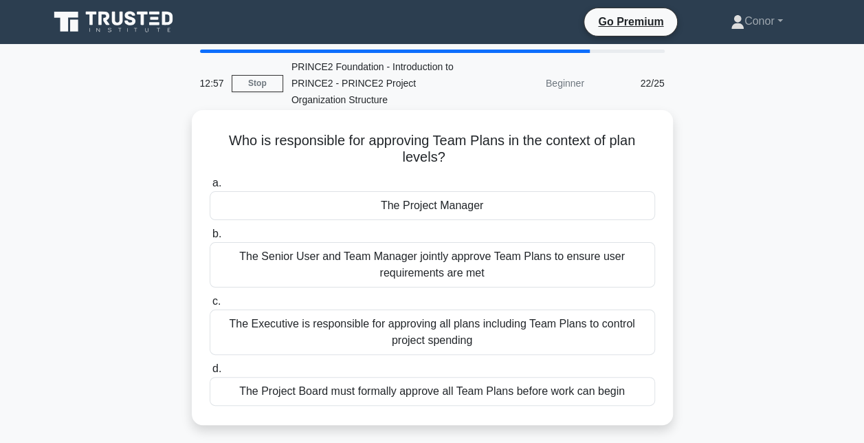
click at [560, 261] on div "The Senior User and Team Manager jointly approve Team Plans to ensure user requ…" at bounding box center [432, 264] width 445 height 45
click at [210, 239] on input "b. The Senior User and Team Manager jointly approve Team Plans to ensure user r…" at bounding box center [210, 234] width 0 height 9
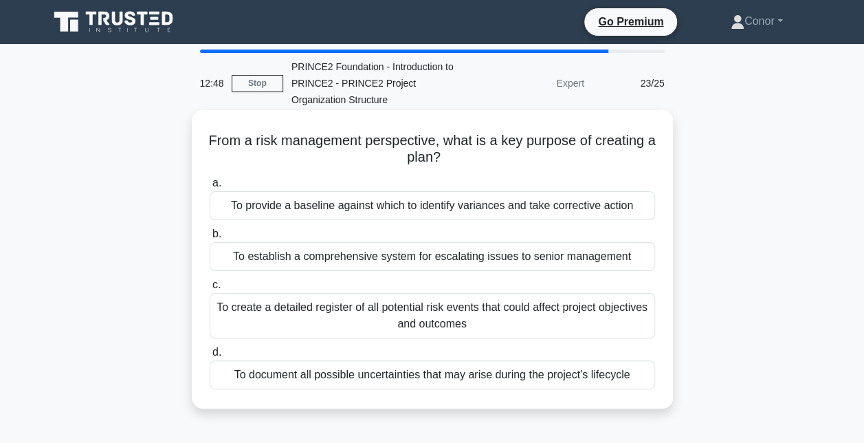
click at [615, 388] on div "To document all possible uncertainties that may arise during the project's life…" at bounding box center [432, 374] width 445 height 29
click at [210, 357] on input "d. To document all possible uncertainties that may arise during the project's l…" at bounding box center [210, 352] width 0 height 9
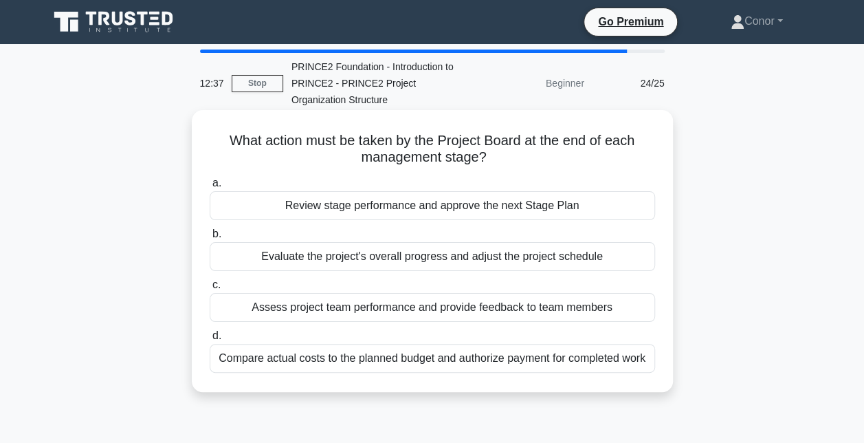
click at [586, 208] on div "Review stage performance and approve the next Stage Plan" at bounding box center [432, 205] width 445 height 29
click at [210, 188] on input "a. Review stage performance and approve the next Stage Plan" at bounding box center [210, 183] width 0 height 9
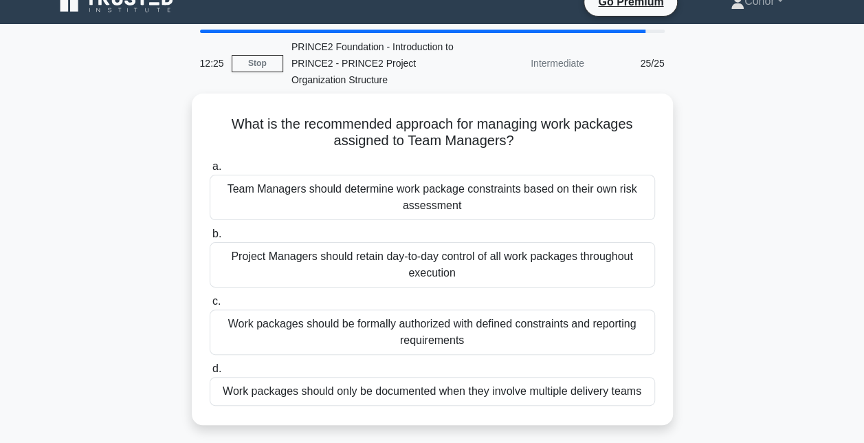
scroll to position [19, 0]
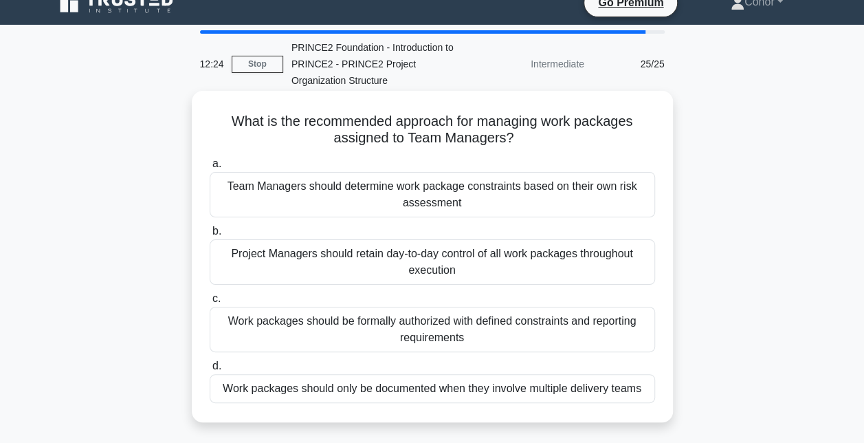
click at [600, 206] on div "Team Managers should determine work package constraints based on their own risk…" at bounding box center [432, 194] width 445 height 45
click at [210, 168] on input "a. Team Managers should determine work package constraints based on their own r…" at bounding box center [210, 163] width 0 height 9
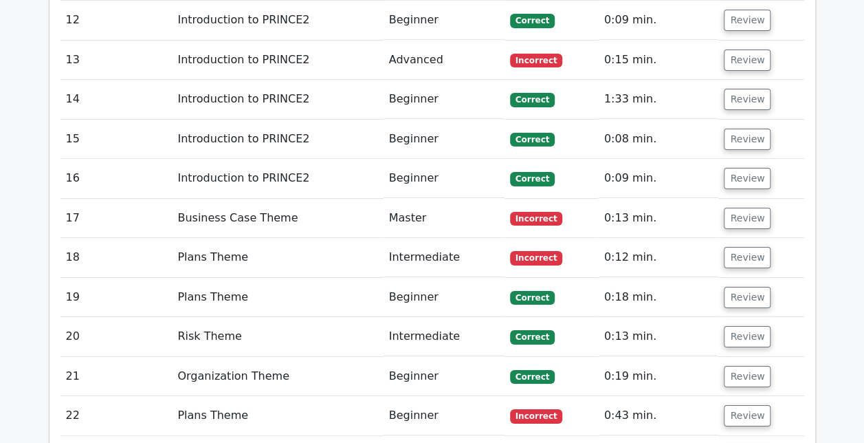
scroll to position [3018, 0]
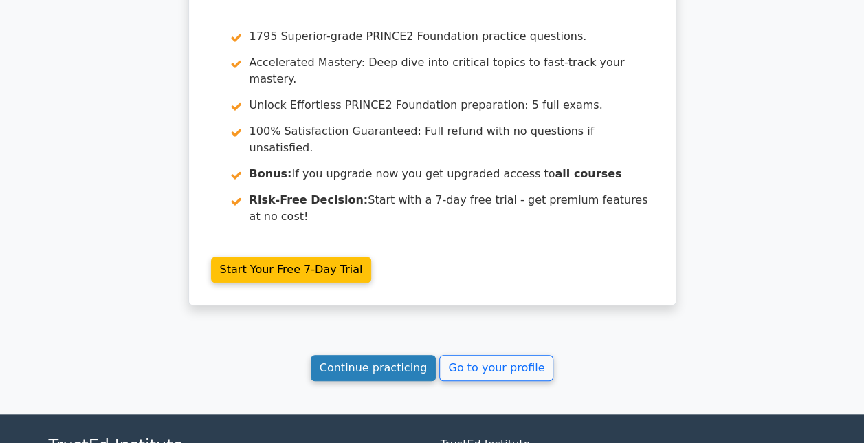
click at [403, 355] on link "Continue practicing" at bounding box center [374, 368] width 126 height 26
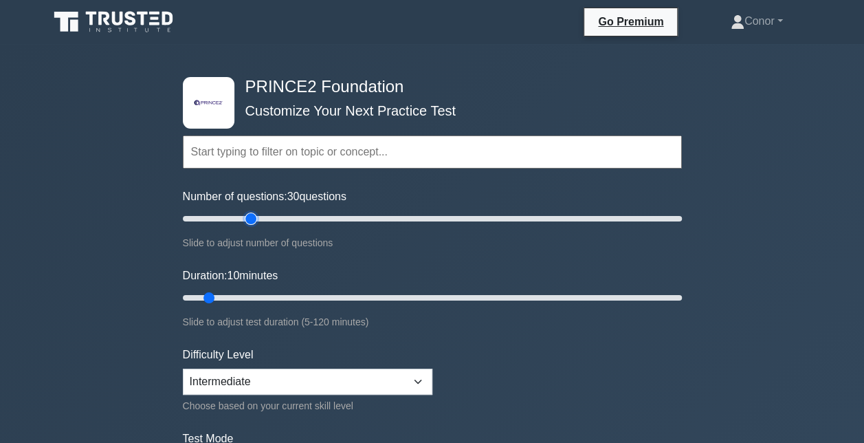
click at [254, 216] on input "Number of questions: 30 questions" at bounding box center [432, 218] width 499 height 16
drag, startPoint x: 247, startPoint y: 217, endPoint x: 225, endPoint y: 219, distance: 22.1
type input "20"
click at [225, 219] on input "Number of questions: 20 questions" at bounding box center [432, 218] width 499 height 16
drag, startPoint x: 206, startPoint y: 298, endPoint x: 256, endPoint y: 298, distance: 49.5
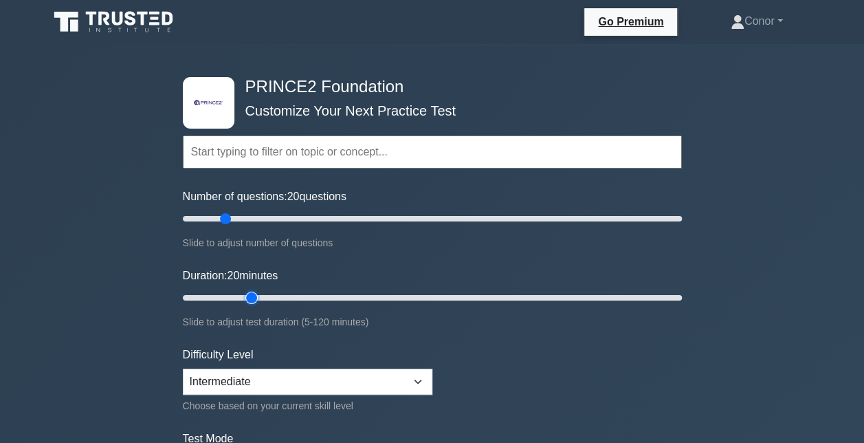
click at [256, 298] on input "Duration: 20 minutes" at bounding box center [432, 297] width 499 height 16
drag, startPoint x: 256, startPoint y: 298, endPoint x: 269, endPoint y: 300, distance: 13.8
type input "25"
click at [269, 300] on input "Duration: 25 minutes" at bounding box center [432, 297] width 499 height 16
drag, startPoint x: 223, startPoint y: 213, endPoint x: 240, endPoint y: 213, distance: 16.5
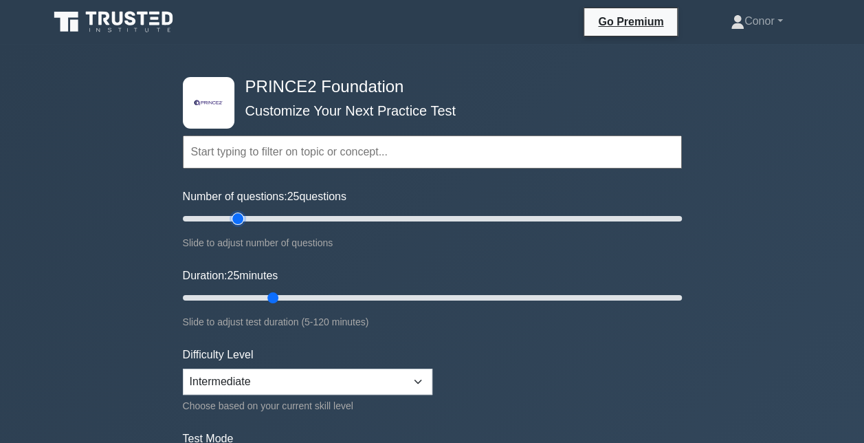
type input "25"
click at [240, 213] on input "Number of questions: 25 questions" at bounding box center [432, 218] width 499 height 16
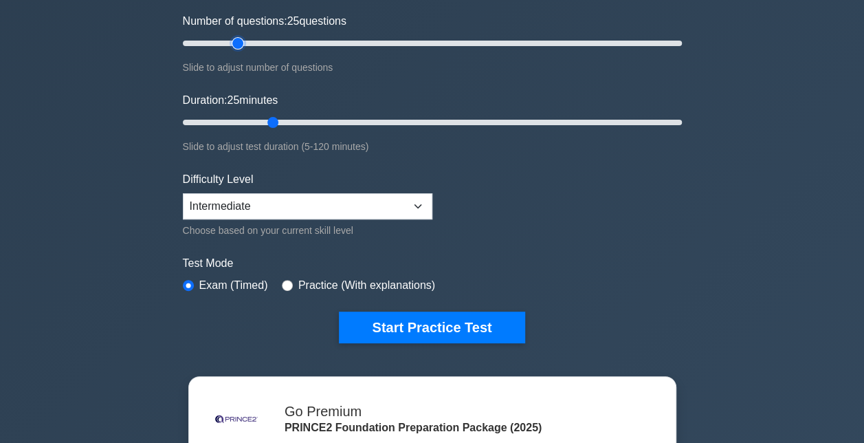
scroll to position [177, 0]
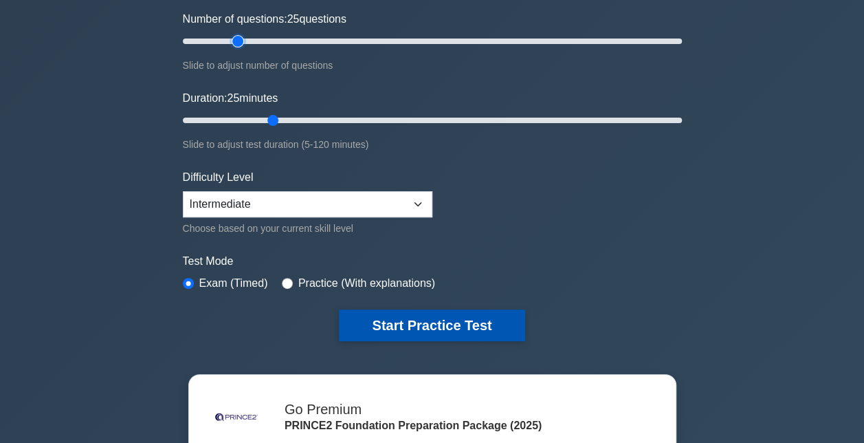
click at [499, 322] on button "Start Practice Test" at bounding box center [432, 325] width 186 height 32
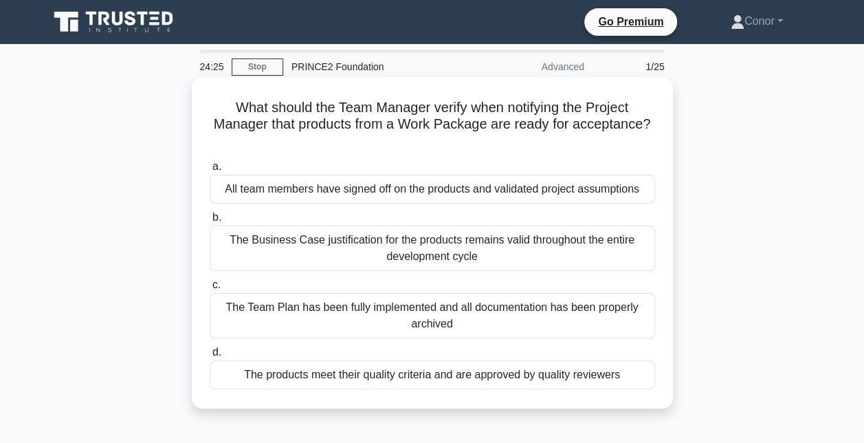
click at [625, 379] on div "The products meet their quality criteria and are approved by quality reviewers" at bounding box center [432, 374] width 445 height 29
click at [210, 357] on input "d. The products meet their quality criteria and are approved by quality reviewe…" at bounding box center [210, 352] width 0 height 9
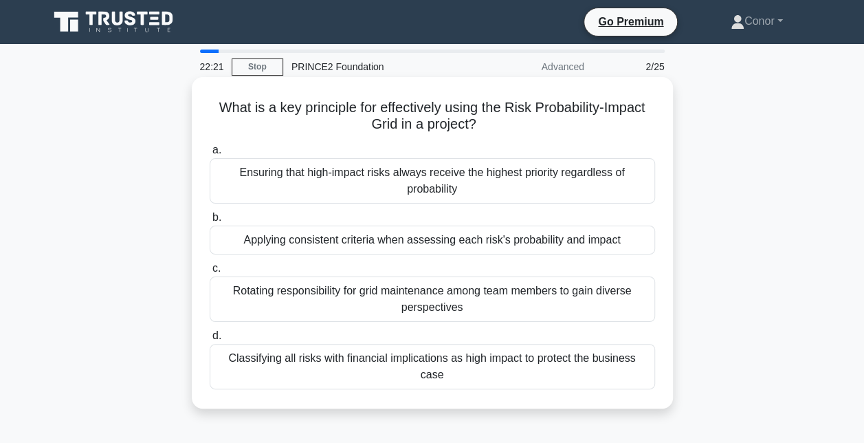
click at [463, 195] on div "Ensuring that high-impact risks always receive the highest priority regardless …" at bounding box center [432, 180] width 445 height 45
click at [210, 155] on input "a. Ensuring that high-impact risks always receive the highest priority regardle…" at bounding box center [210, 150] width 0 height 9
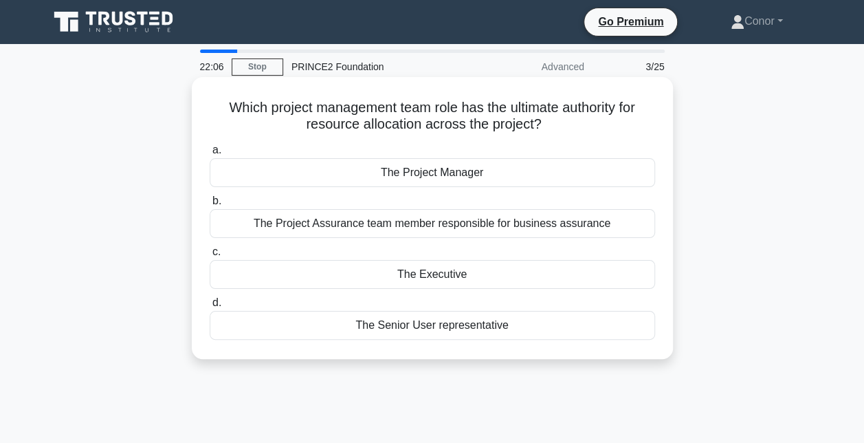
click at [615, 272] on div "The Executive" at bounding box center [432, 274] width 445 height 29
click at [210, 256] on input "c. The Executive" at bounding box center [210, 251] width 0 height 9
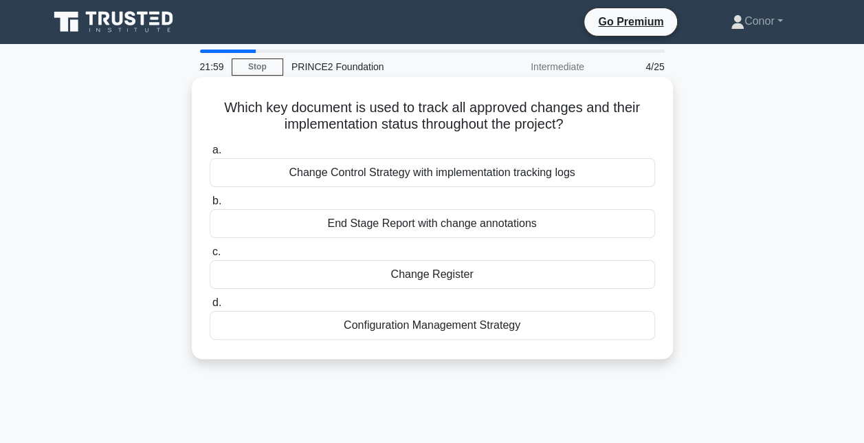
click at [596, 286] on div "Change Register" at bounding box center [432, 274] width 445 height 29
click at [210, 256] on input "c. Change Register" at bounding box center [210, 251] width 0 height 9
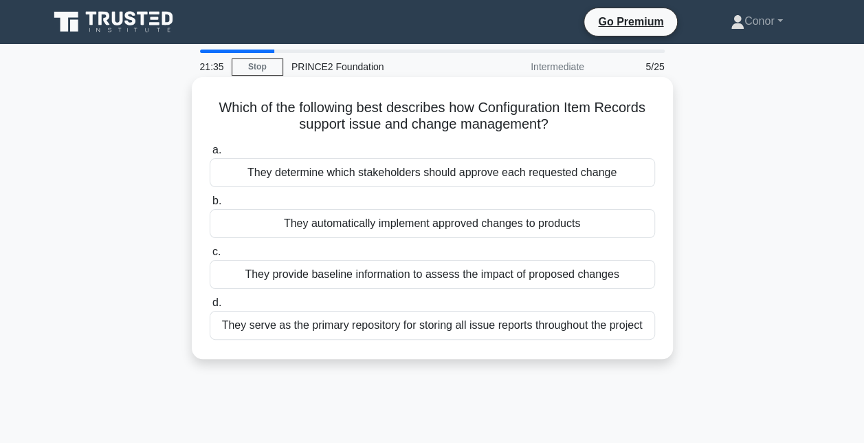
click at [627, 282] on div "They provide baseline information to assess the impact of proposed changes" at bounding box center [432, 274] width 445 height 29
click at [210, 256] on input "c. They provide baseline information to assess the impact of proposed changes" at bounding box center [210, 251] width 0 height 9
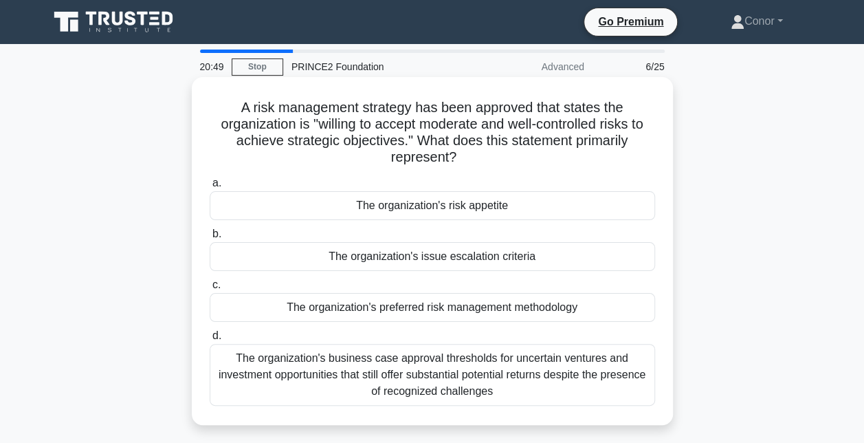
click at [612, 209] on div "The organization's risk appetite" at bounding box center [432, 205] width 445 height 29
click at [210, 188] on input "a. The organization's risk appetite" at bounding box center [210, 183] width 0 height 9
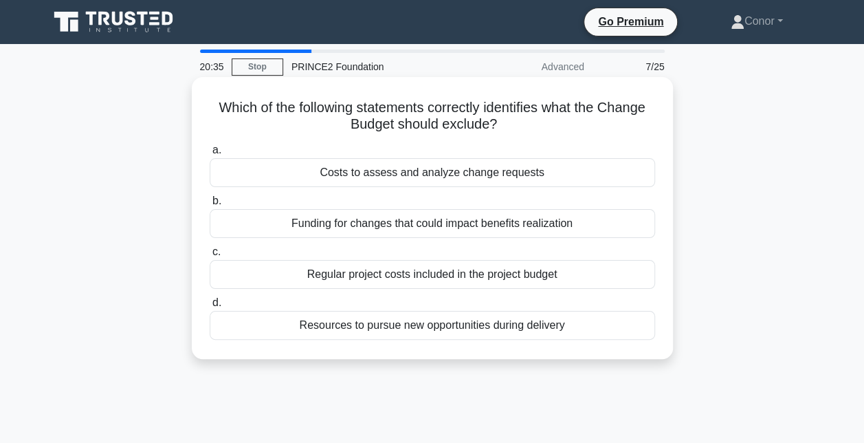
click at [604, 281] on div "Regular project costs included in the project budget" at bounding box center [432, 274] width 445 height 29
click at [210, 256] on input "c. Regular project costs included in the project budget" at bounding box center [210, 251] width 0 height 9
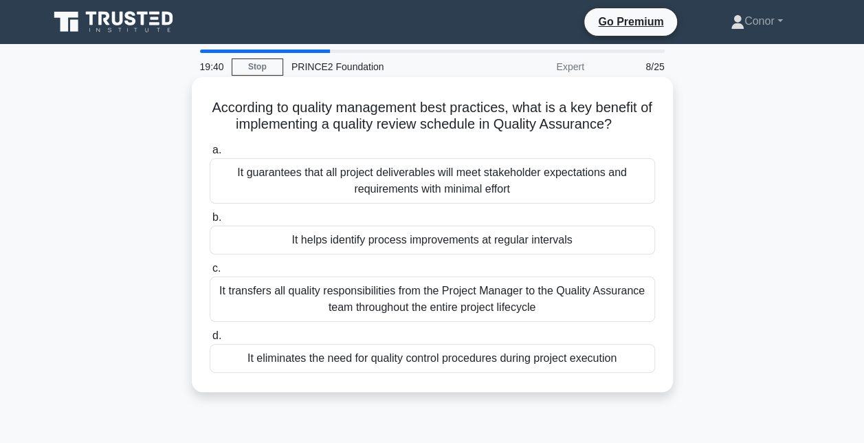
click at [627, 299] on div "It transfers all quality responsibilities from the Project Manager to the Quali…" at bounding box center [432, 298] width 445 height 45
click at [210, 273] on input "c. It transfers all quality responsibilities from the Project Manager to the Qu…" at bounding box center [210, 268] width 0 height 9
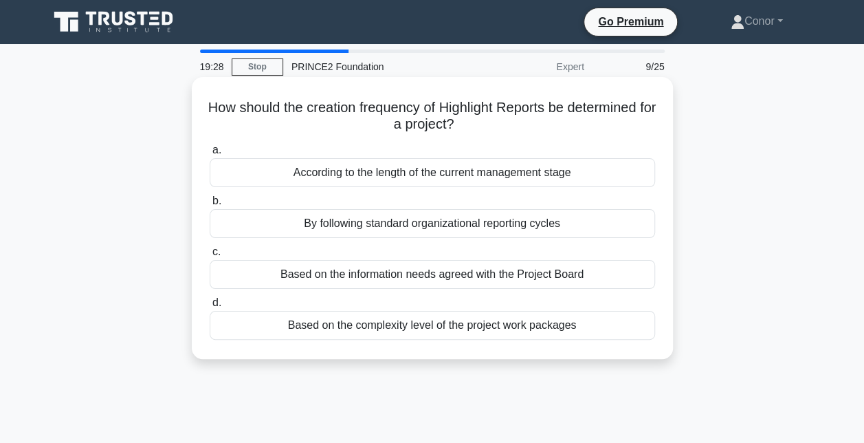
click at [630, 287] on div "Based on the information needs agreed with the Project Board" at bounding box center [432, 274] width 445 height 29
click at [210, 256] on input "c. Based on the information needs agreed with the Project Board" at bounding box center [210, 251] width 0 height 9
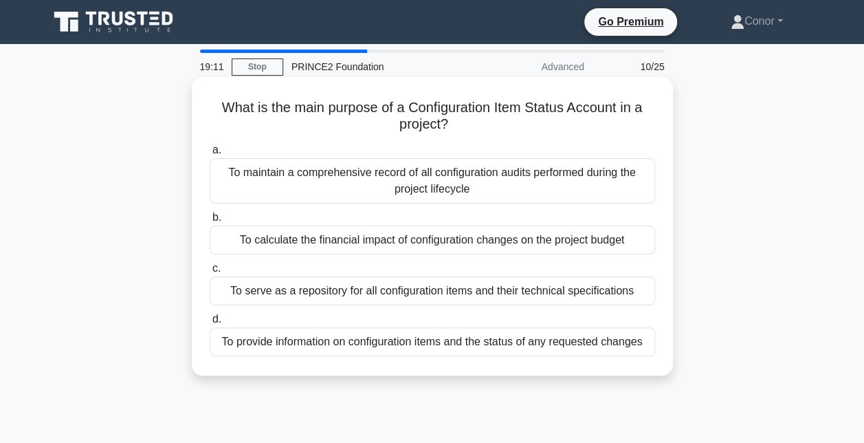
click at [599, 189] on div "To maintain a comprehensive record of all configuration audits performed during…" at bounding box center [432, 180] width 445 height 45
click at [210, 155] on input "a. To maintain a comprehensive record of all configuration audits performed dur…" at bounding box center [210, 150] width 0 height 9
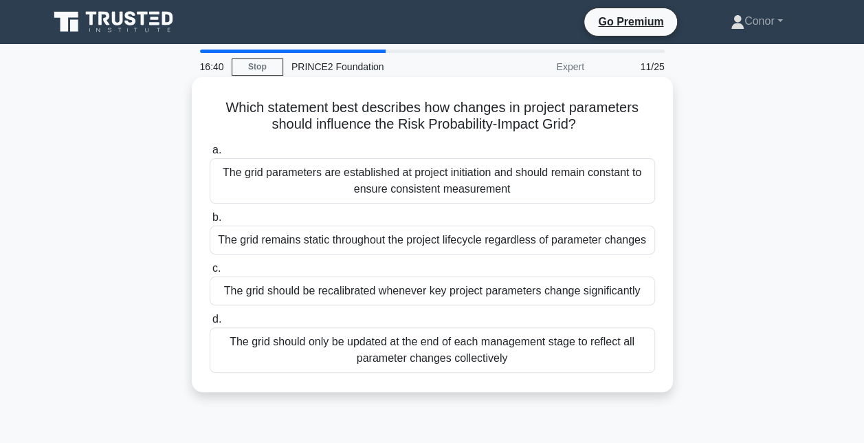
click at [614, 296] on div "The grid should be recalibrated whenever key project parameters change signific…" at bounding box center [432, 290] width 445 height 29
click at [210, 273] on input "c. The grid should be recalibrated whenever key project parameters change signi…" at bounding box center [210, 268] width 0 height 9
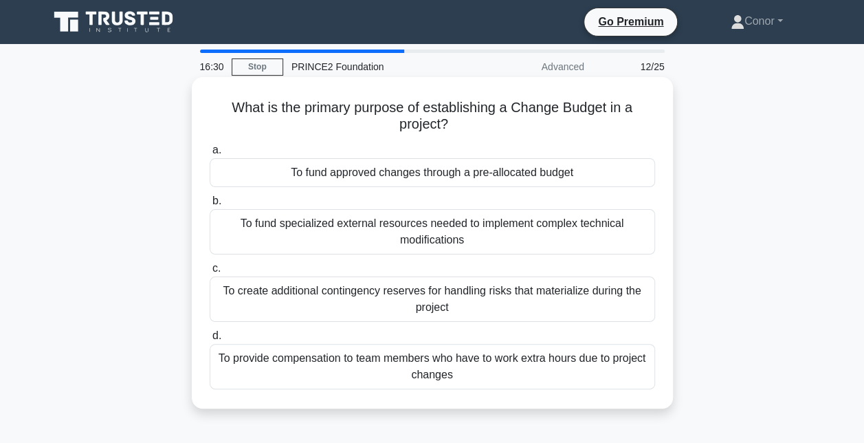
click at [632, 177] on div "To fund approved changes through a pre-allocated budget" at bounding box center [432, 172] width 445 height 29
click at [210, 155] on input "a. To fund approved changes through a pre-allocated budget" at bounding box center [210, 150] width 0 height 9
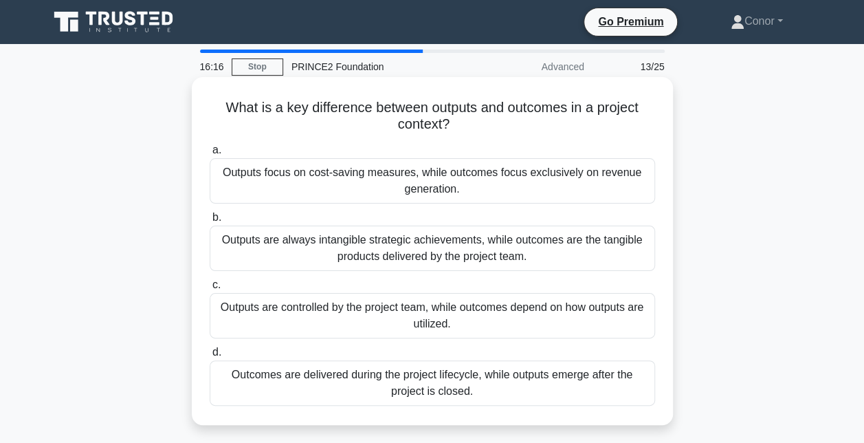
click at [610, 253] on div "Outputs are always intangible strategic achievements, while outcomes are the ta…" at bounding box center [432, 247] width 445 height 45
click at [210, 222] on input "b. Outputs are always intangible strategic achievements, while outcomes are the…" at bounding box center [210, 217] width 0 height 9
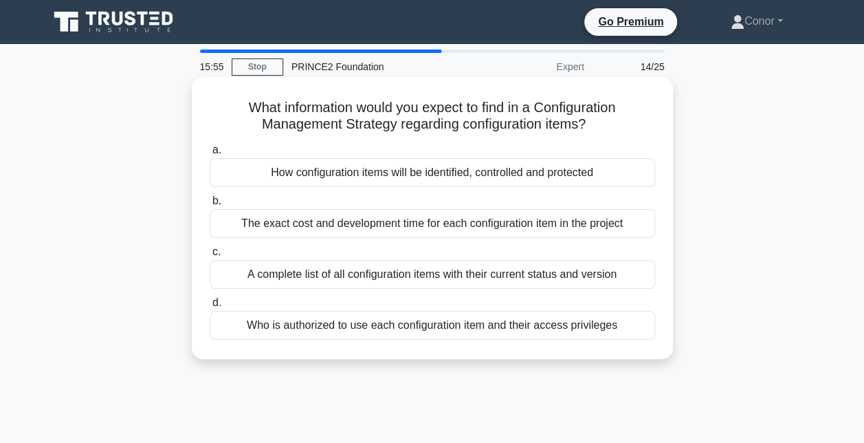
click at [619, 184] on div "How configuration items will be identified, controlled and protected" at bounding box center [432, 172] width 445 height 29
click at [210, 155] on input "a. How configuration items will be identified, controlled and protected" at bounding box center [210, 150] width 0 height 9
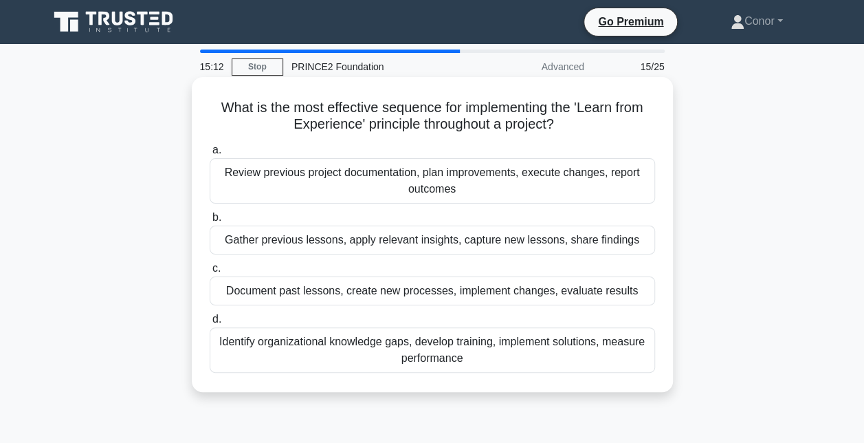
click at [606, 243] on div "Gather previous lessons, apply relevant insights, capture new lessons, share fi…" at bounding box center [432, 239] width 445 height 29
click at [210, 222] on input "b. Gather previous lessons, apply relevant insights, capture new lessons, share…" at bounding box center [210, 217] width 0 height 9
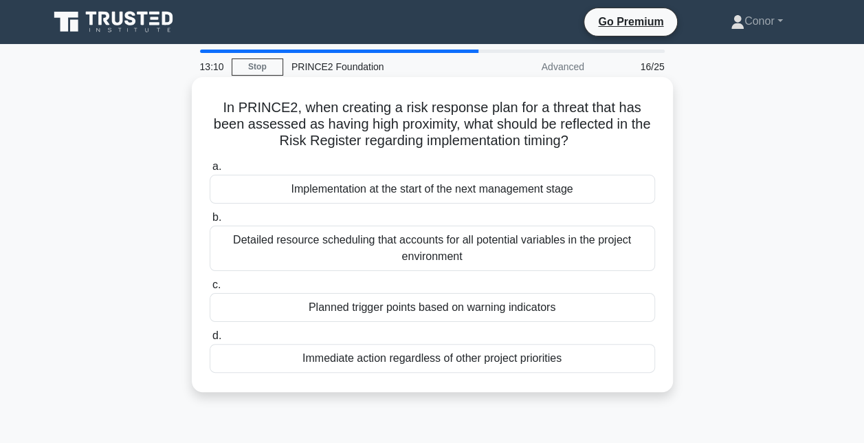
click at [590, 366] on div "Immediate action regardless of other project priorities" at bounding box center [432, 358] width 445 height 29
click at [210, 340] on input "d. Immediate action regardless of other project priorities" at bounding box center [210, 335] width 0 height 9
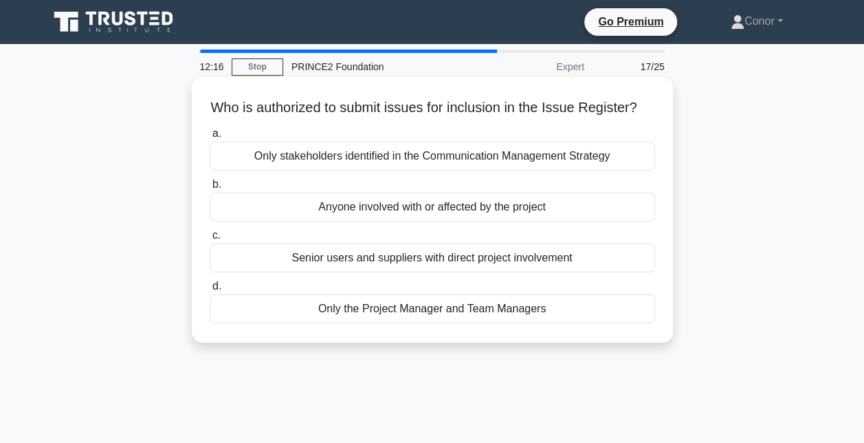
click at [615, 323] on div "Only the Project Manager and Team Managers" at bounding box center [432, 308] width 445 height 29
click at [210, 291] on input "d. Only the Project Manager and Team Managers" at bounding box center [210, 286] width 0 height 9
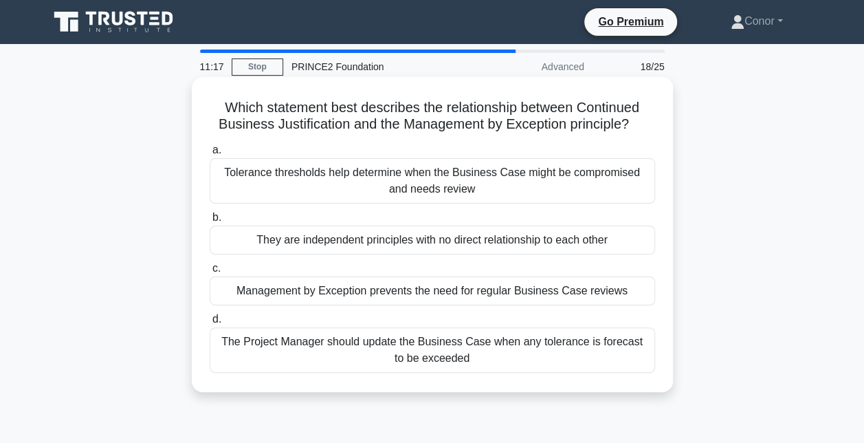
click at [635, 244] on div "They are independent principles with no direct relationship to each other" at bounding box center [432, 239] width 445 height 29
click at [210, 222] on input "b. They are independent principles with no direct relationship to each other" at bounding box center [210, 217] width 0 height 9
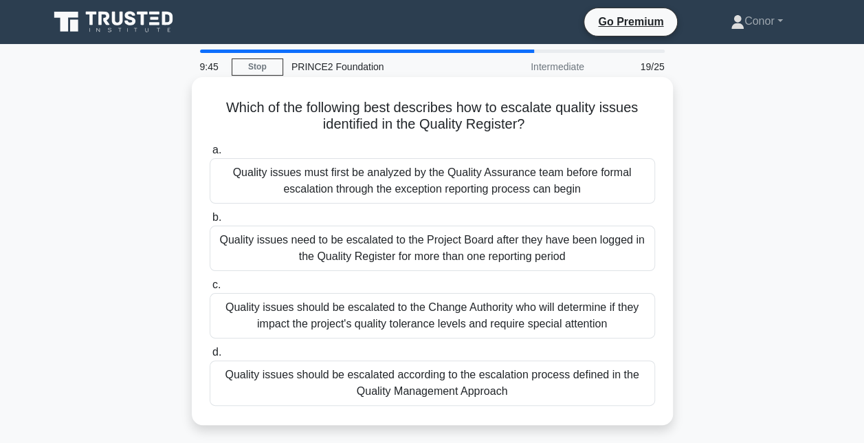
click at [506, 391] on div "Quality issues should be escalated according to the escalation process defined …" at bounding box center [432, 382] width 445 height 45
click at [210, 357] on input "d. Quality issues should be escalated according to the escalation process defin…" at bounding box center [210, 352] width 0 height 9
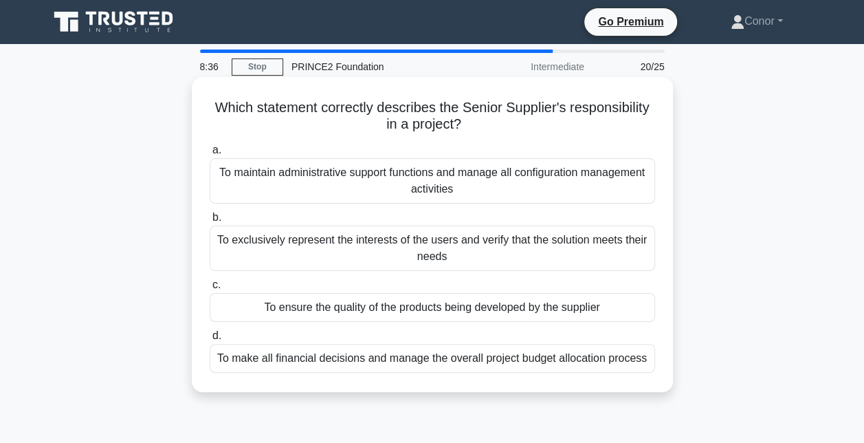
click at [637, 249] on div "To exclusively represent the interests of the users and verify that the solutio…" at bounding box center [432, 247] width 445 height 45
click at [210, 222] on input "b. To exclusively represent the interests of the users and verify that the solu…" at bounding box center [210, 217] width 0 height 9
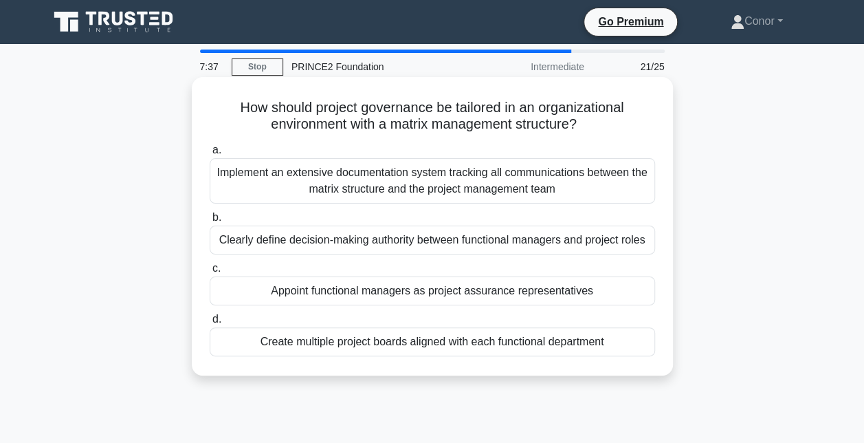
click at [649, 246] on div "Clearly define decision-making authority between functional managers and projec…" at bounding box center [432, 239] width 445 height 29
click at [210, 222] on input "b. Clearly define decision-making authority between functional managers and pro…" at bounding box center [210, 217] width 0 height 9
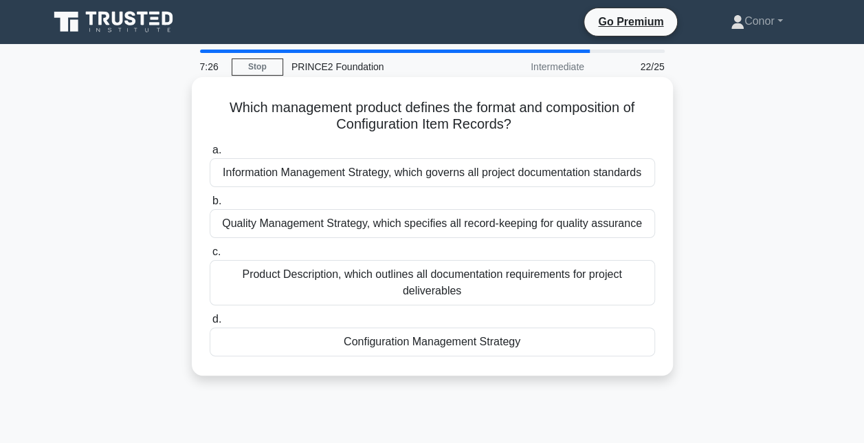
click at [598, 345] on div "Configuration Management Strategy" at bounding box center [432, 341] width 445 height 29
click at [210, 324] on input "d. Configuration Management Strategy" at bounding box center [210, 319] width 0 height 9
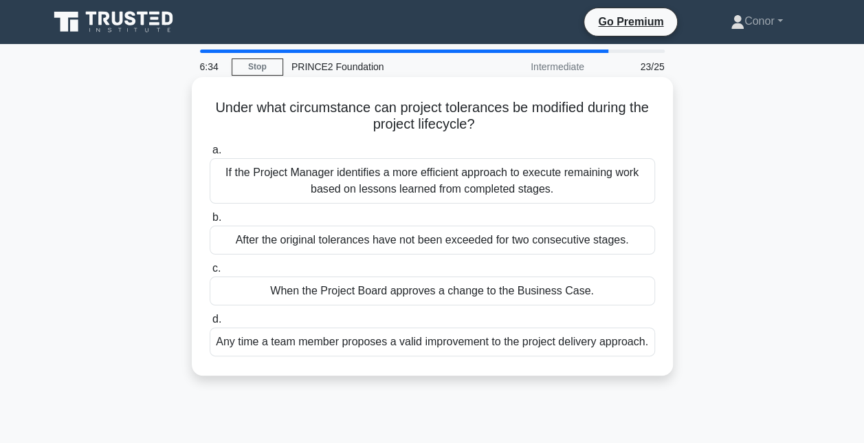
click at [595, 198] on div "If the Project Manager identifies a more efficient approach to execute remainin…" at bounding box center [432, 180] width 445 height 45
click at [210, 155] on input "a. If the Project Manager identifies a more efficient approach to execute remai…" at bounding box center [210, 150] width 0 height 9
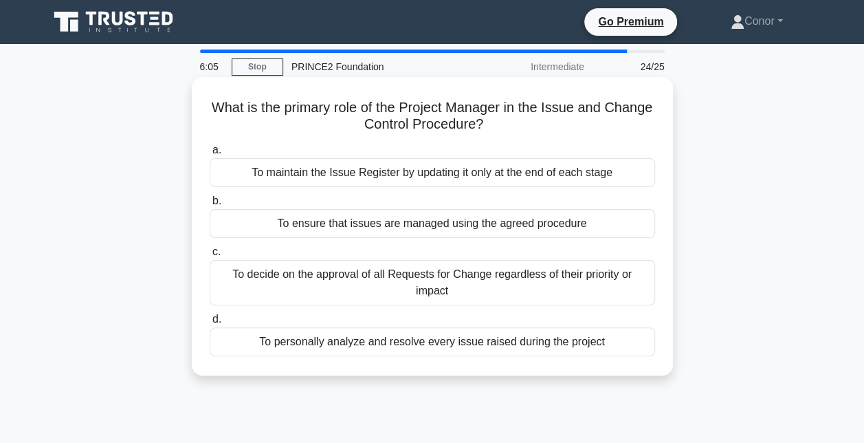
click at [628, 225] on div "To ensure that issues are managed using the agreed procedure" at bounding box center [432, 223] width 445 height 29
click at [210, 206] on input "b. To ensure that issues are managed using the agreed procedure" at bounding box center [210, 201] width 0 height 9
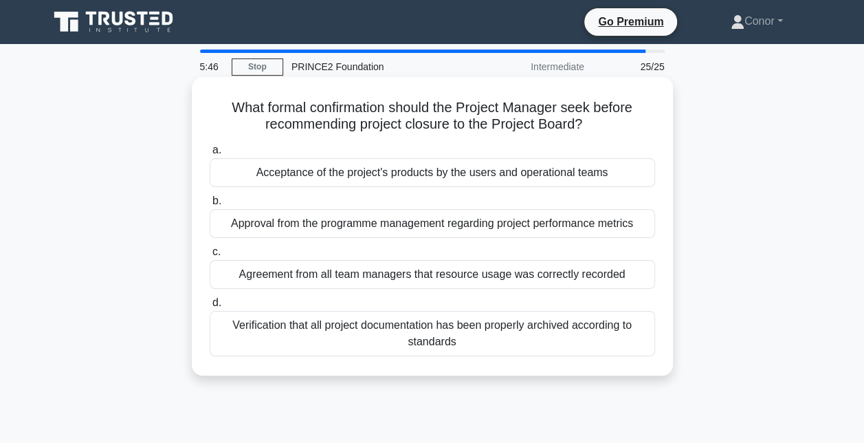
click at [632, 175] on div "Acceptance of the project's products by the users and operational teams" at bounding box center [432, 172] width 445 height 29
click at [210, 155] on input "a. Acceptance of the project's products by the users and operational teams" at bounding box center [210, 150] width 0 height 9
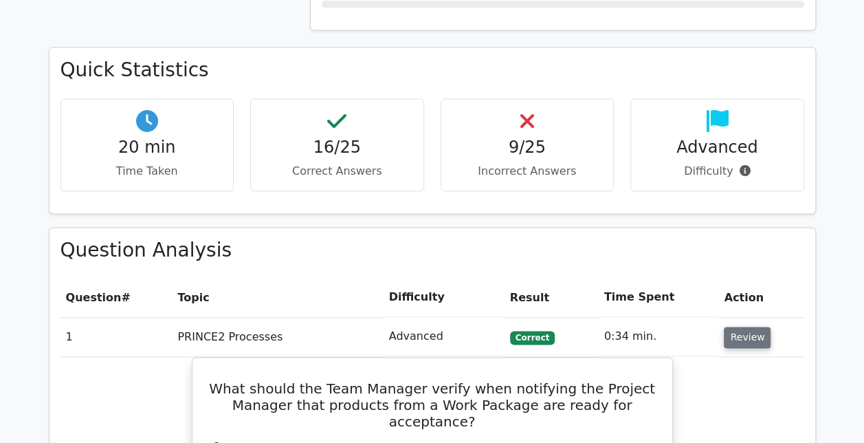
click at [757, 326] on button "Review" at bounding box center [747, 336] width 47 height 21
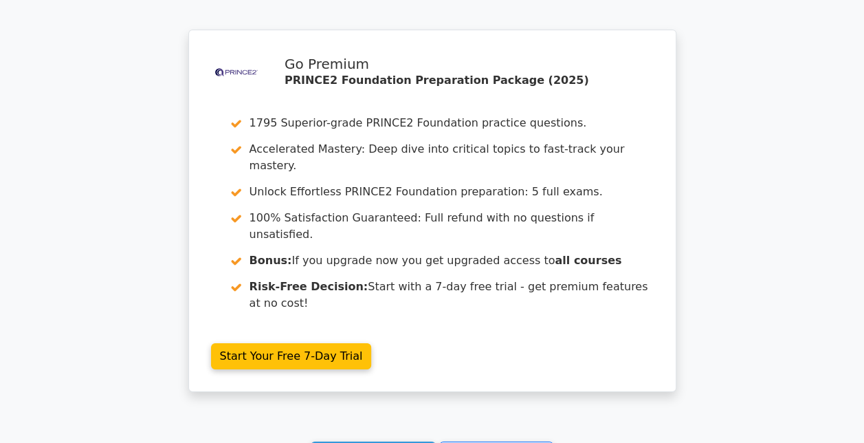
scroll to position [2404, 0]
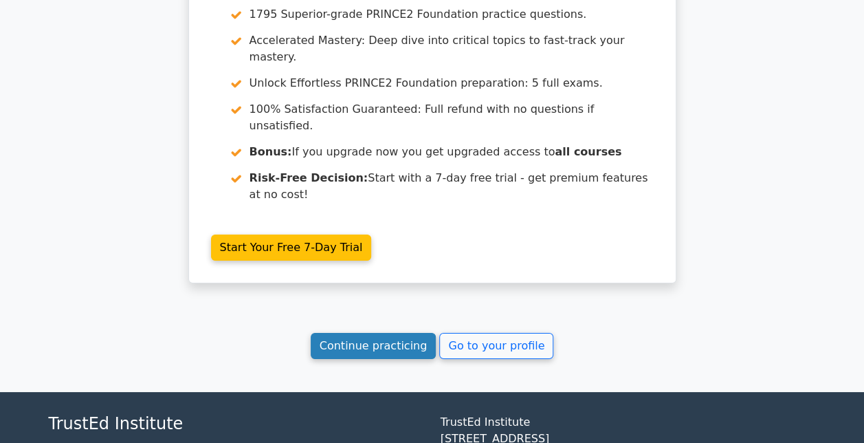
click at [377, 333] on link "Continue practicing" at bounding box center [374, 346] width 126 height 26
